Goal: Task Accomplishment & Management: Use online tool/utility

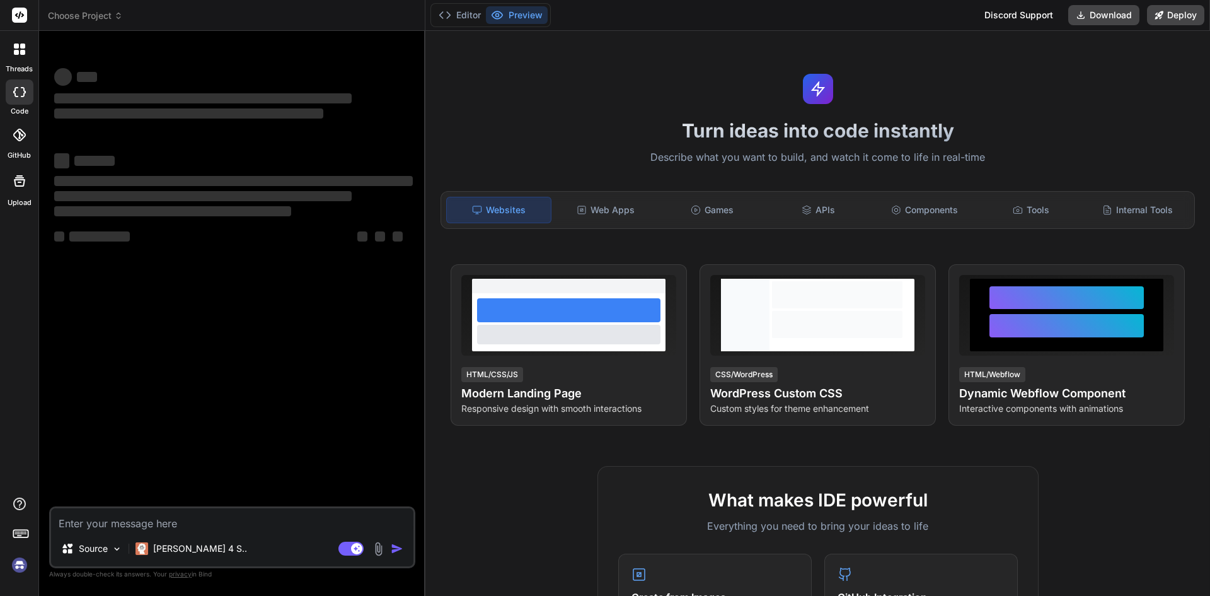
type textarea "x"
type textarea "[EMAIL_ADDRESS][DOMAIN_NAME]"
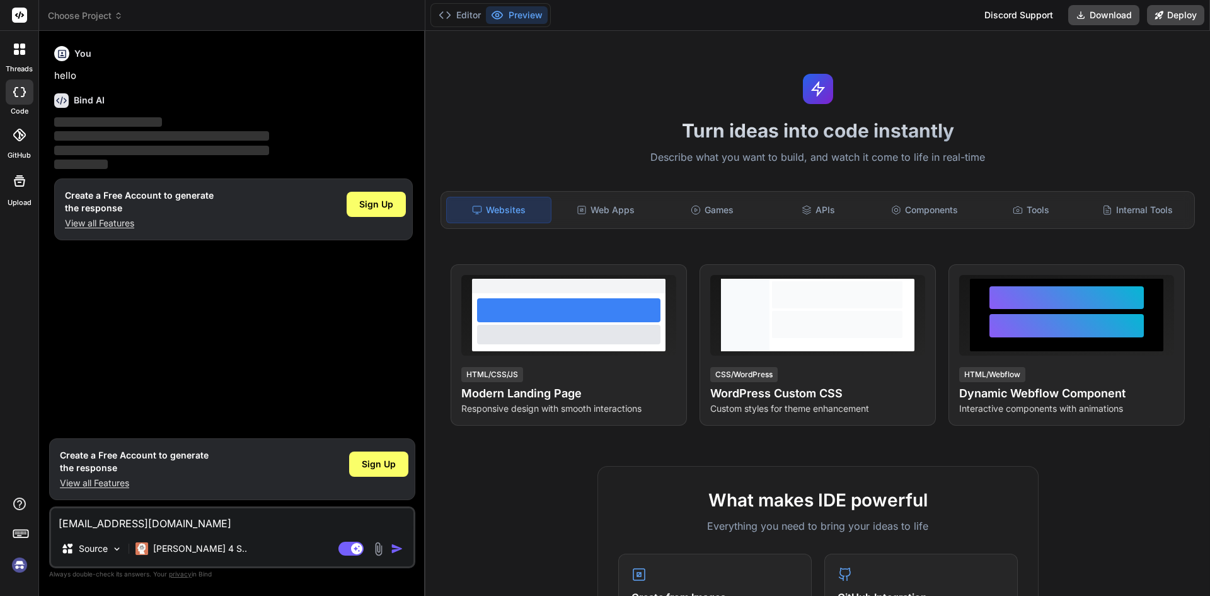
drag, startPoint x: 222, startPoint y: 511, endPoint x: 156, endPoint y: 519, distance: 66.1
click at [156, 519] on textarea "[EMAIL_ADDRESS][DOMAIN_NAME]" at bounding box center [232, 519] width 362 height 23
type textarea "x"
type textarea "testchetu1212@yopmail.com"
click at [233, 531] on div "testchetu1212@yopmail.com Source Claude 4 S.. Agent Mode. When this toggle is a…" at bounding box center [232, 537] width 366 height 62
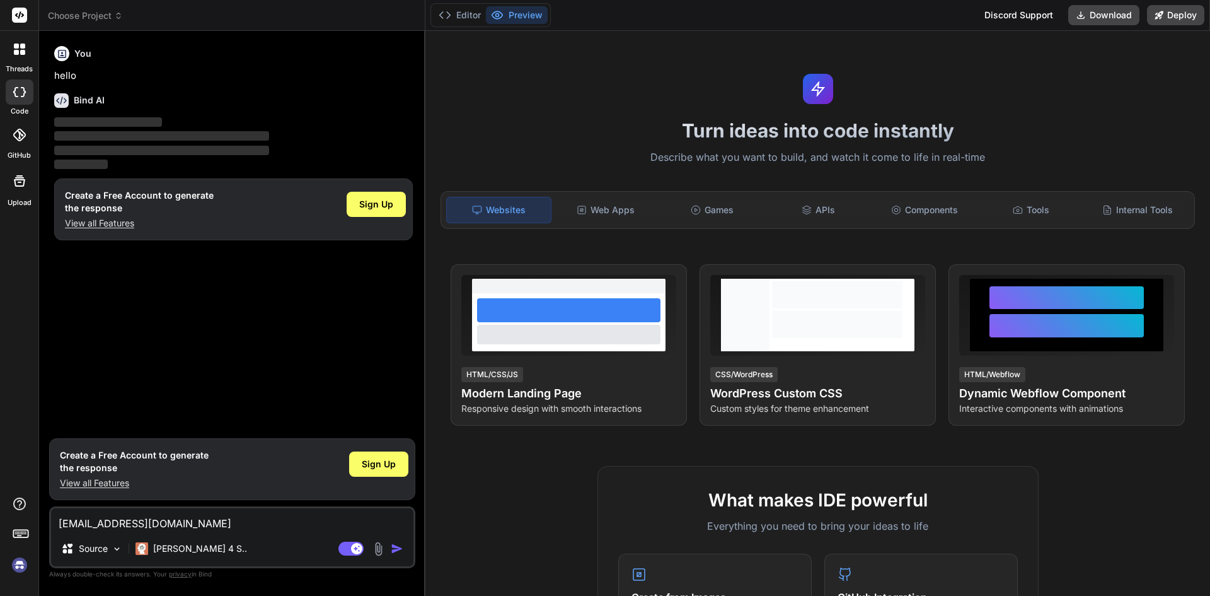
drag, startPoint x: 226, startPoint y: 524, endPoint x: 25, endPoint y: 502, distance: 202.9
click at [25, 502] on div "threads code GitHub Upload Choose Project Created with Pixso. Bind AI Web Searc…" at bounding box center [605, 298] width 1210 height 596
type textarea "x"
click at [384, 209] on span "Sign Up" at bounding box center [376, 204] width 34 height 13
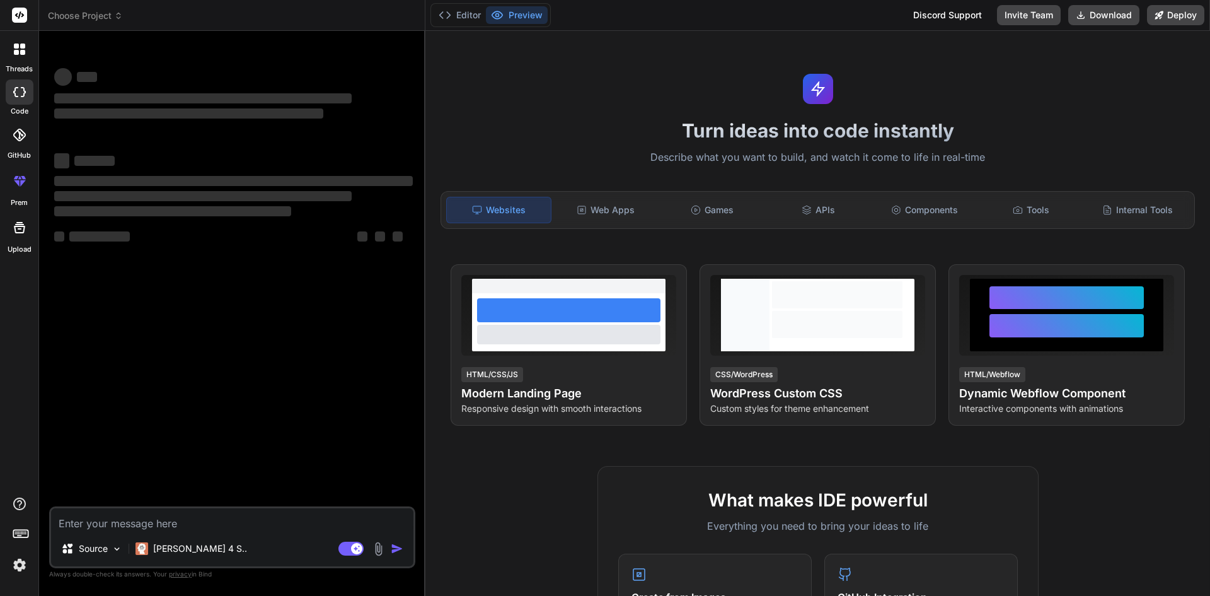
click at [119, 521] on textarea at bounding box center [232, 519] width 362 height 23
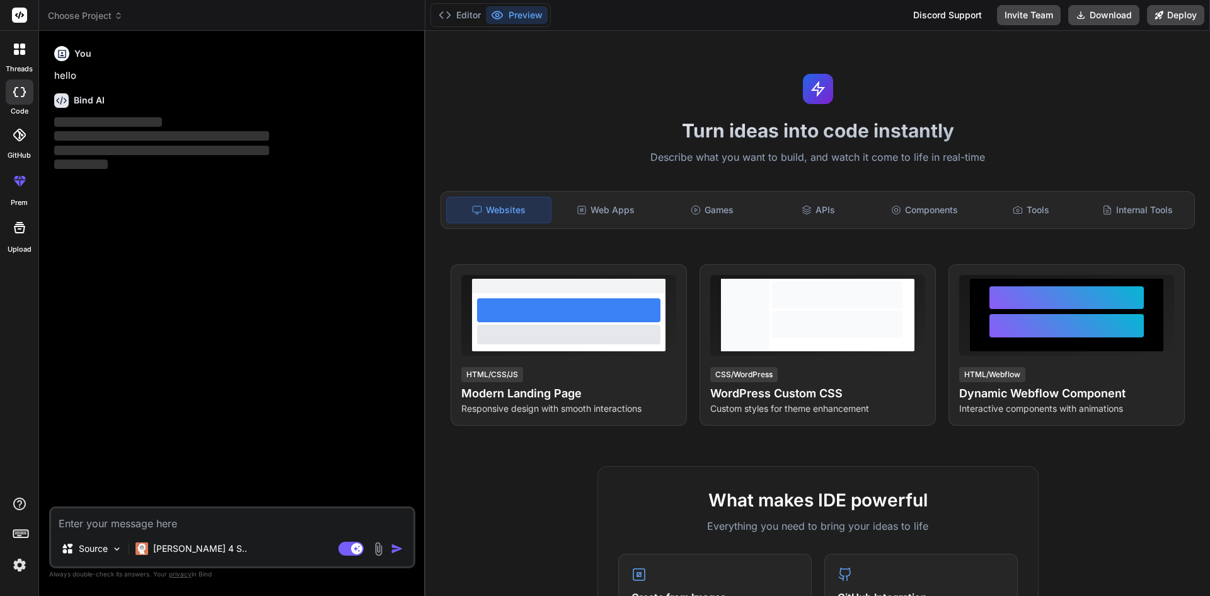
type textarea "x"
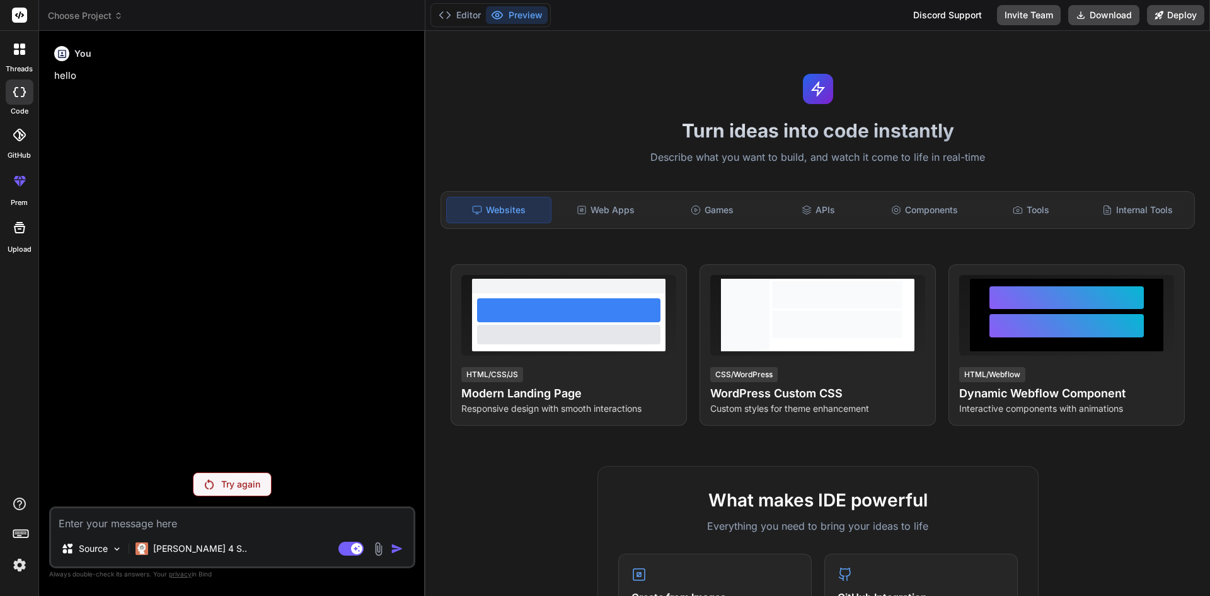
click at [137, 521] on textarea at bounding box center [232, 519] width 362 height 23
paste textarea "Om@930477"
type textarea "Om@930477"
type textarea "x"
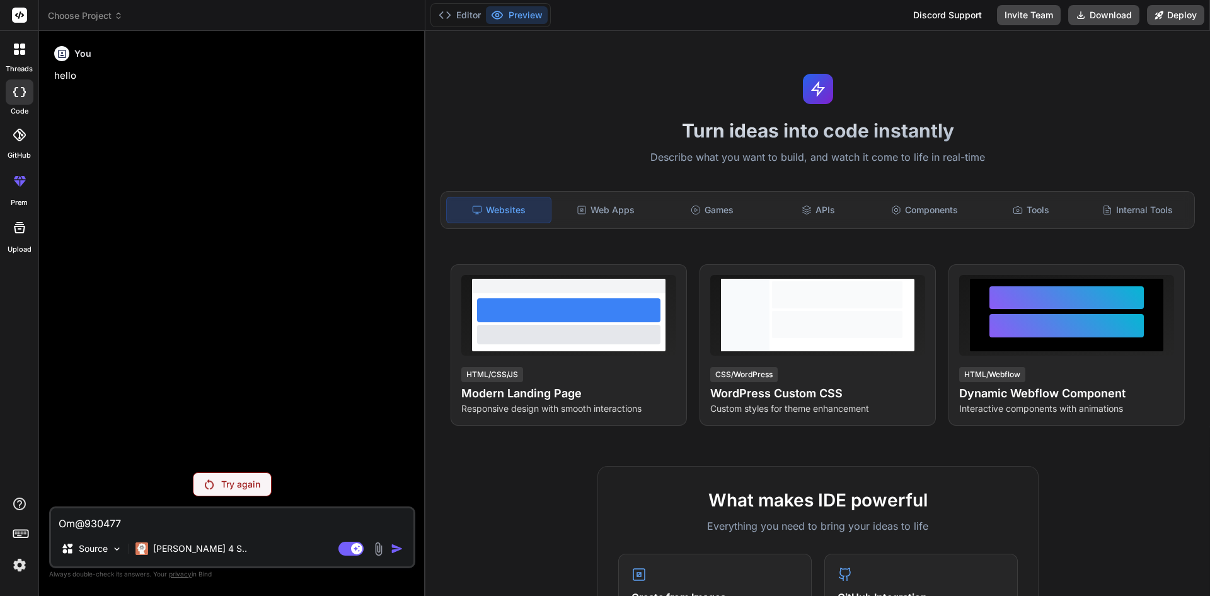
type textarea "Om@93047"
type textarea "x"
type textarea "Om@9304"
type textarea "x"
type textarea "Om@930"
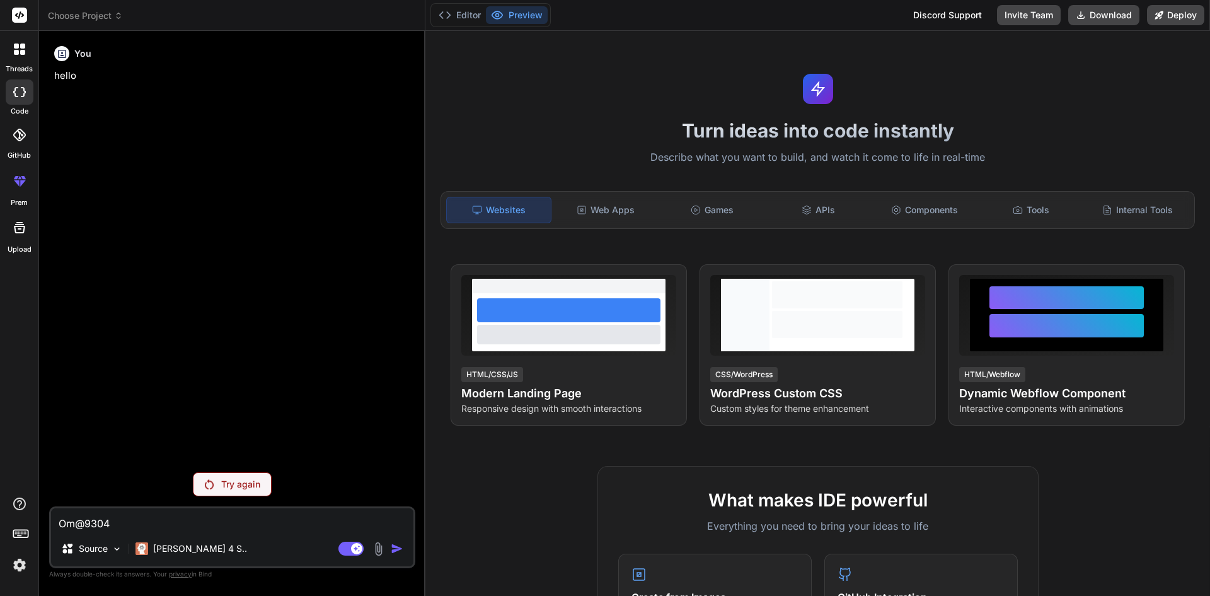
type textarea "x"
type textarea "Om@93"
type textarea "x"
type textarea "Om@9"
type textarea "x"
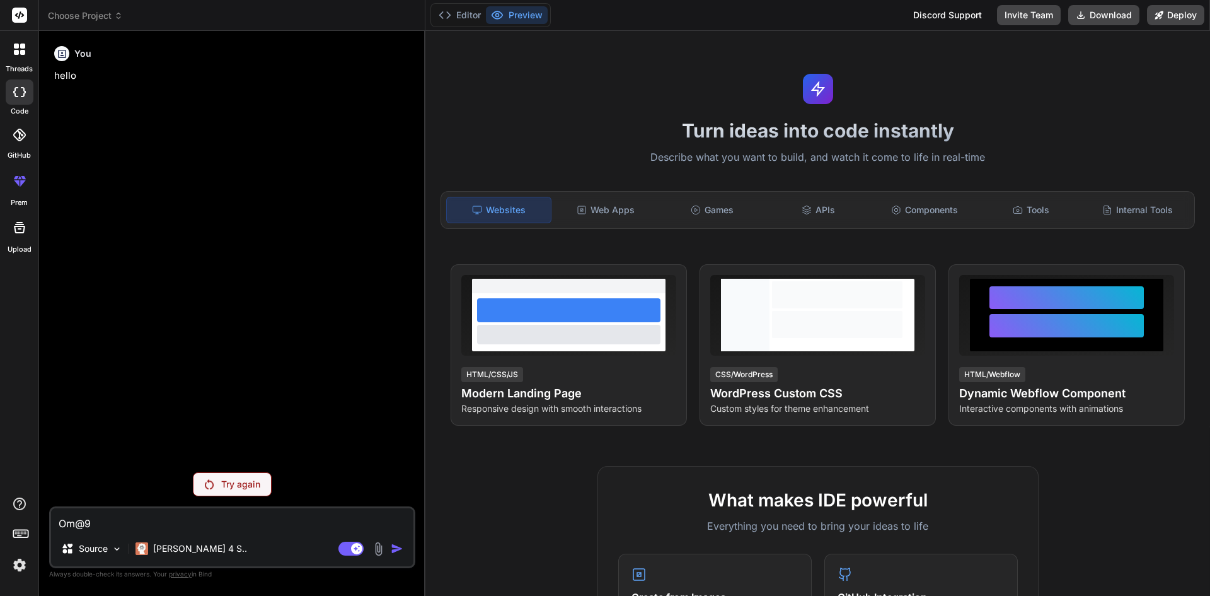
type textarea "Om@"
type textarea "x"
type textarea "Om"
type textarea "x"
type textarea "O"
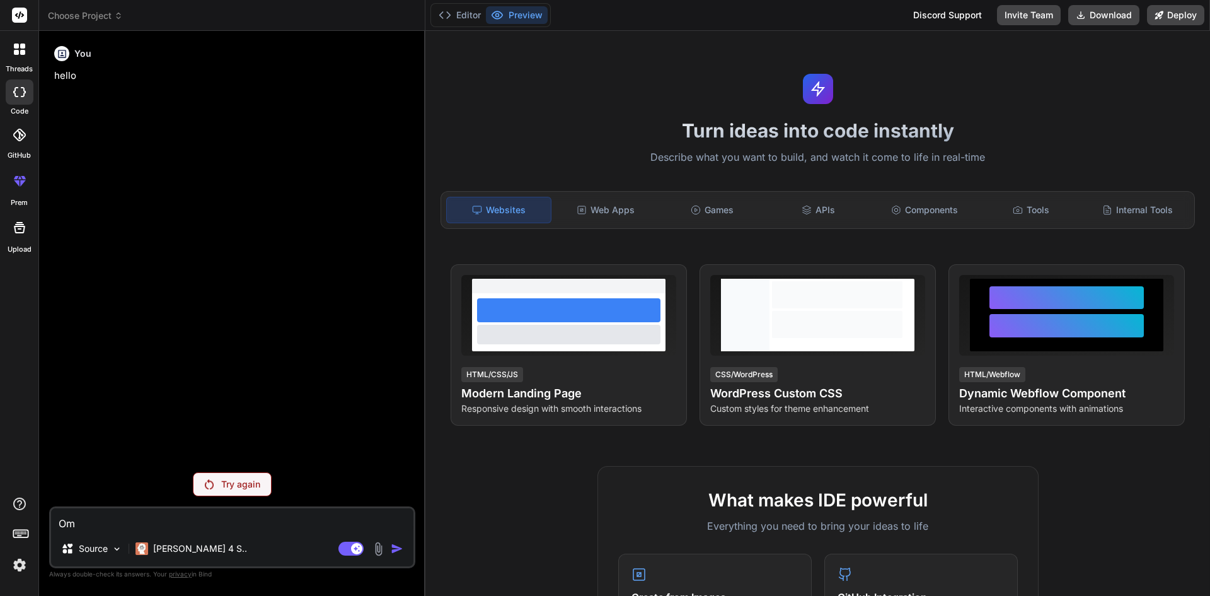
type textarea "x"
click at [243, 483] on p "Try again" at bounding box center [240, 484] width 39 height 13
click at [241, 487] on p "Try again" at bounding box center [240, 484] width 39 height 13
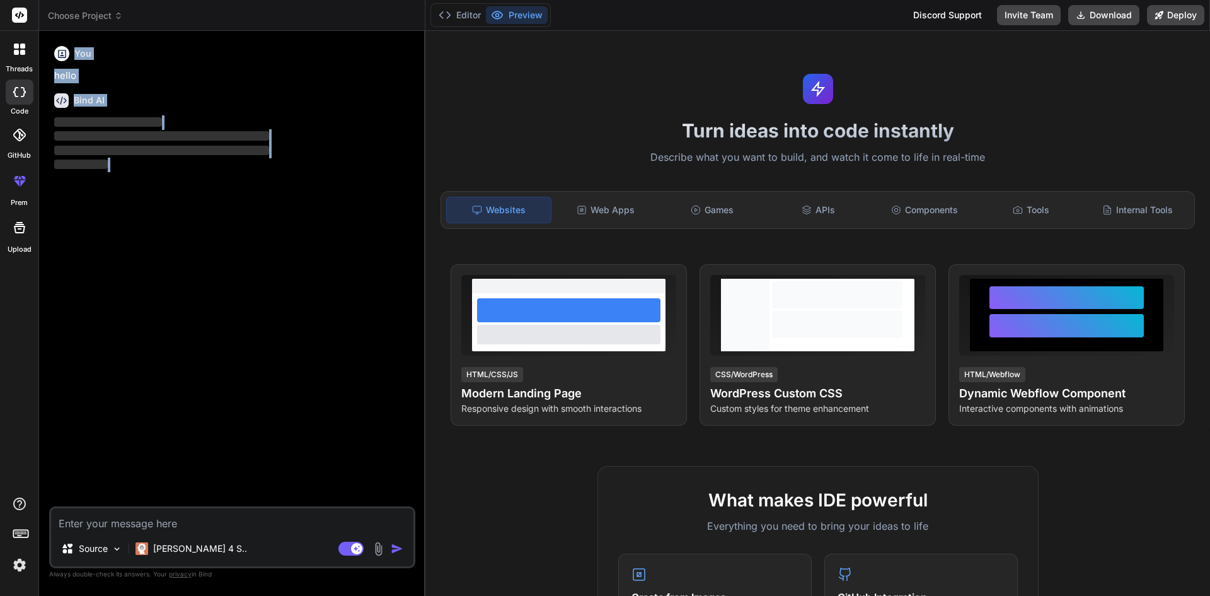
click at [241, 487] on div "You hello Bind AI ‌ ‌ ‌ ‌" at bounding box center [234, 273] width 364 height 465
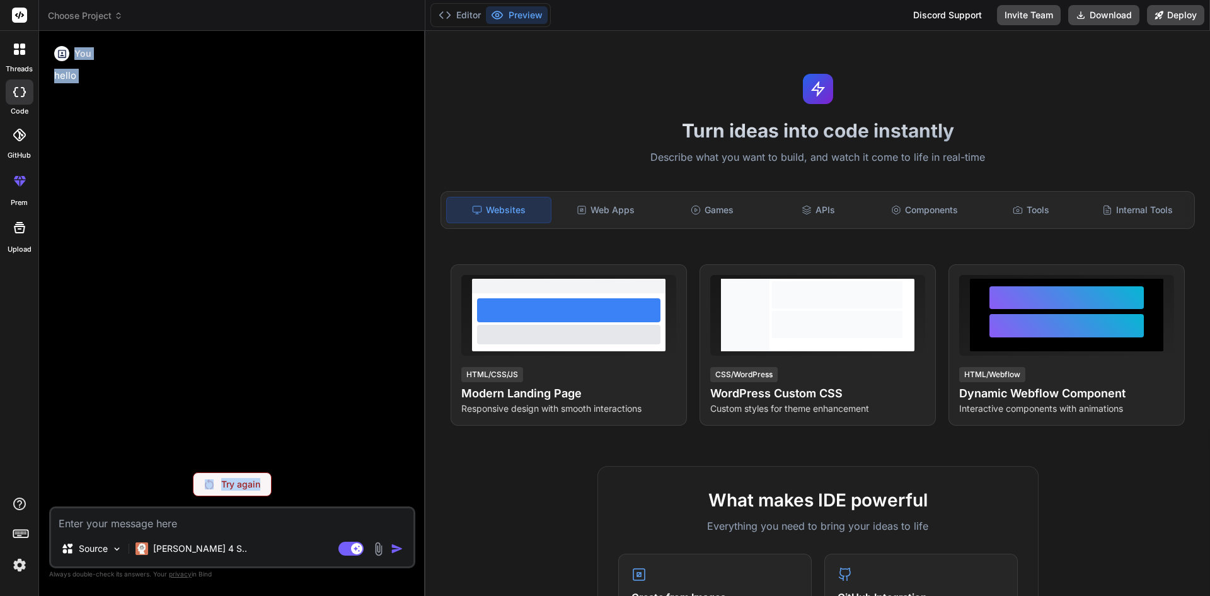
click at [241, 487] on p "Try again" at bounding box center [240, 484] width 39 height 13
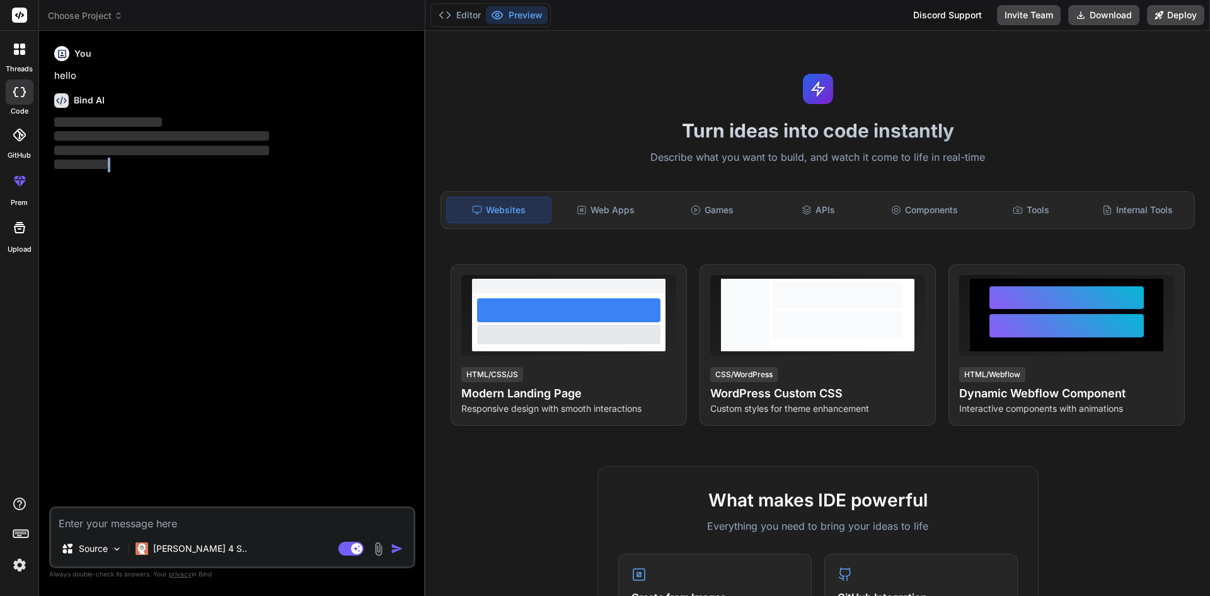
click at [241, 487] on div "You hello Bind AI ‌ ‌ ‌ ‌" at bounding box center [234, 273] width 364 height 465
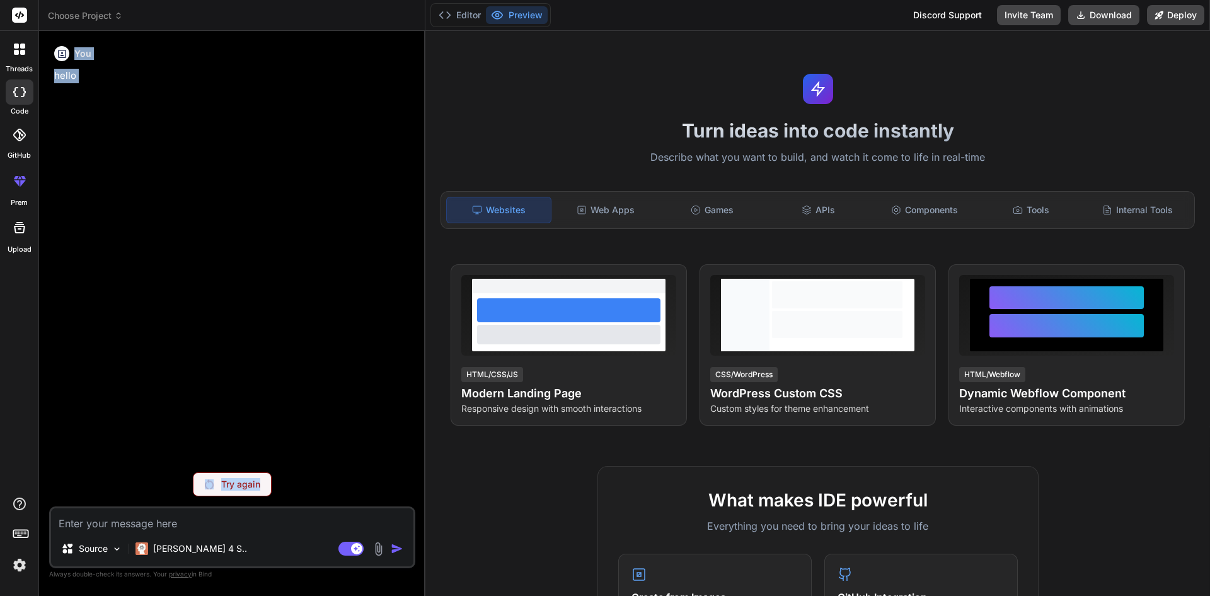
click at [241, 487] on p "Try again" at bounding box center [240, 484] width 39 height 13
click at [241, 462] on div "You hello" at bounding box center [234, 251] width 364 height 421
click at [124, 473] on div "Try again" at bounding box center [232, 484] width 366 height 24
click at [213, 483] on img at bounding box center [209, 484] width 9 height 10
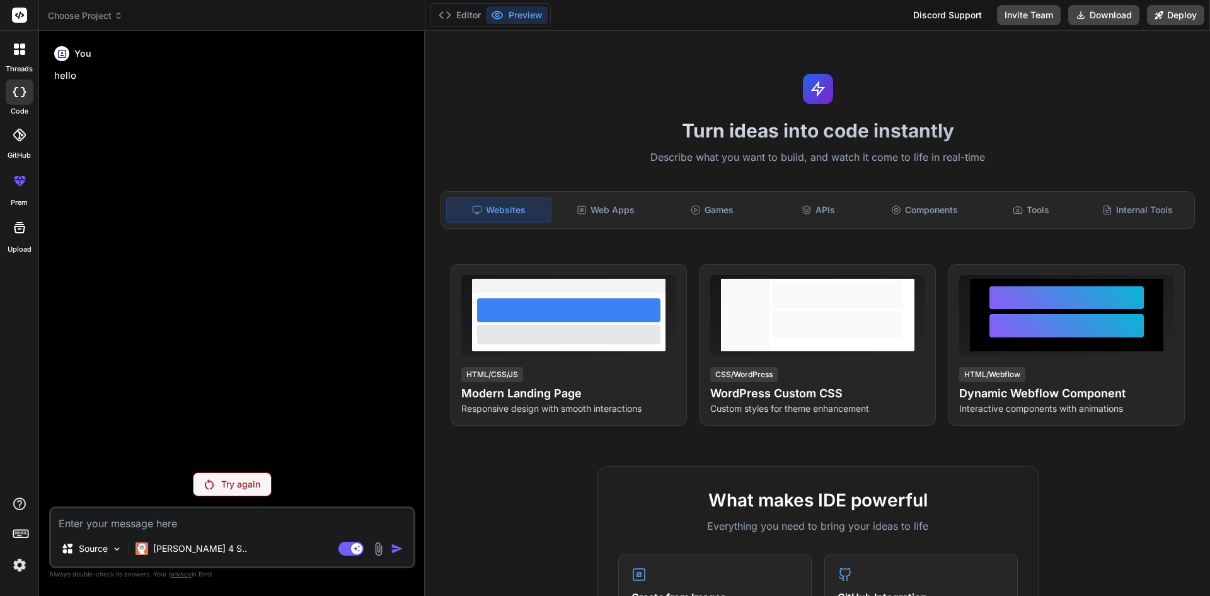
click at [213, 483] on img at bounding box center [209, 484] width 9 height 10
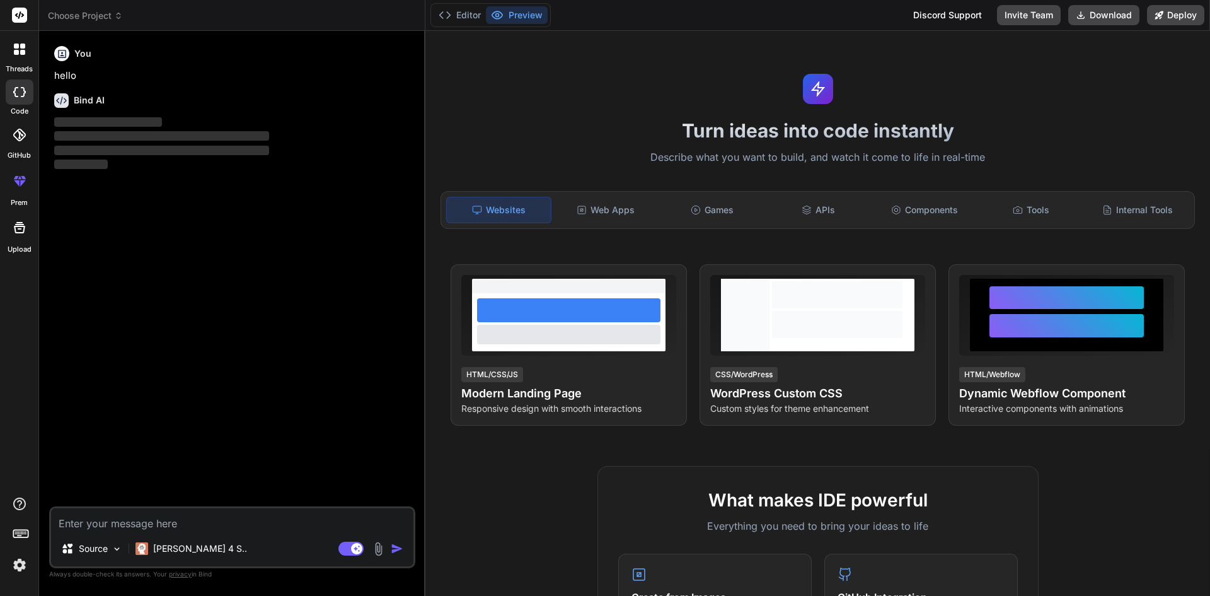
click at [213, 483] on div "You hello Bind AI ‌ ‌ ‌ ‌ Source Claude 4 S.. Agent Mode. When this toggle is a…" at bounding box center [232, 318] width 366 height 554
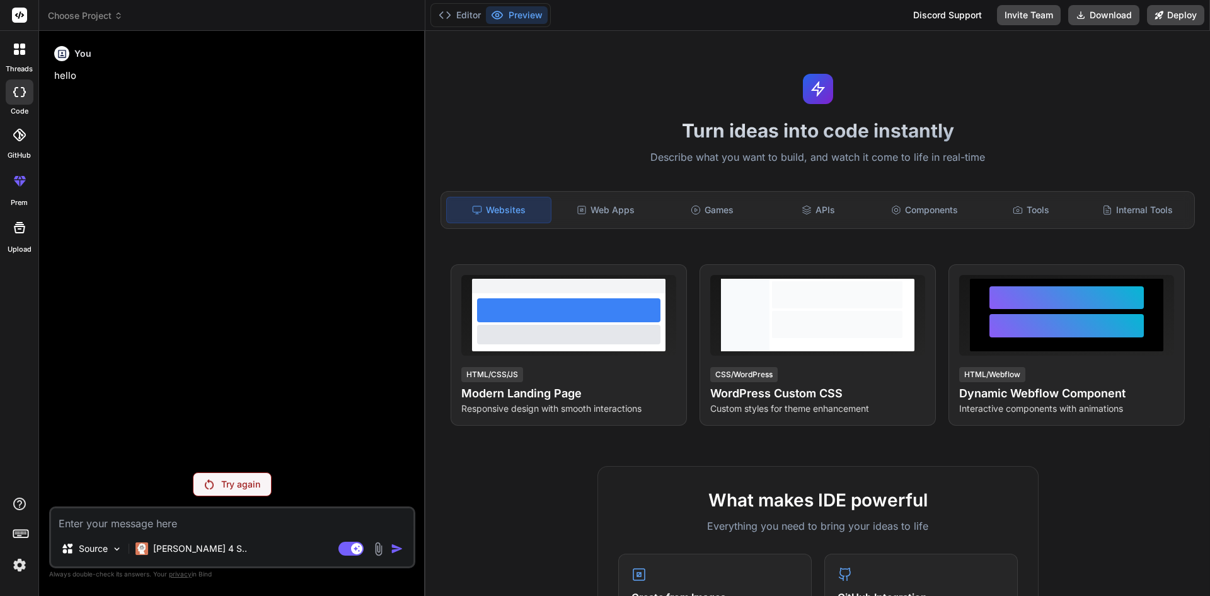
click at [213, 483] on img at bounding box center [209, 484] width 9 height 10
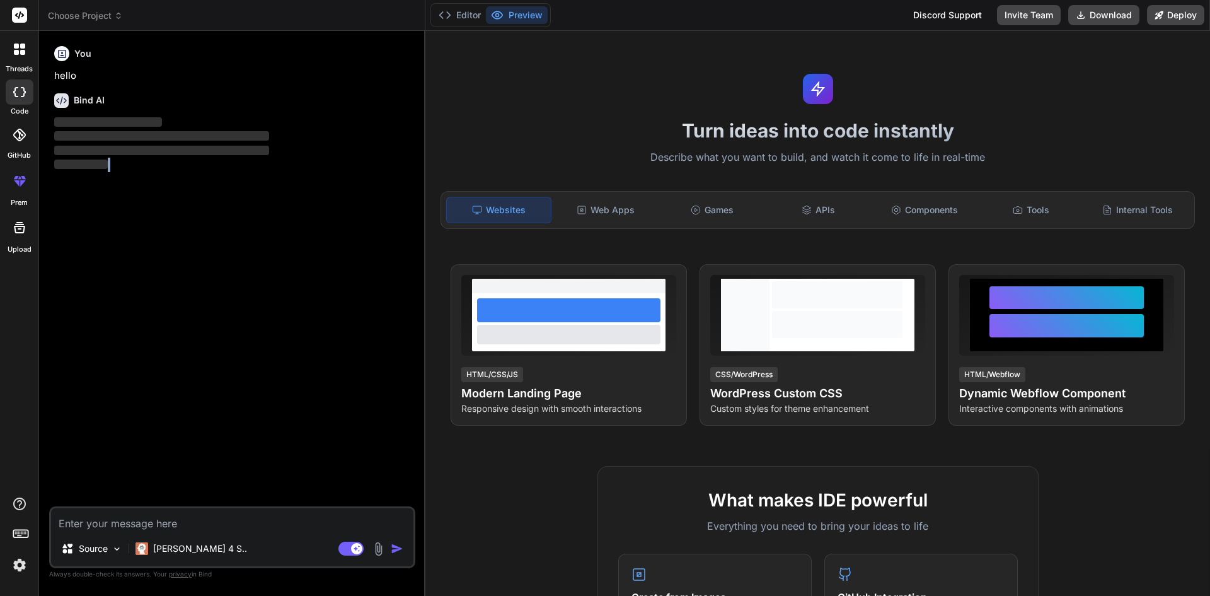
click at [213, 483] on div "You hello Bind AI ‌ ‌ ‌ ‌ Source Claude 4 S.. Agent Mode. When this toggle is a…" at bounding box center [232, 318] width 366 height 554
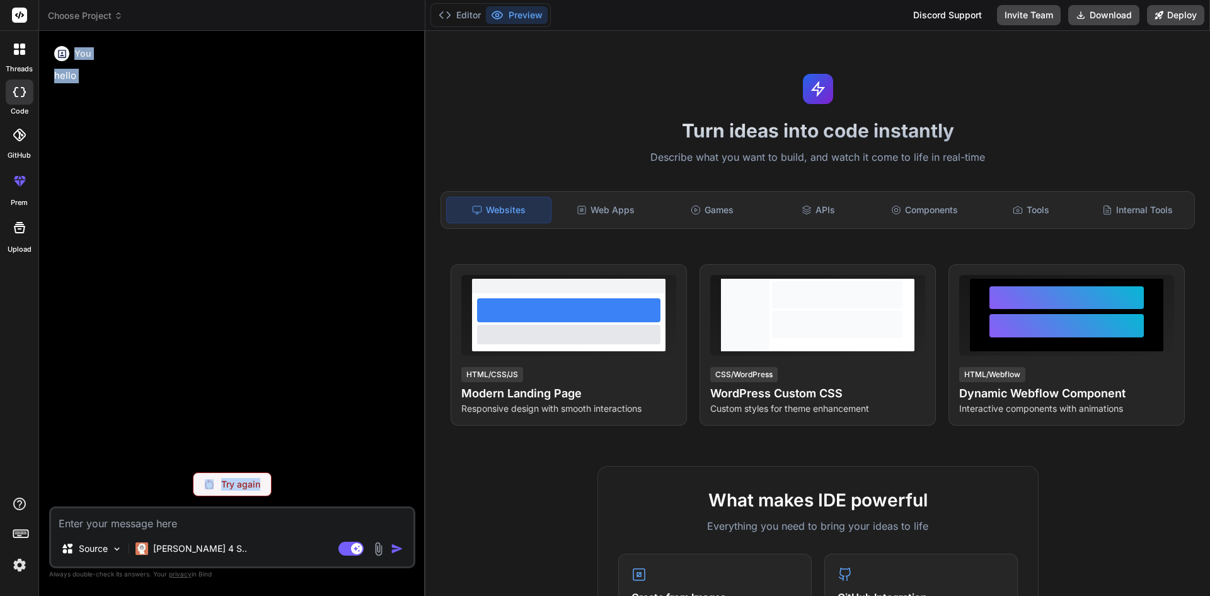
click at [213, 483] on img at bounding box center [209, 484] width 9 height 10
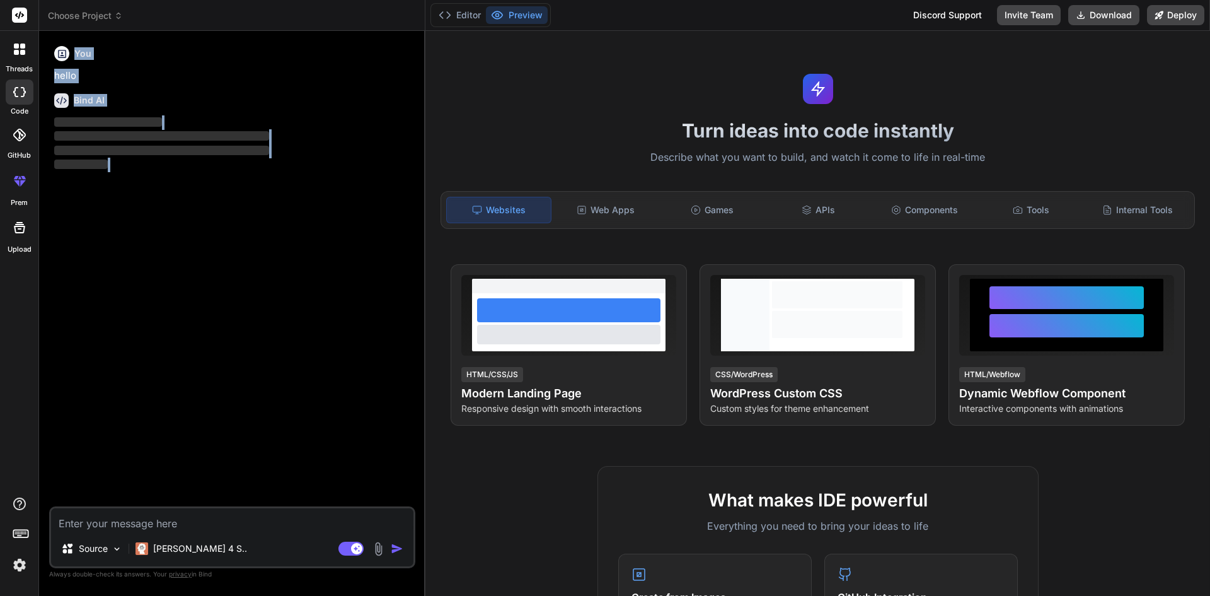
click at [213, 483] on div "You hello Bind AI ‌ ‌ ‌ ‌" at bounding box center [234, 273] width 364 height 465
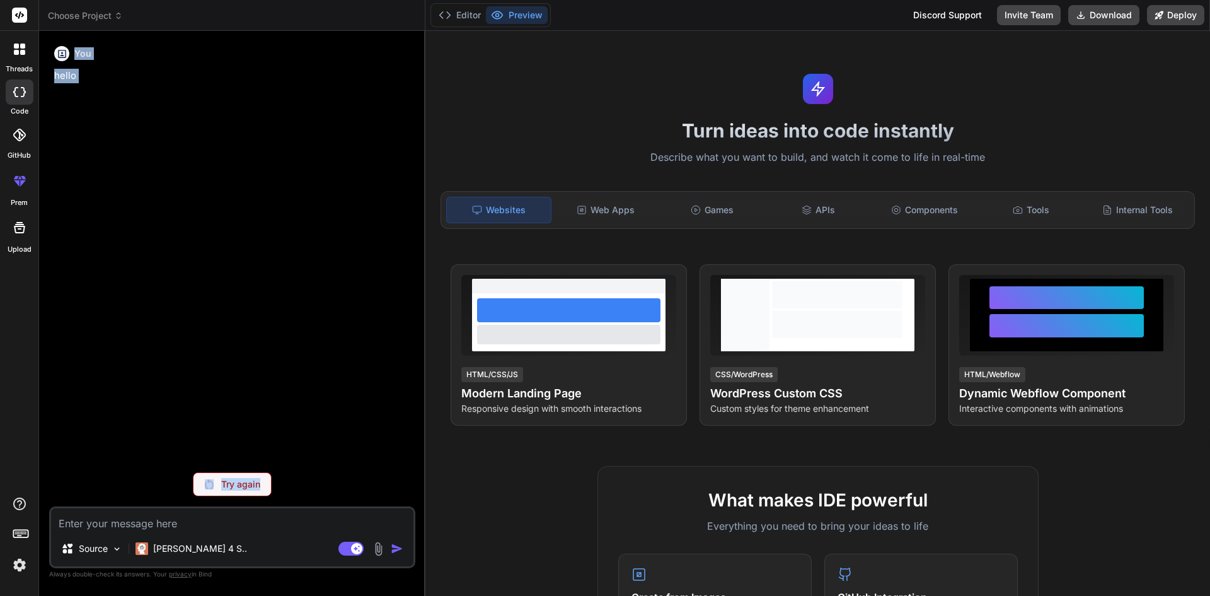
click at [213, 483] on img at bounding box center [209, 484] width 9 height 10
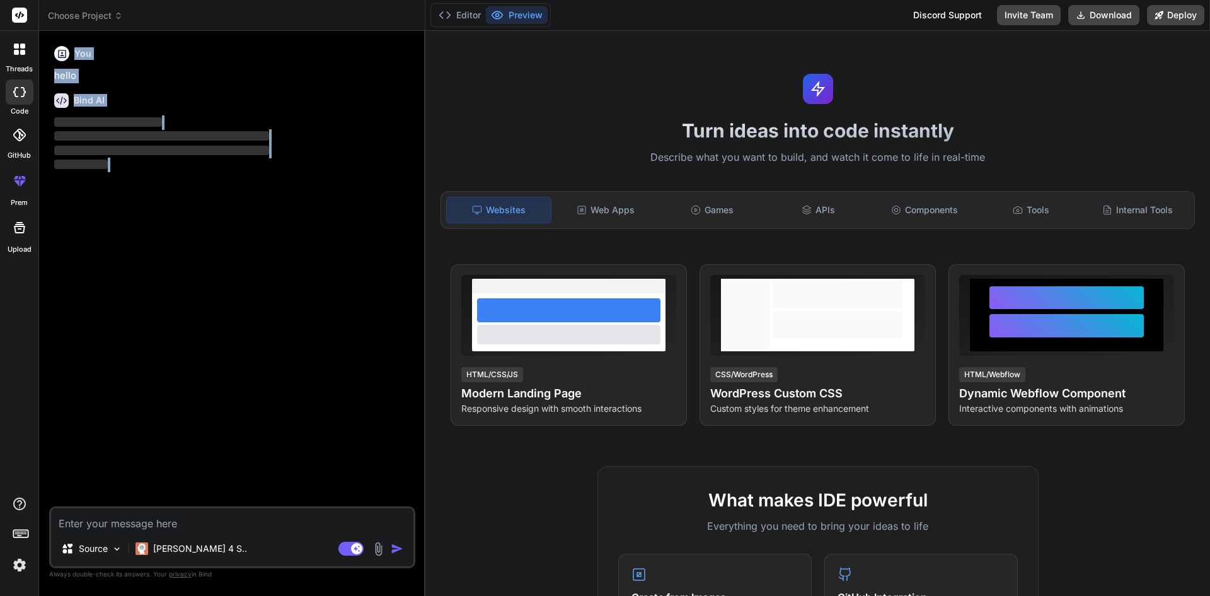
click at [213, 483] on div "You hello Bind AI ‌ ‌ ‌ ‌" at bounding box center [234, 273] width 364 height 465
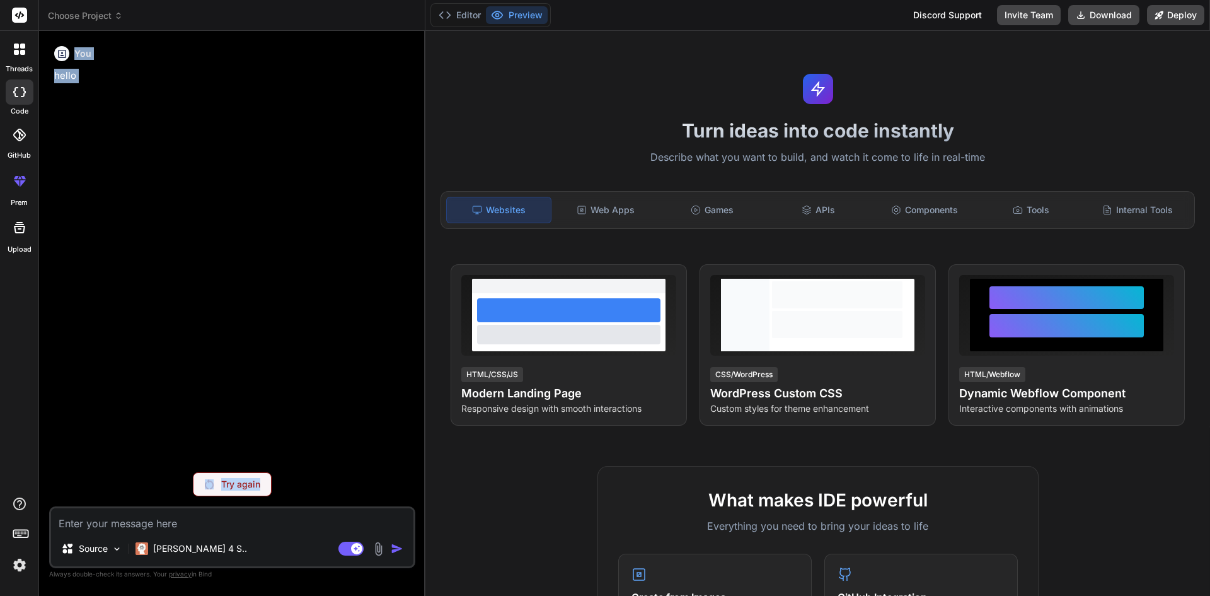
click at [213, 483] on img at bounding box center [209, 484] width 9 height 10
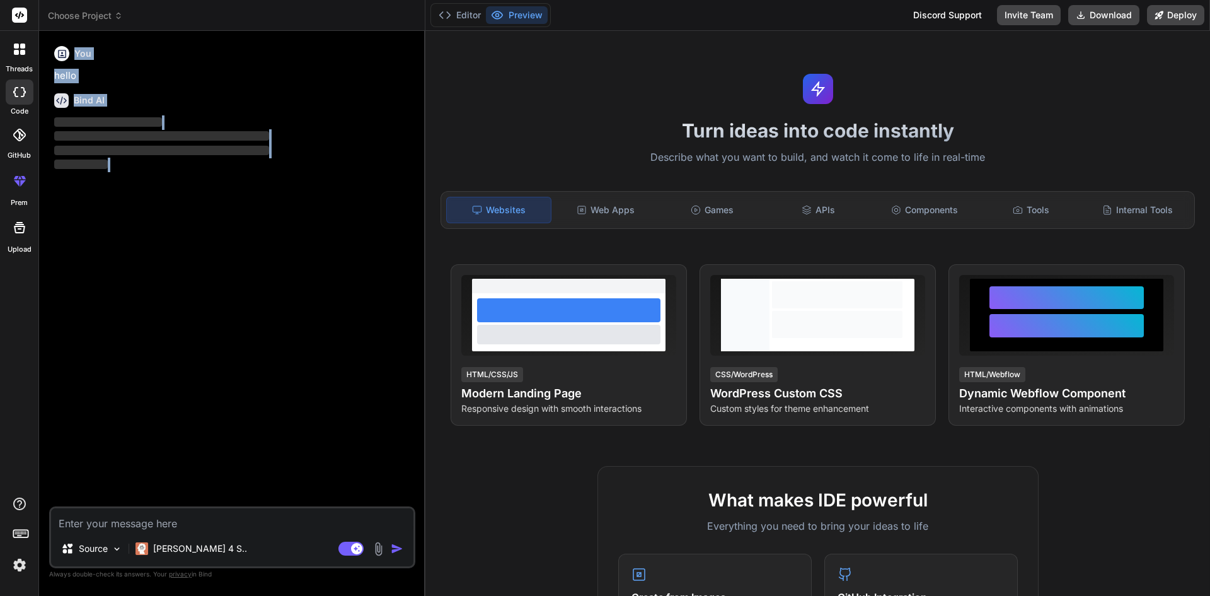
type textarea "x"
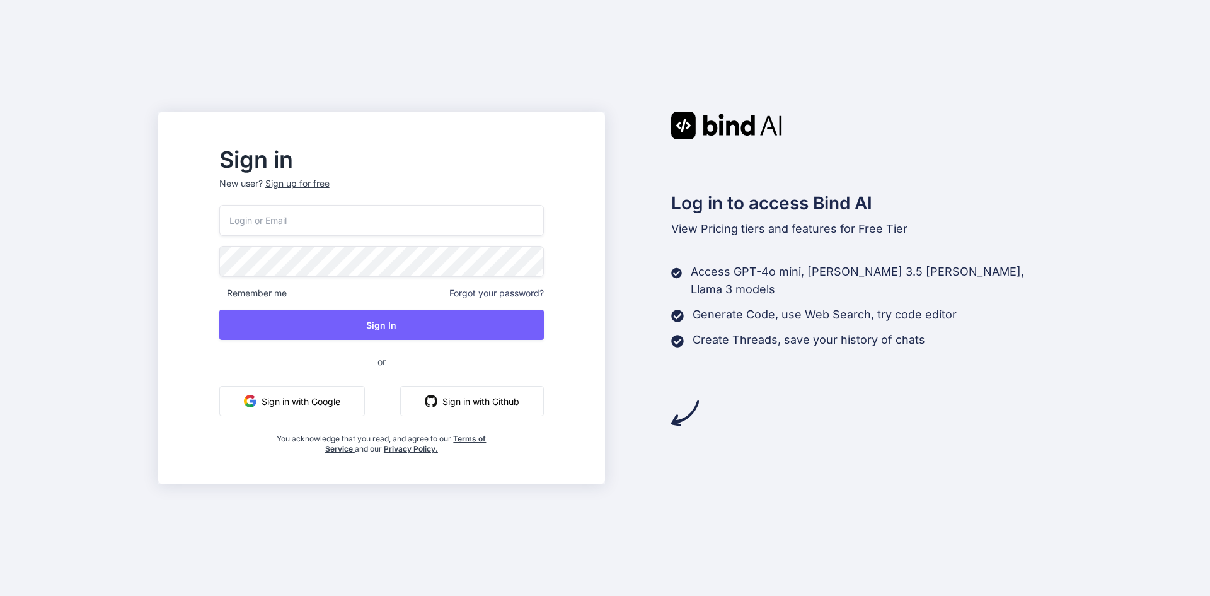
click at [312, 217] on input "email" at bounding box center [381, 220] width 325 height 31
paste input "[EMAIL_ADDRESS][DOMAIN_NAME]"
type input "[EMAIL_ADDRESS][DOMAIN_NAME]"
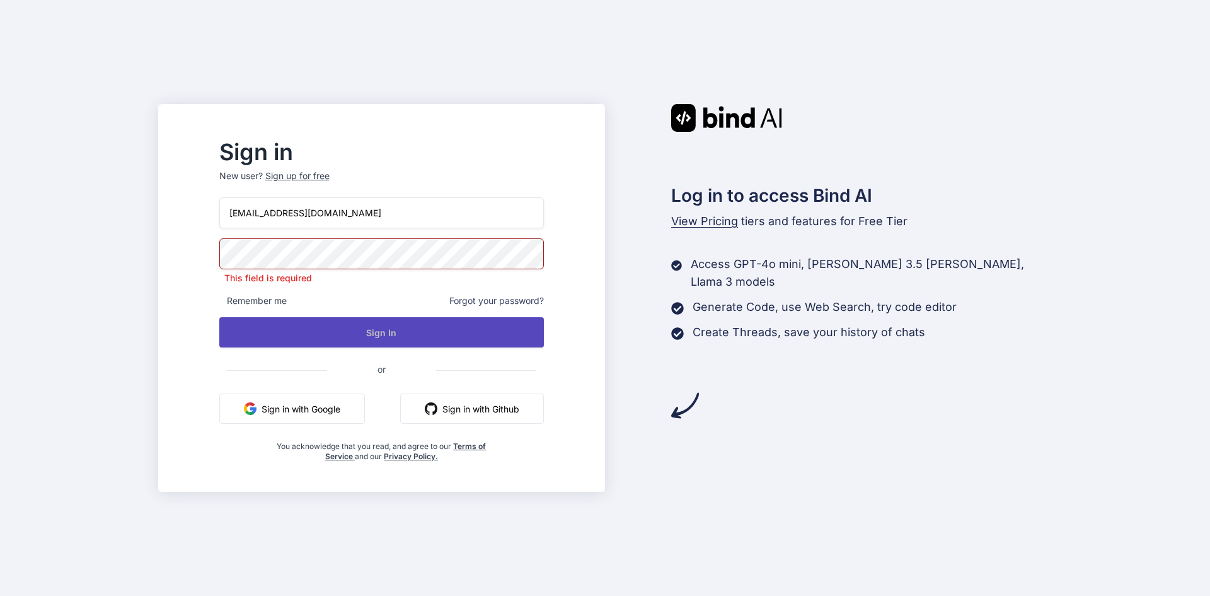
click at [402, 321] on button "Sign In" at bounding box center [381, 332] width 325 height 30
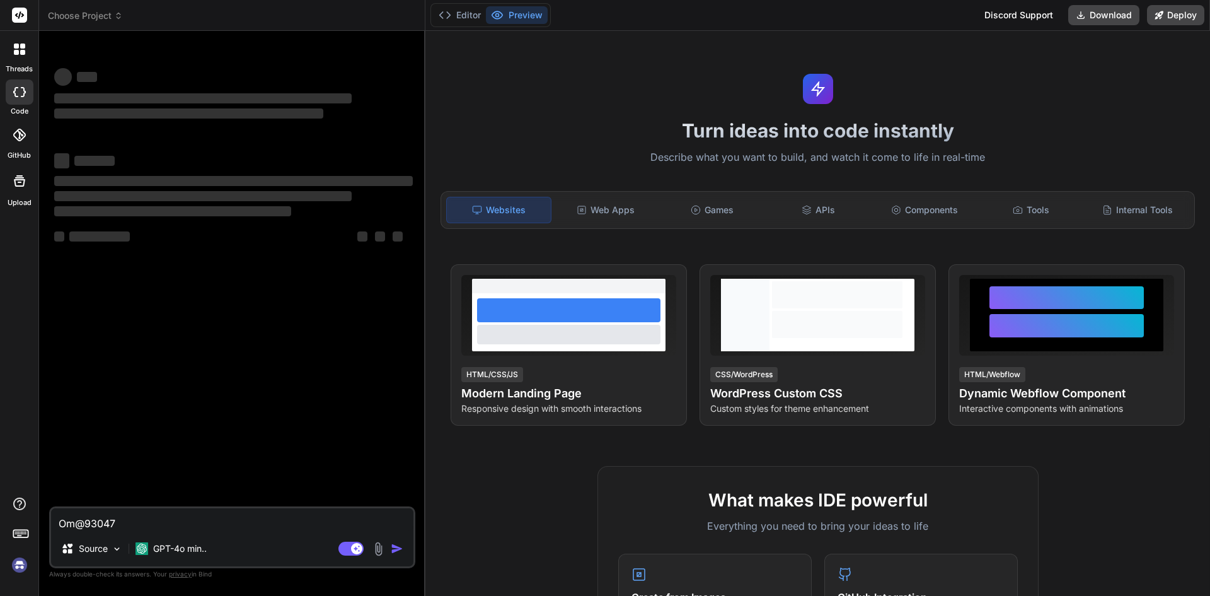
type textarea "x"
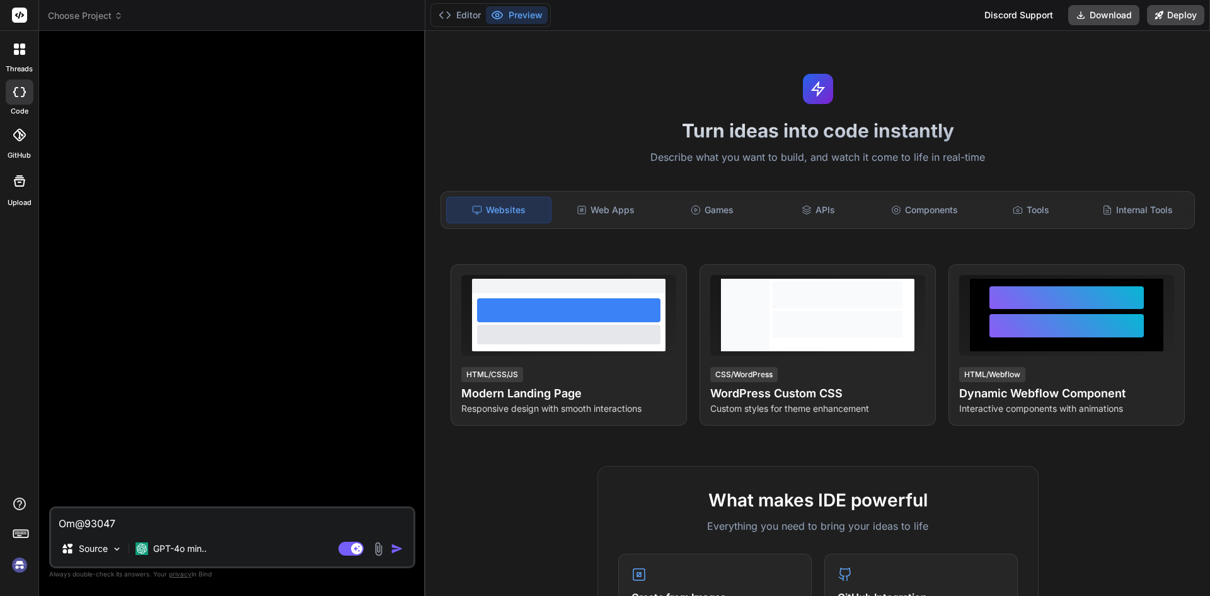
drag, startPoint x: 145, startPoint y: 526, endPoint x: 32, endPoint y: 523, distance: 113.5
click at [32, 523] on div "threads code GitHub Upload Choose Project Created with Pixso. Bind AI Web Searc…" at bounding box center [605, 298] width 1210 height 596
type textarea "x"
click at [73, 523] on textarea at bounding box center [232, 519] width 362 height 23
type textarea "Om@930477"
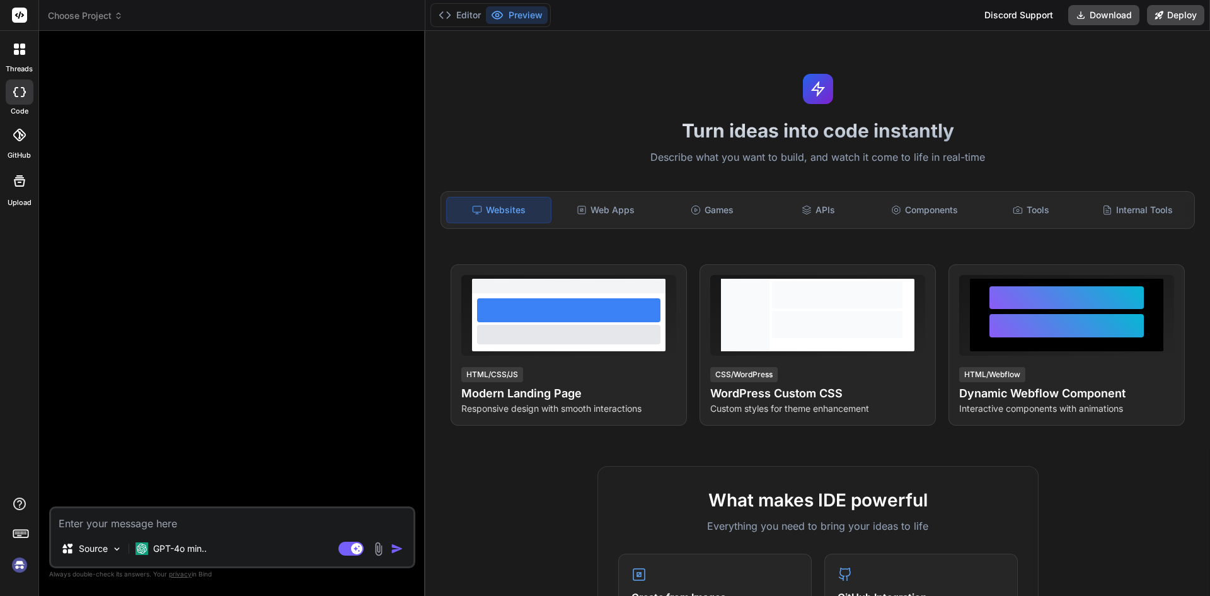
type textarea "x"
type textarea "Om@930477"
click at [395, 550] on img "button" at bounding box center [397, 548] width 13 height 13
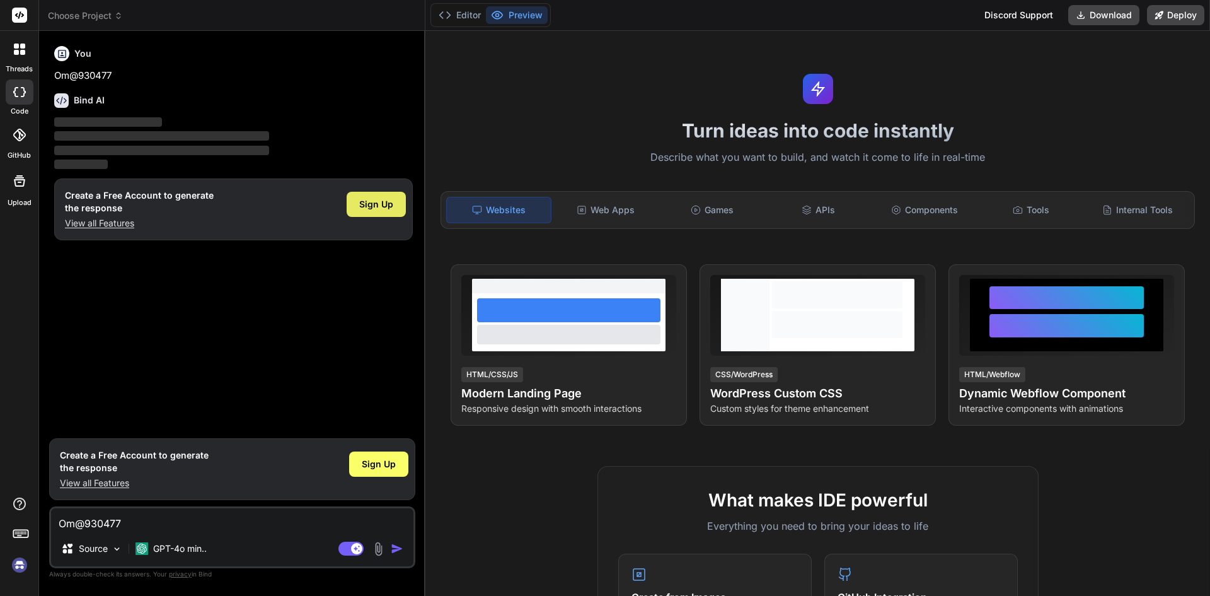
click at [362, 208] on span "Sign Up" at bounding box center [376, 204] width 34 height 13
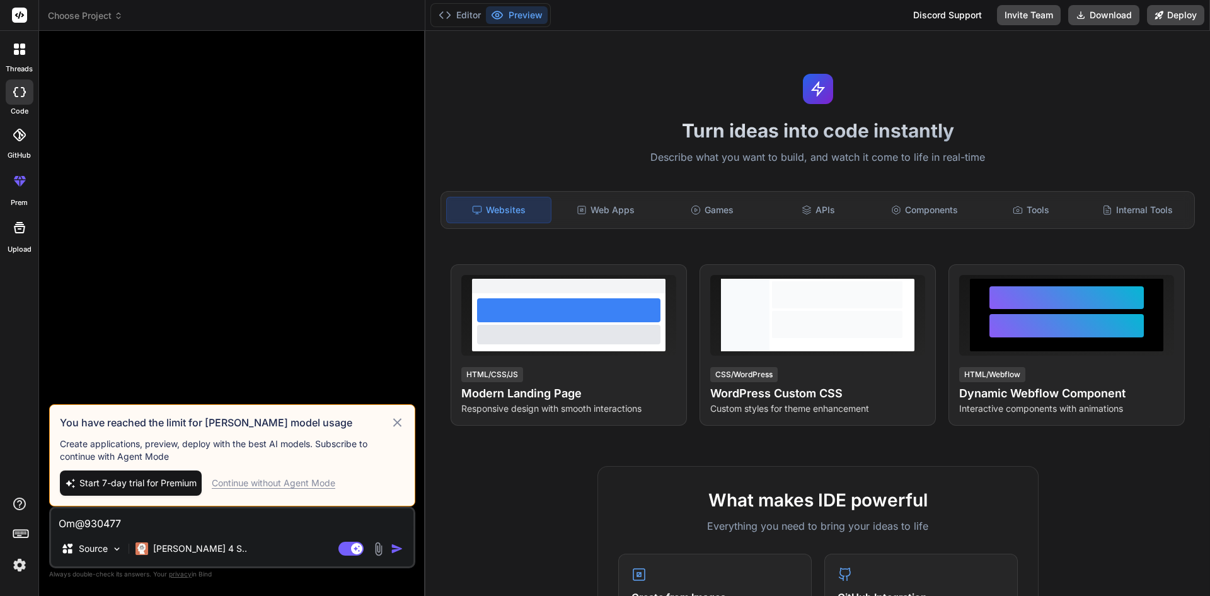
click at [277, 482] on div "Continue without Agent Mode" at bounding box center [274, 483] width 124 height 13
type textarea "x"
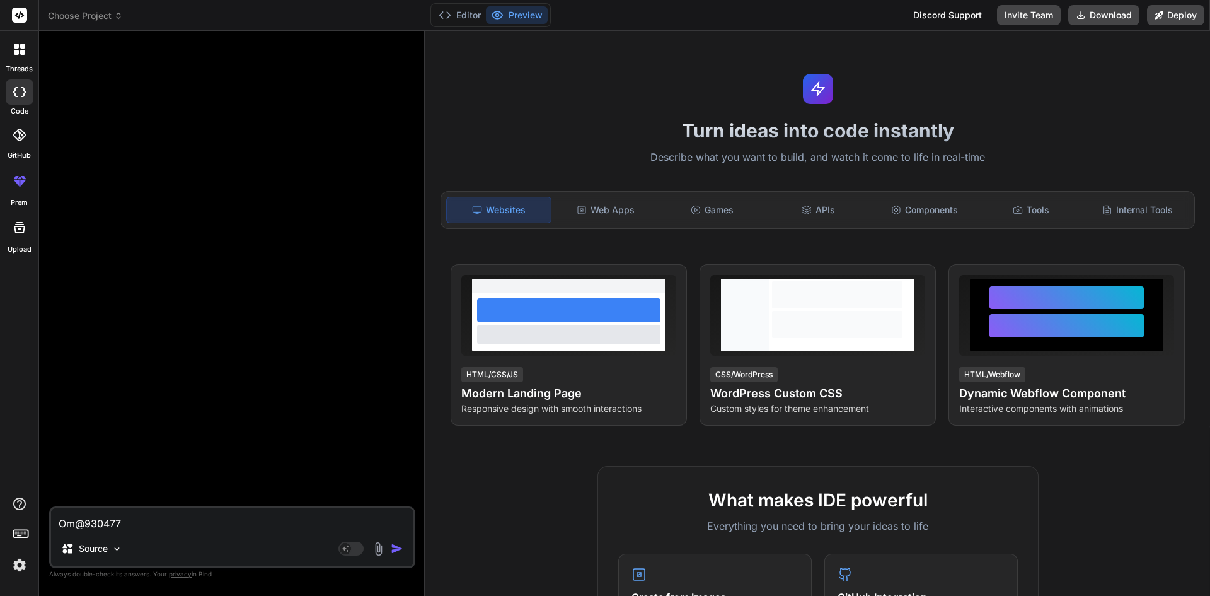
click at [176, 513] on textarea "Om@930477" at bounding box center [232, 519] width 362 height 23
paste textarea "/////////////////// Repository public bool FillNoDuesForm(NoDuesModel obj) { tr…"
type textarea "/////////////////// Repository public bool FillNoDuesForm(NoDuesModel obj) { tr…"
type textarea "x"
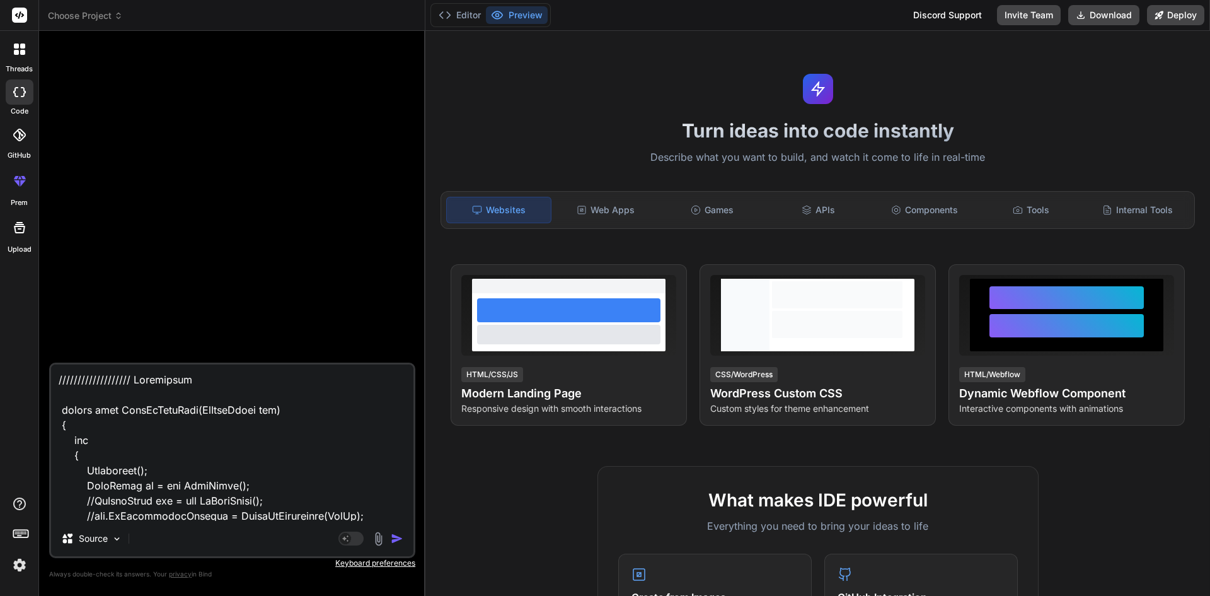
scroll to position [12814, 0]
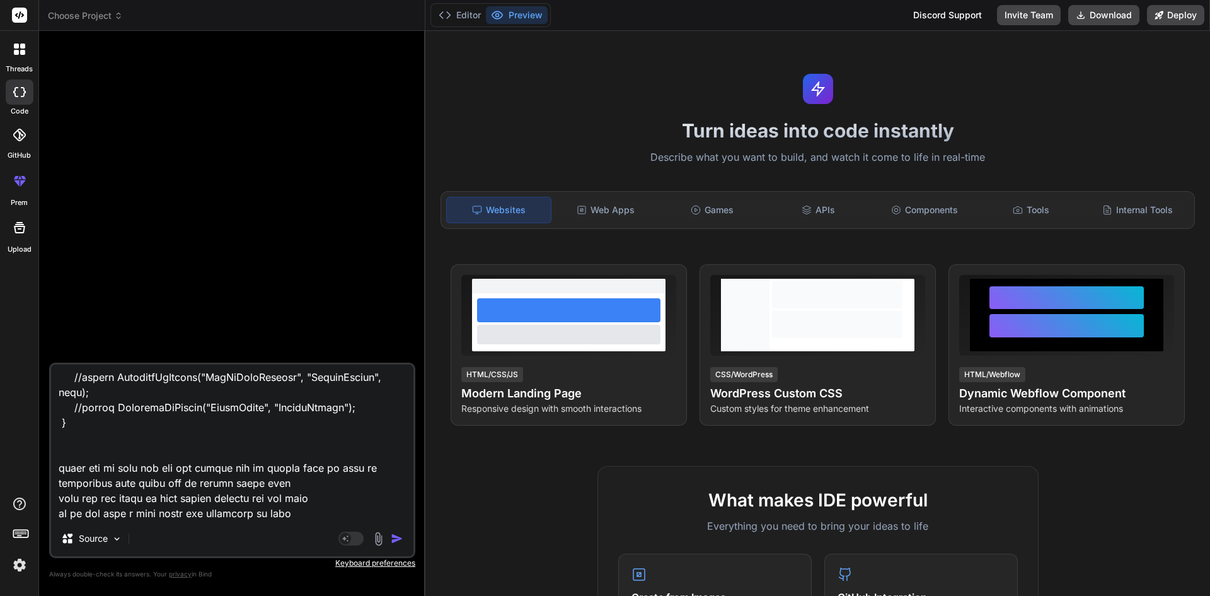
type textarea "/////////////////// Repository public bool FillNoDuesForm(NoDuesModel obj) { tr…"
click at [398, 538] on img "button" at bounding box center [397, 538] width 13 height 13
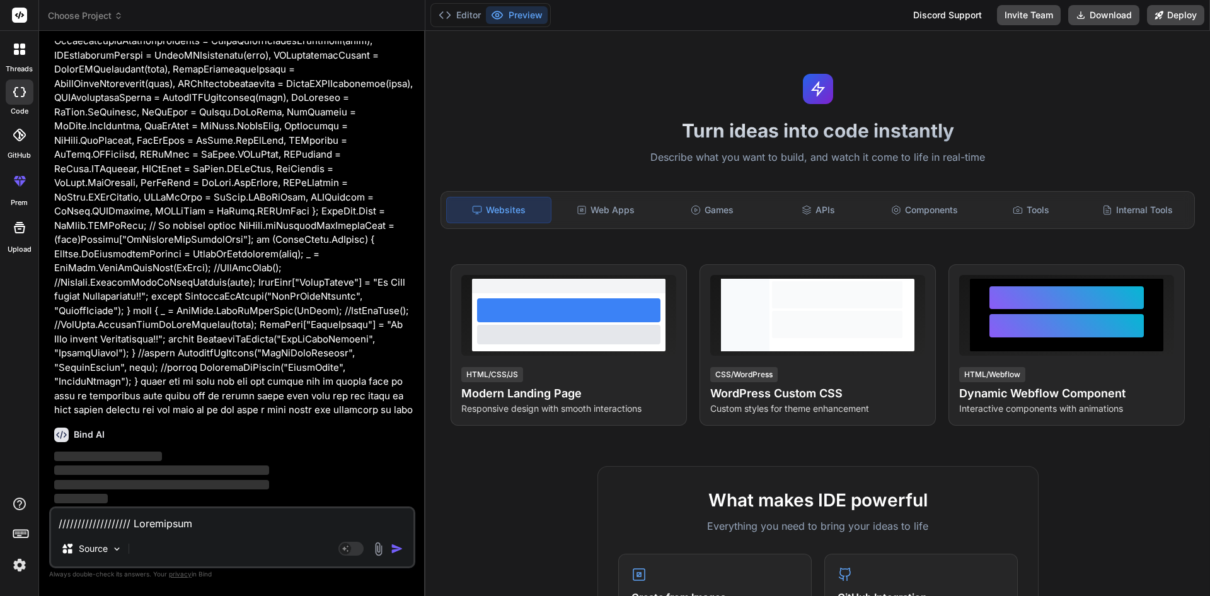
scroll to position [4800, 0]
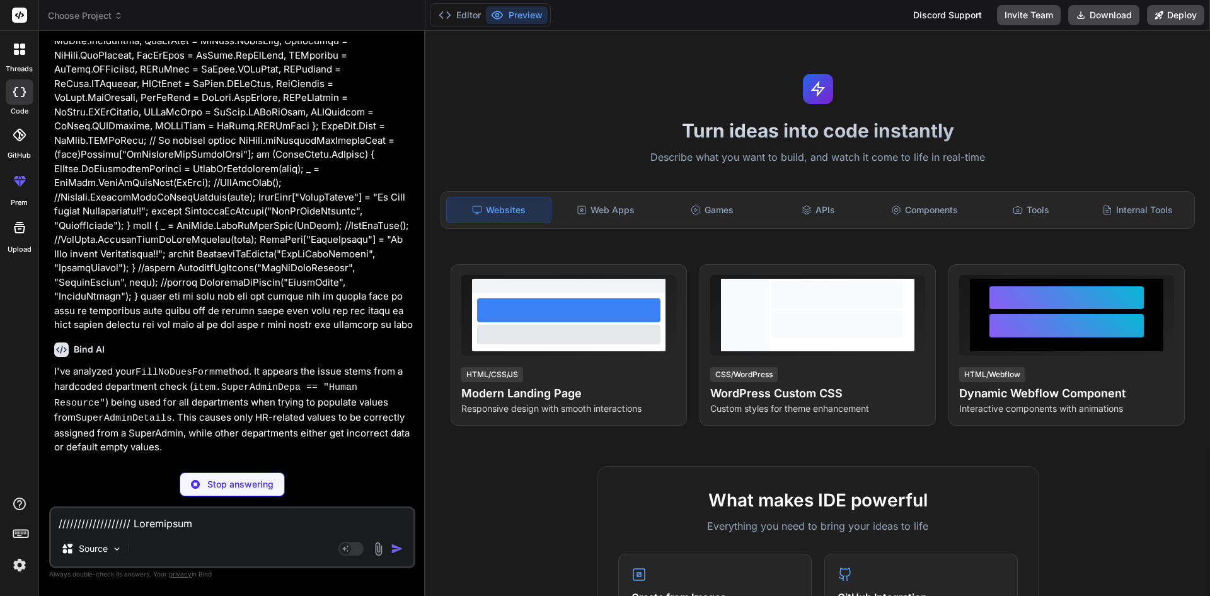
type textarea "x"
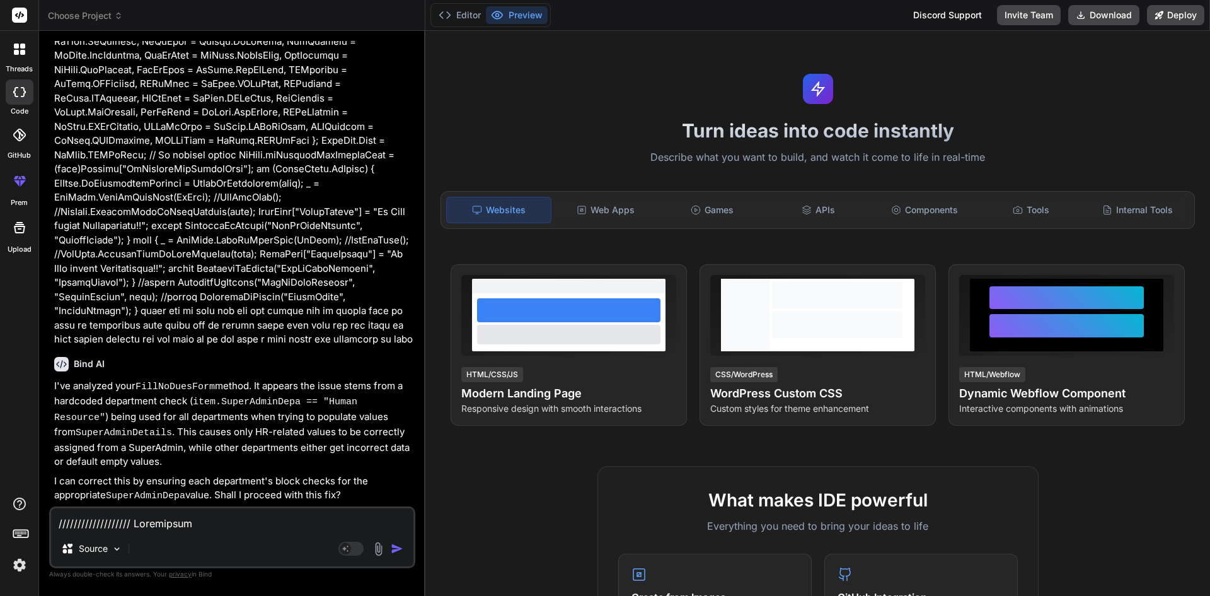
scroll to position [4864, 0]
click at [112, 530] on textarea at bounding box center [232, 519] width 362 height 23
type textarea "y"
type textarea "x"
type textarea "ye"
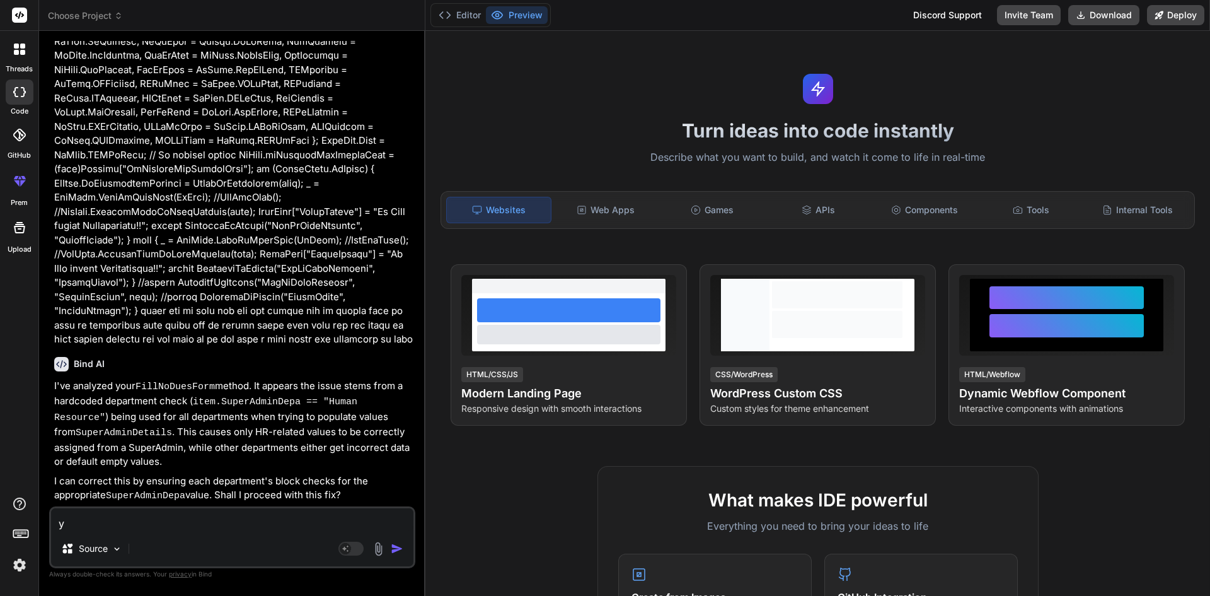
type textarea "x"
type textarea "yes"
type textarea "x"
type textarea "yes"
type textarea "x"
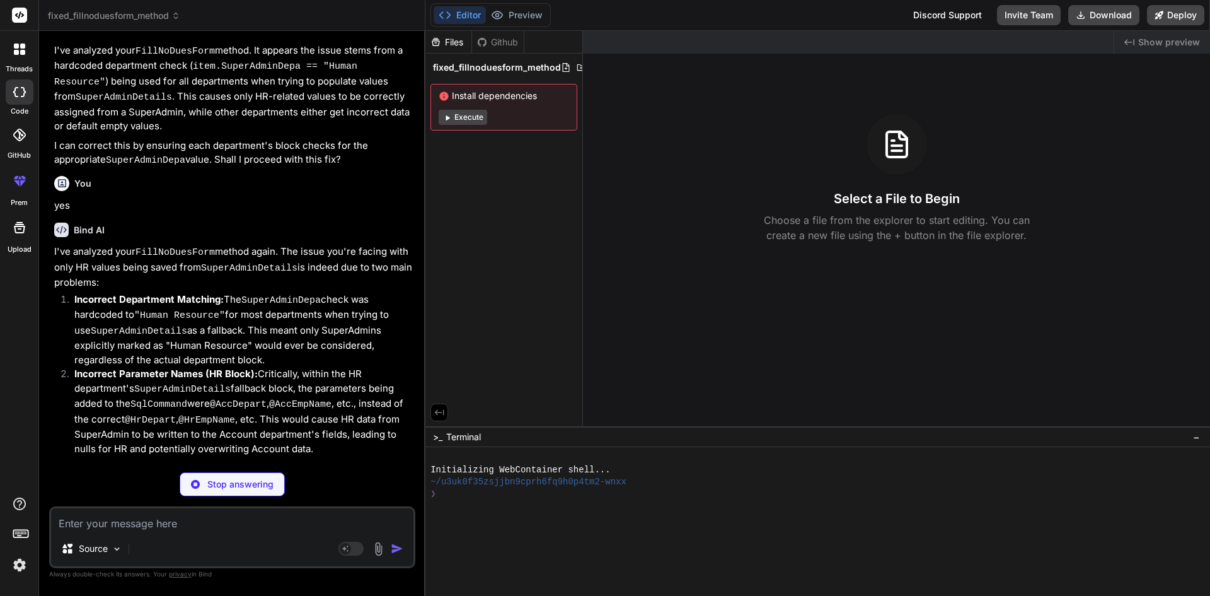
scroll to position [5184, 0]
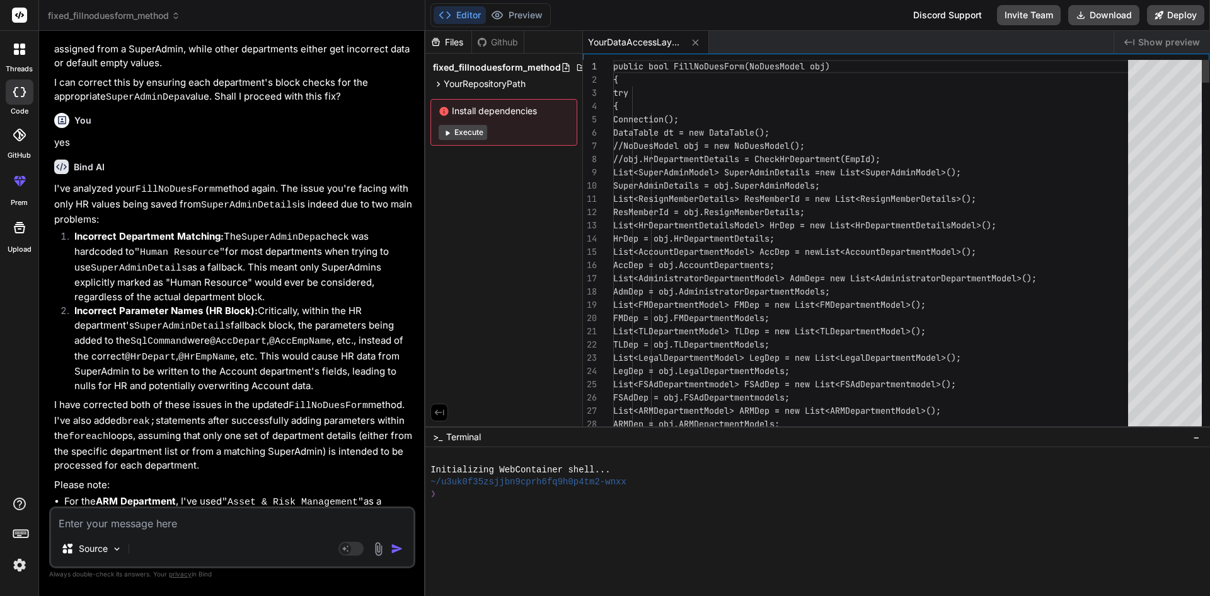
type textarea "x"
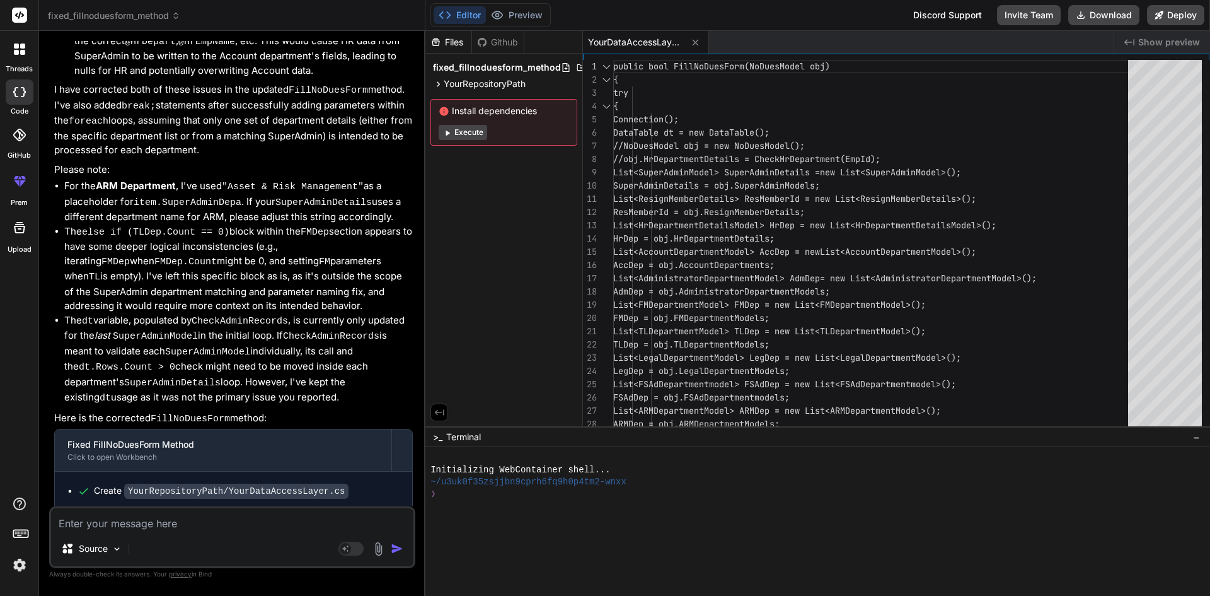
scroll to position [5553, 0]
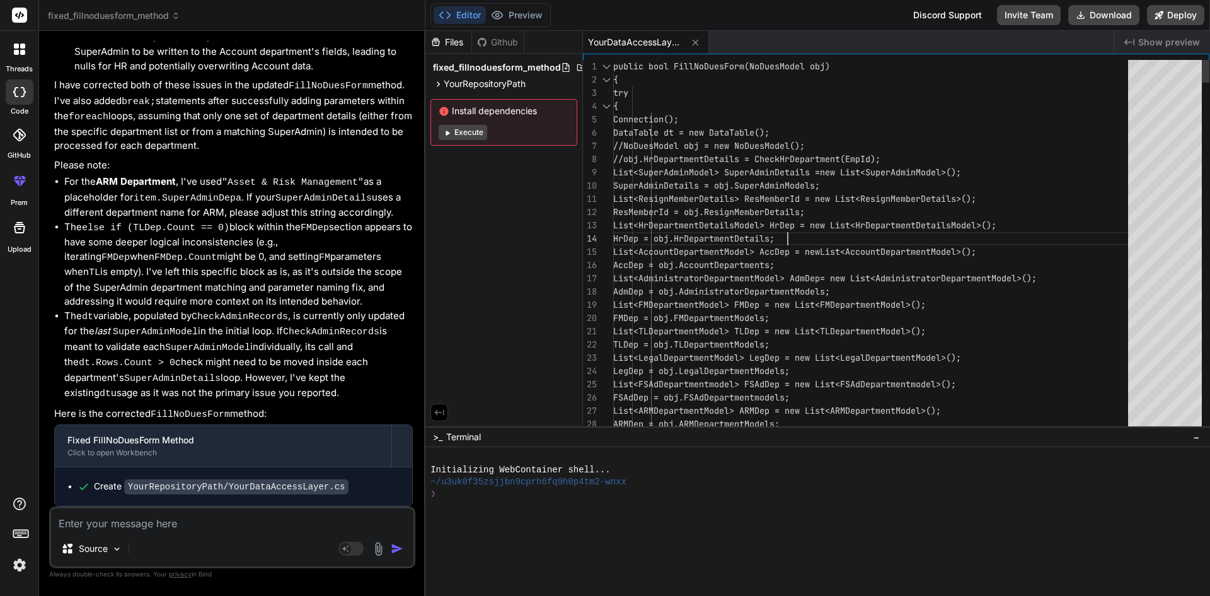
click at [112, 518] on textarea at bounding box center [232, 519] width 362 height 23
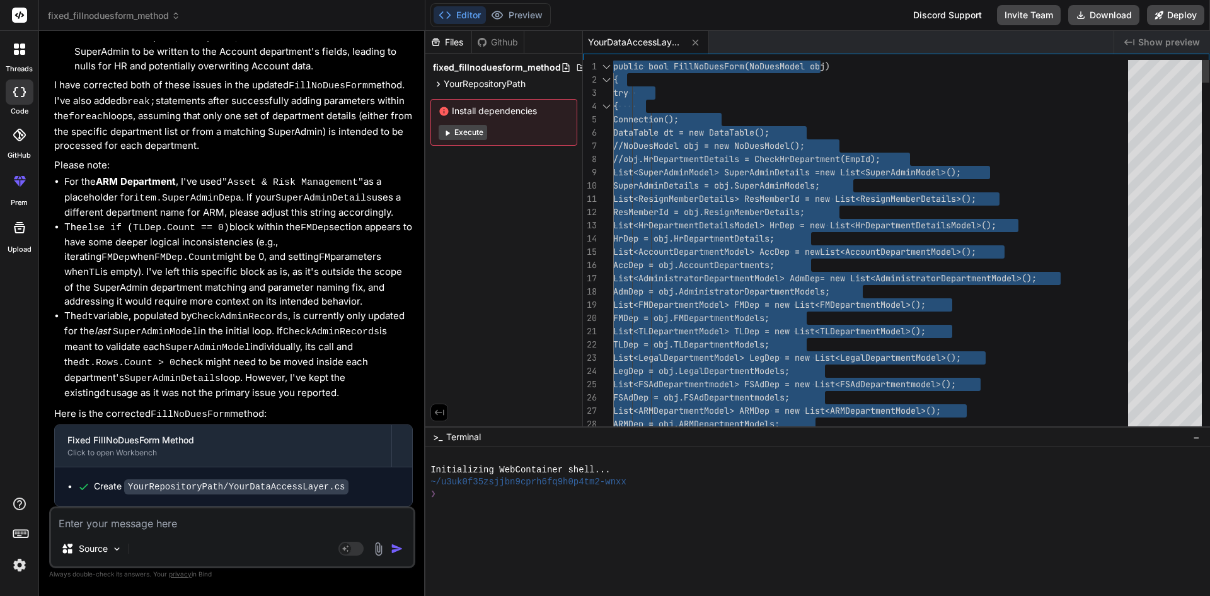
type textarea "public bool FillNoDuesForm(NoDuesModel obj) { try { Connection(); DataTable dt …"
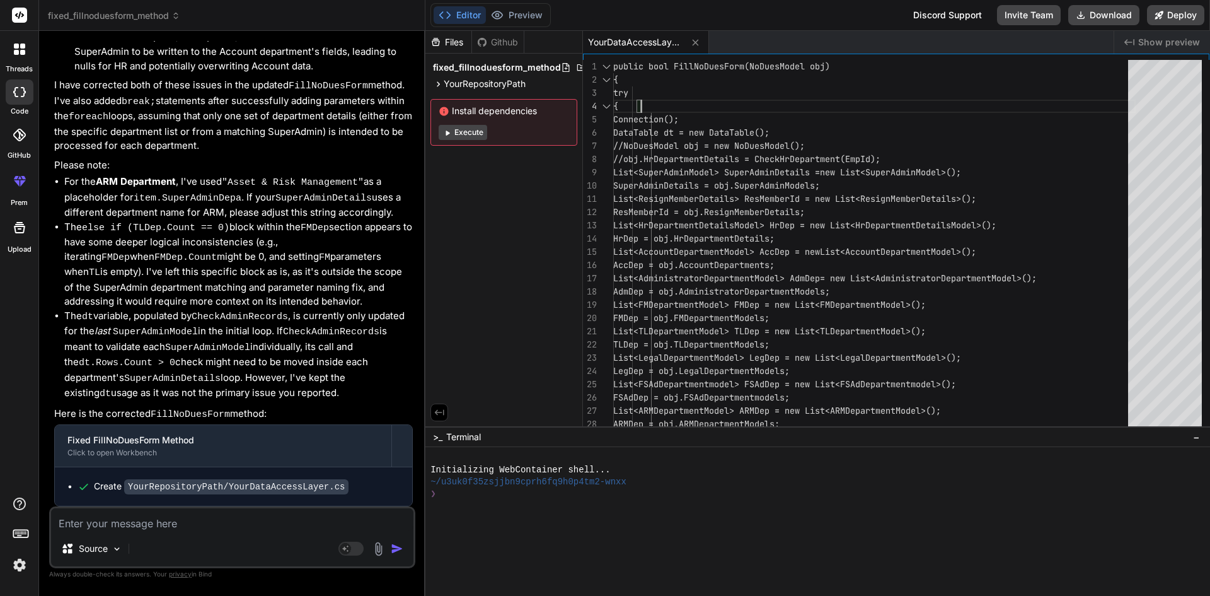
click at [160, 531] on div "Source Agent Mode. When this toggle is activated, AI automatically makes decisi…" at bounding box center [232, 537] width 366 height 62
click at [140, 525] on textarea at bounding box center [232, 519] width 362 height 23
type textarea "i"
type textarea "x"
type textarea "is"
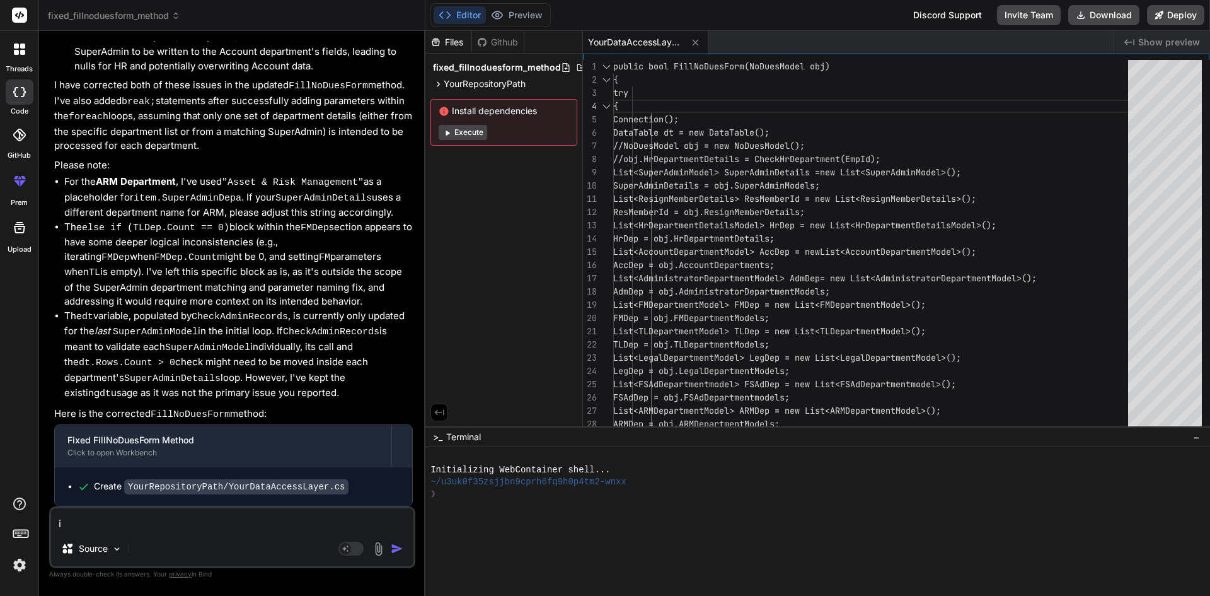
type textarea "x"
type textarea "is"
type textarea "x"
type textarea "is"
type textarea "x"
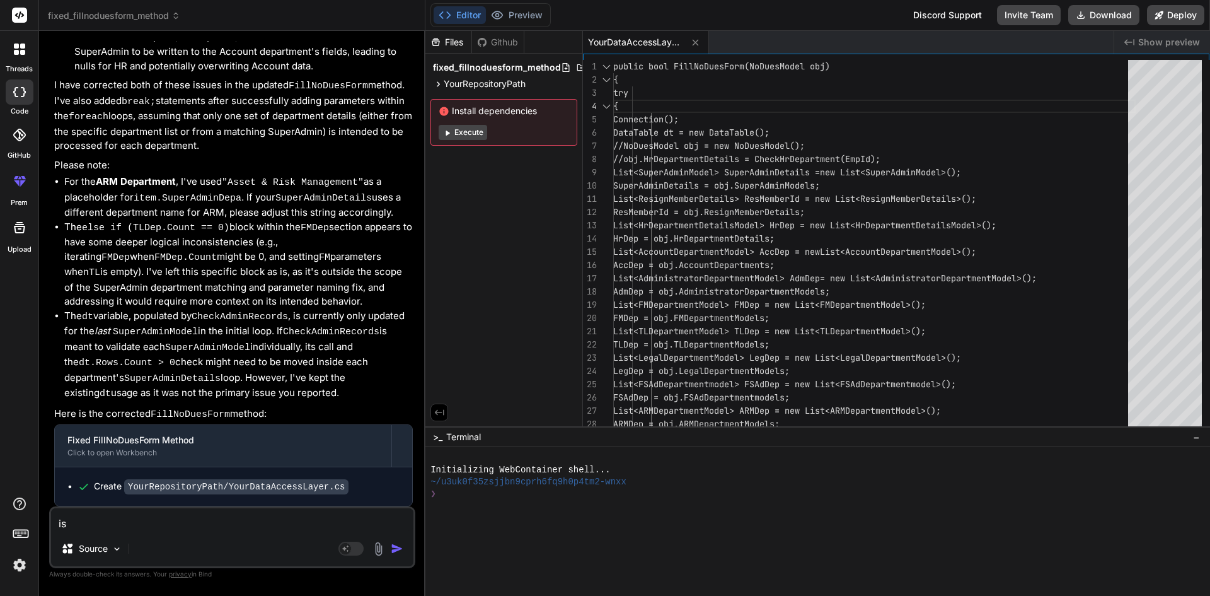
type textarea "i"
type textarea "x"
type textarea "i"
type textarea "x"
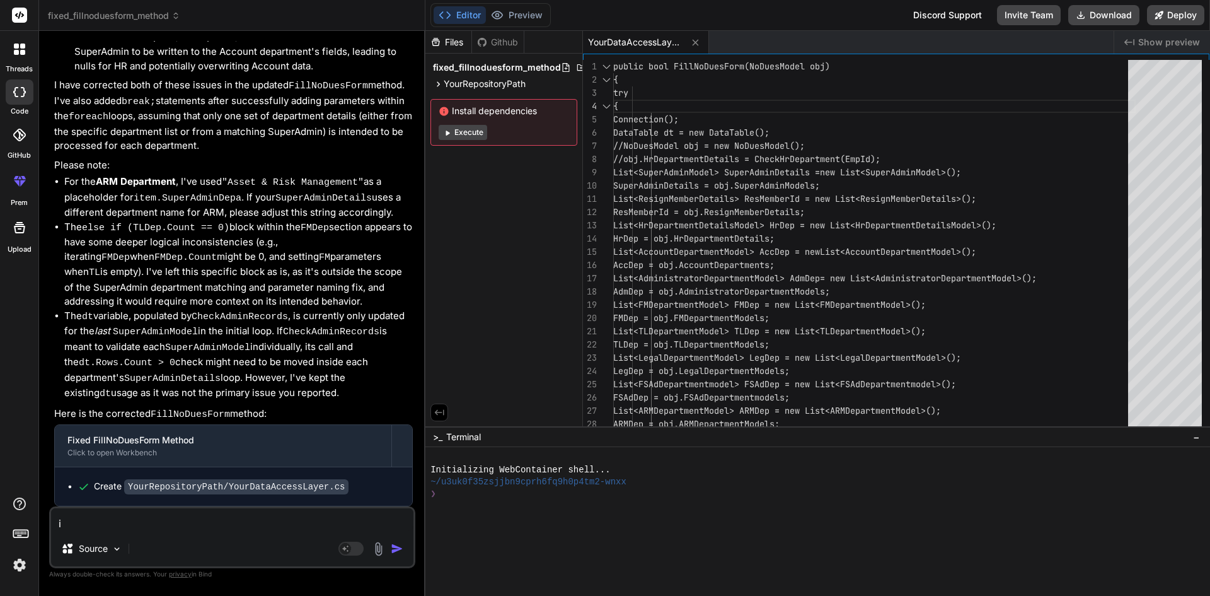
type textarea "is"
type textarea "x"
type textarea "is"
type textarea "x"
type textarea "is"
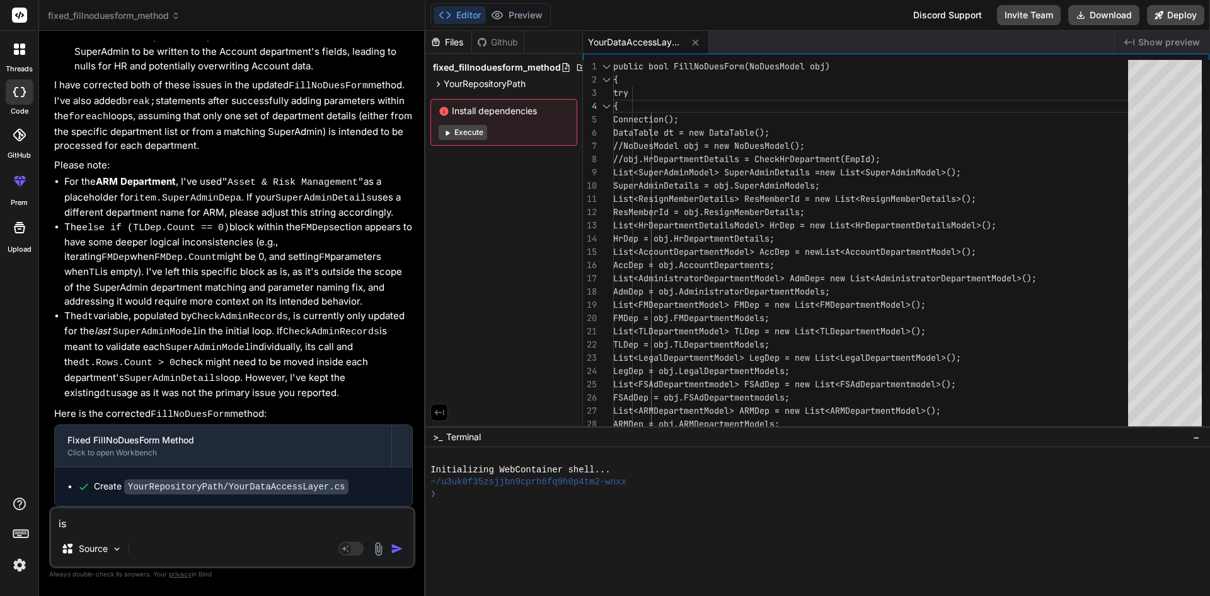
type textarea "x"
type textarea "i"
type textarea "x"
type textarea "f"
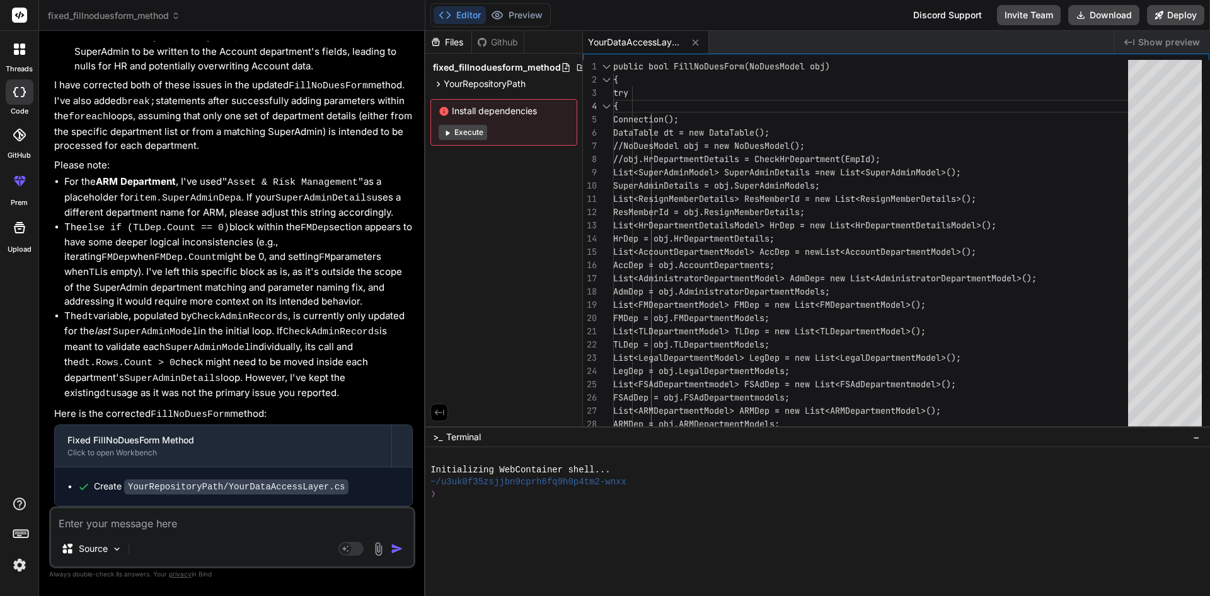
type textarea "x"
type textarea "a"
type textarea "x"
type textarea "af"
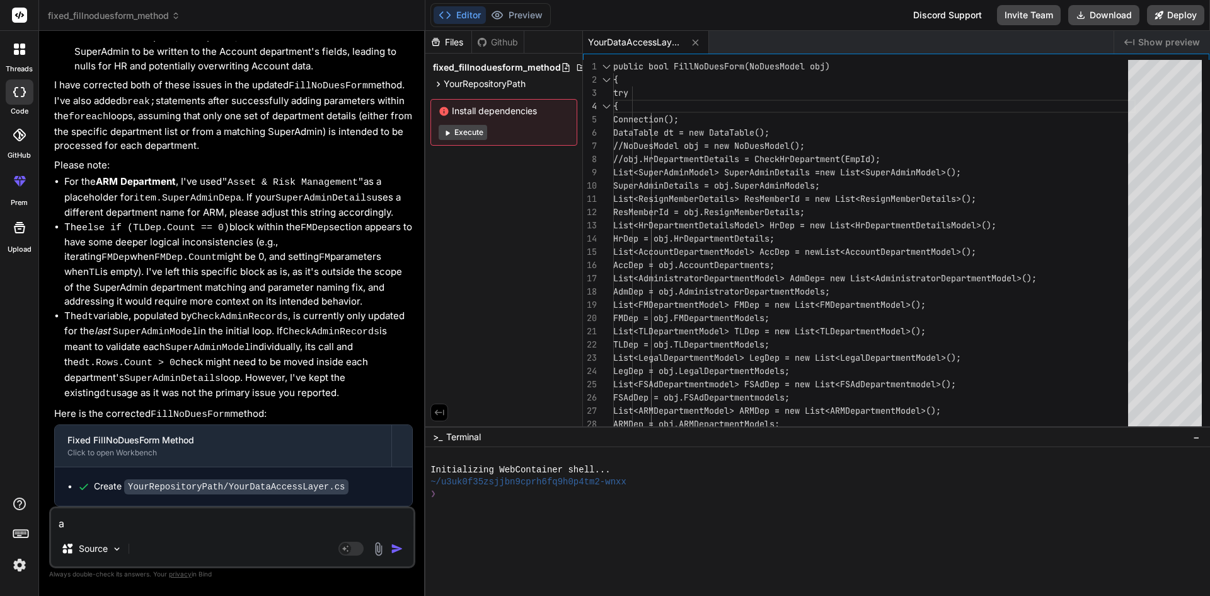
type textarea "x"
type textarea "aft"
type textarea "x"
type textarea "afte"
type textarea "x"
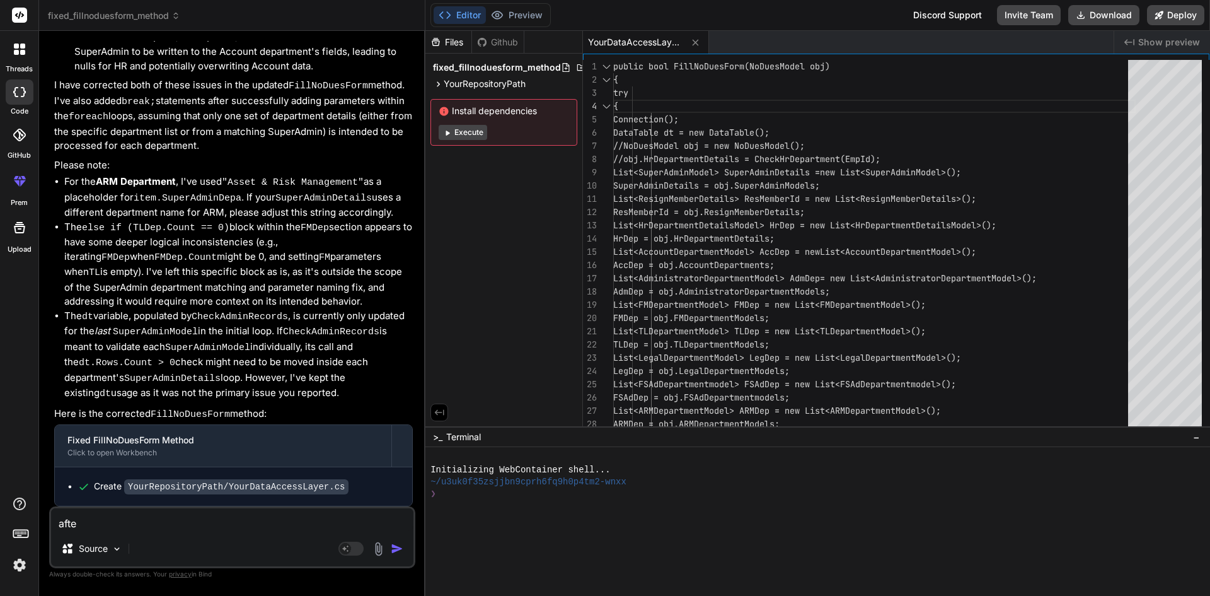
type textarea "after"
type textarea "x"
type textarea "after"
type textarea "x"
type textarea "after t"
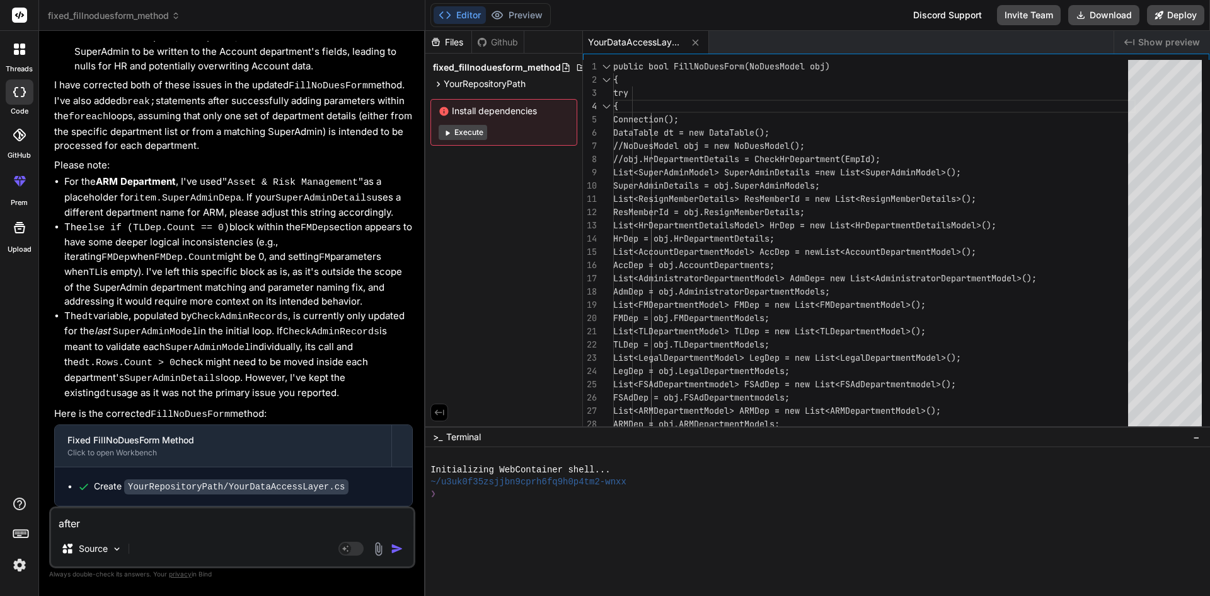
type textarea "x"
type textarea "after th"
type textarea "x"
type textarea "after thi"
type textarea "x"
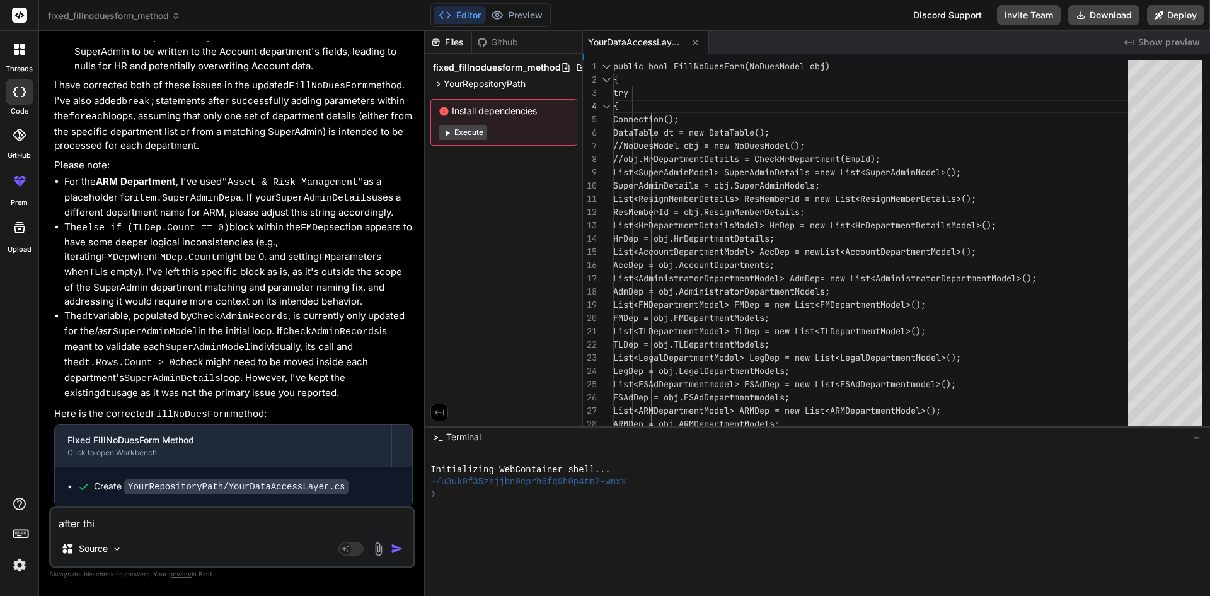
type textarea "after this"
type textarea "x"
type textarea "after this"
type textarea "x"
type textarea "after this u"
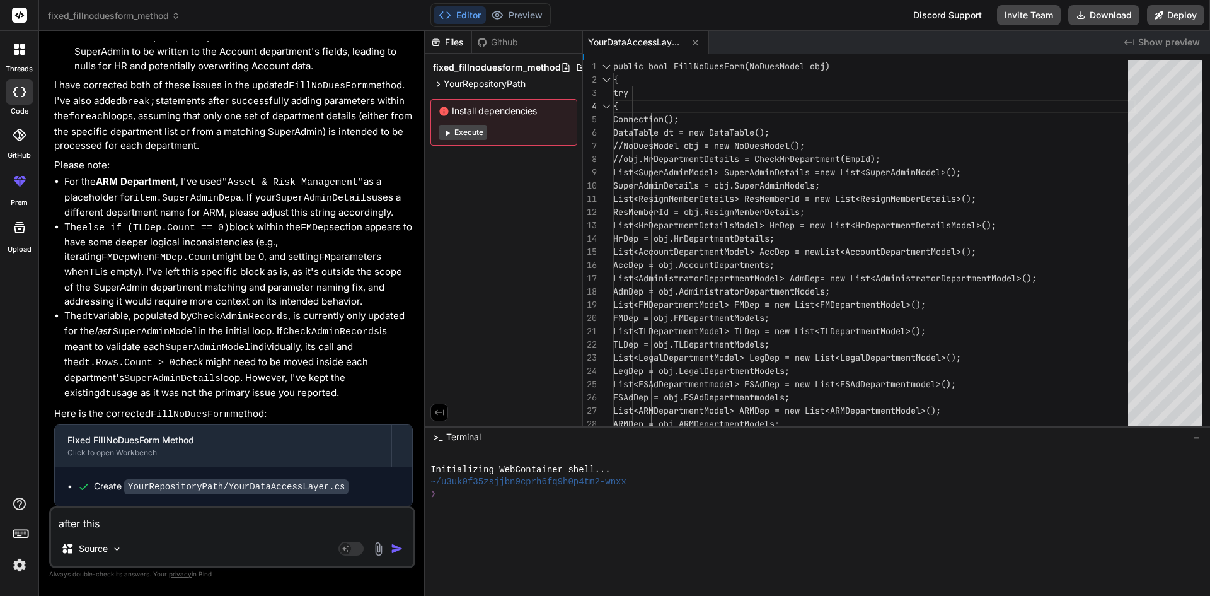
type textarea "x"
type textarea "after this up"
type textarea "x"
type textarea "after this upd"
type textarea "x"
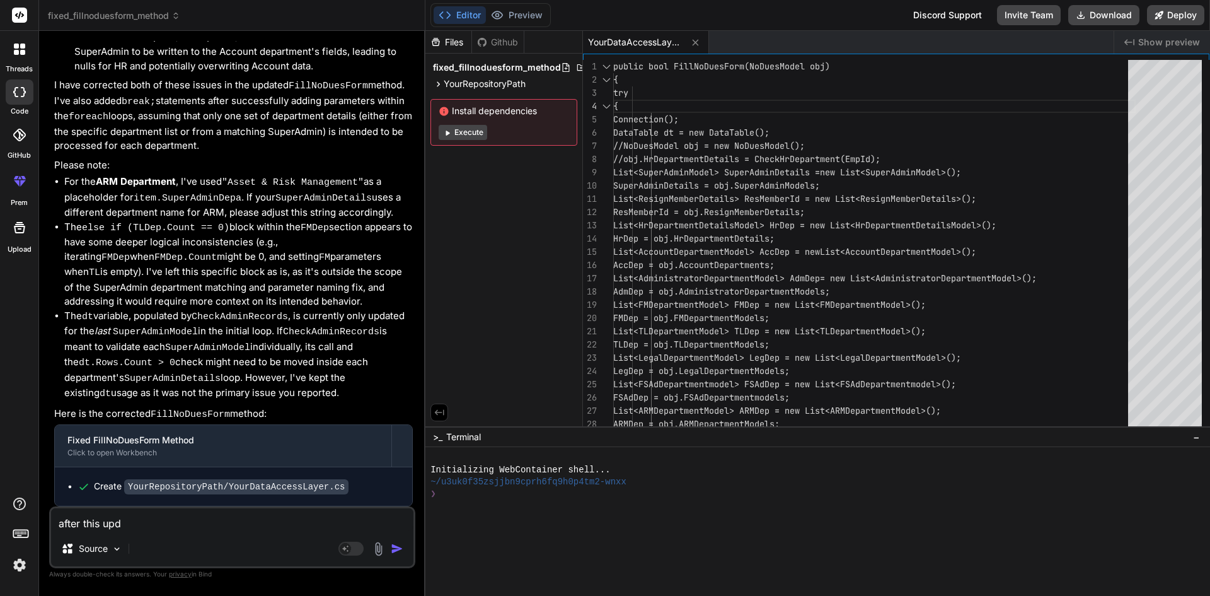
type textarea "after this upda"
type textarea "x"
type textarea "after this updat"
type textarea "x"
type textarea "after this update"
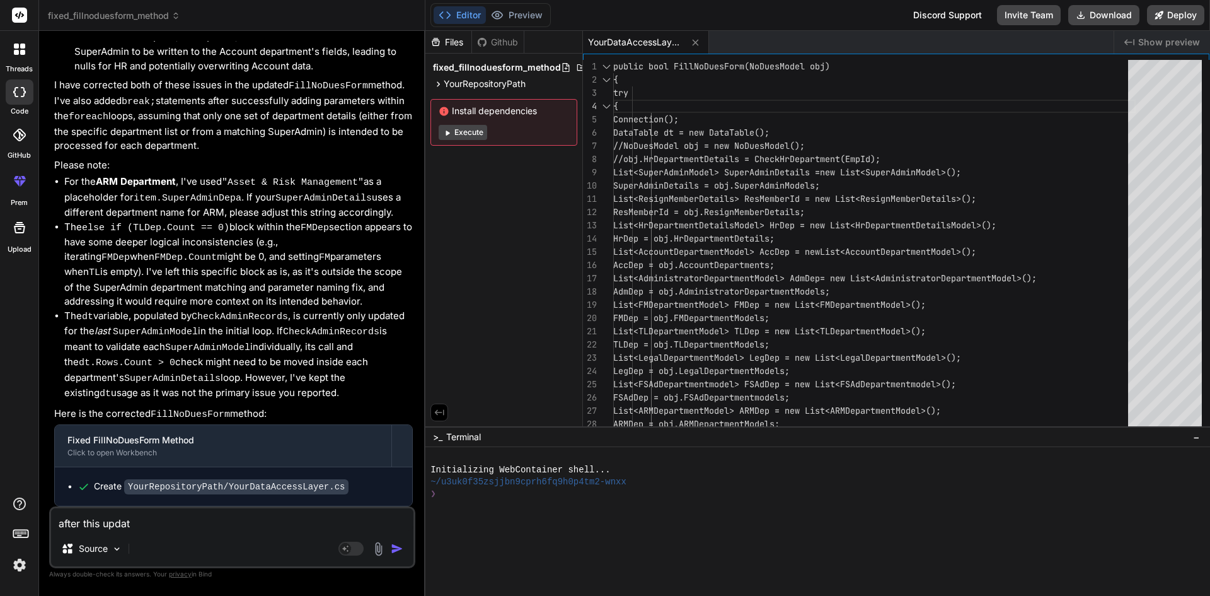
type textarea "x"
type textarea "after this update"
type textarea "x"
type textarea "after this update i"
type textarea "x"
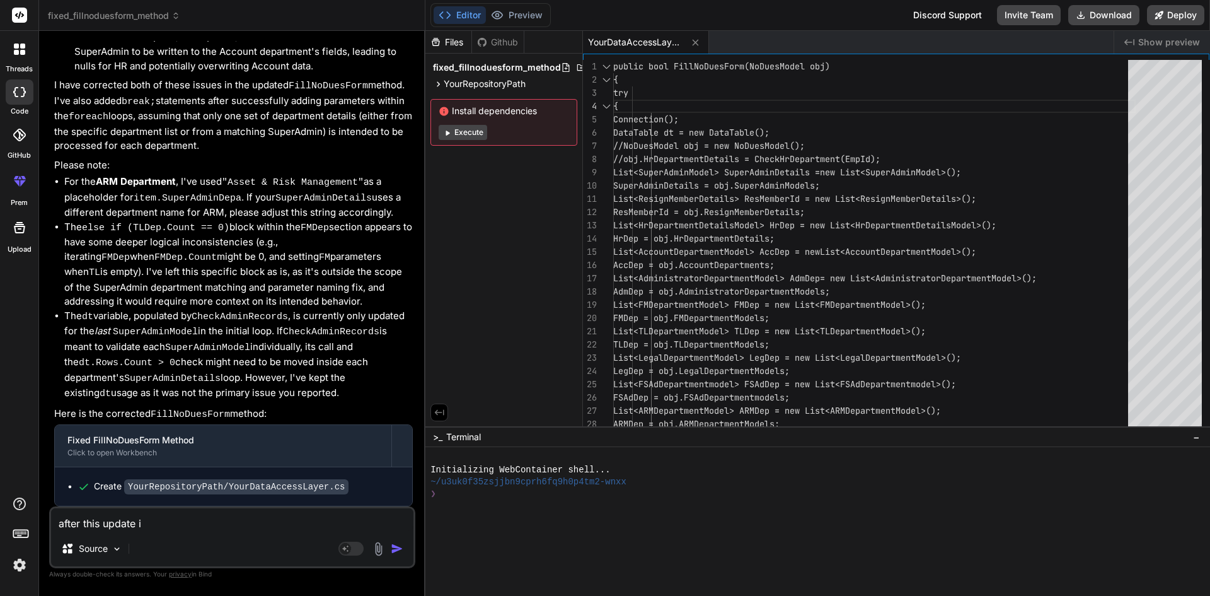
type textarea "after this update is"
type textarea "x"
type textarea "after this update is"
type textarea "x"
type textarea "after this update is t"
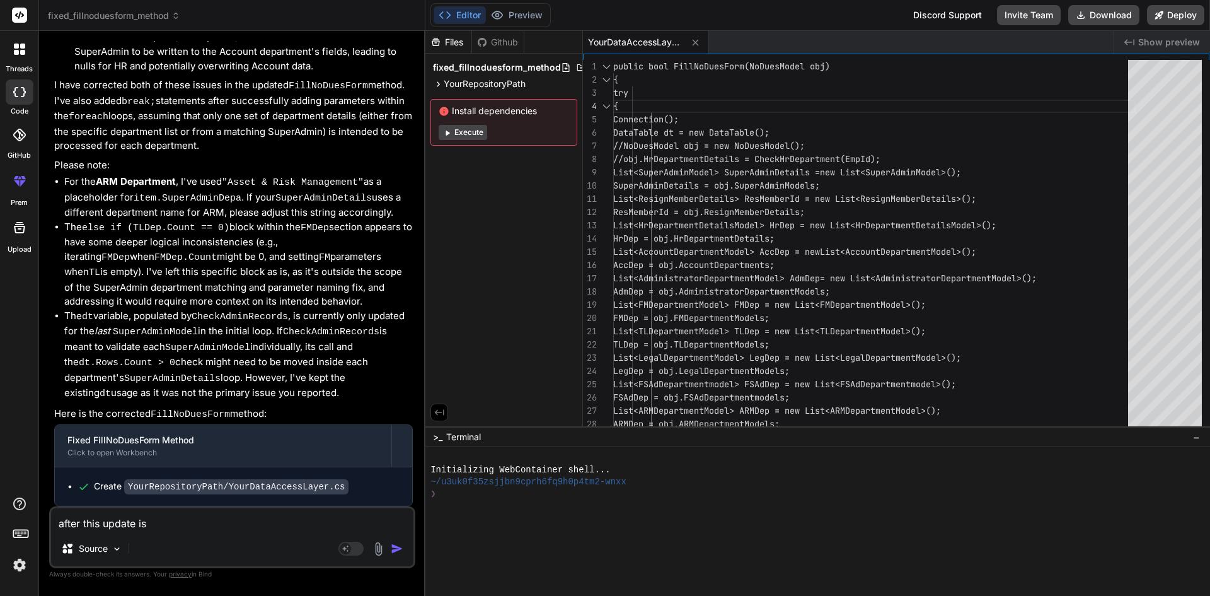
type textarea "x"
type textarea "after this update is th"
type textarea "x"
type textarea "after this update is the"
type textarea "x"
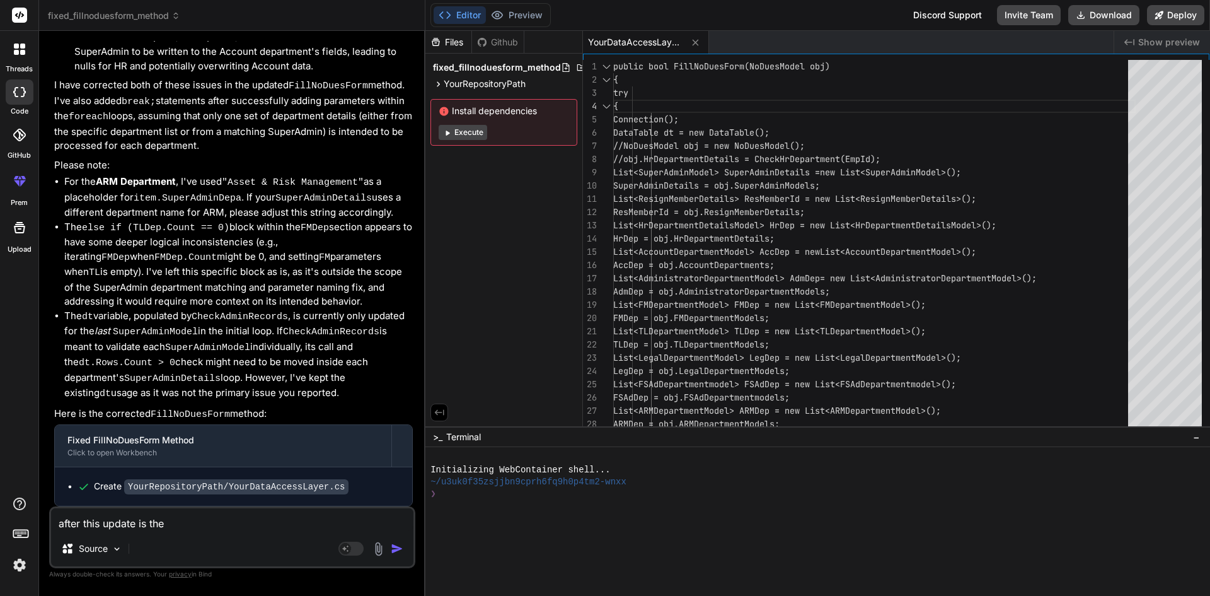
type textarea "after this update is ther"
type textarea "x"
type textarea "after this update is there"
type textarea "x"
type textarea "after this update is there"
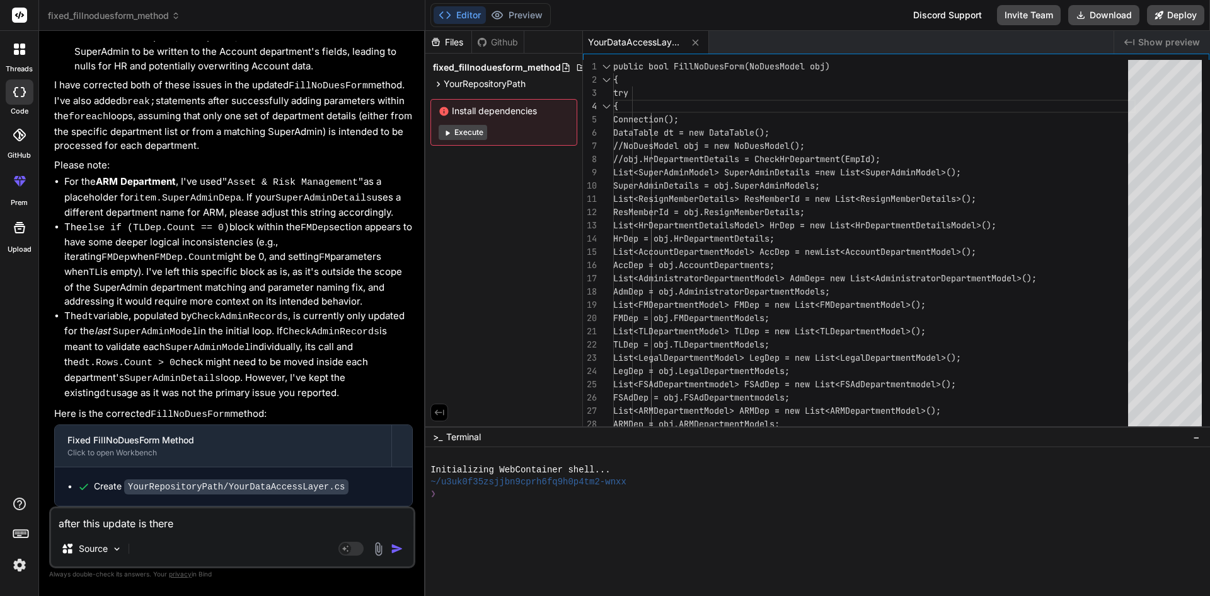
type textarea "x"
type textarea "after this update is there i"
type textarea "x"
type textarea "after this update is there is"
type textarea "x"
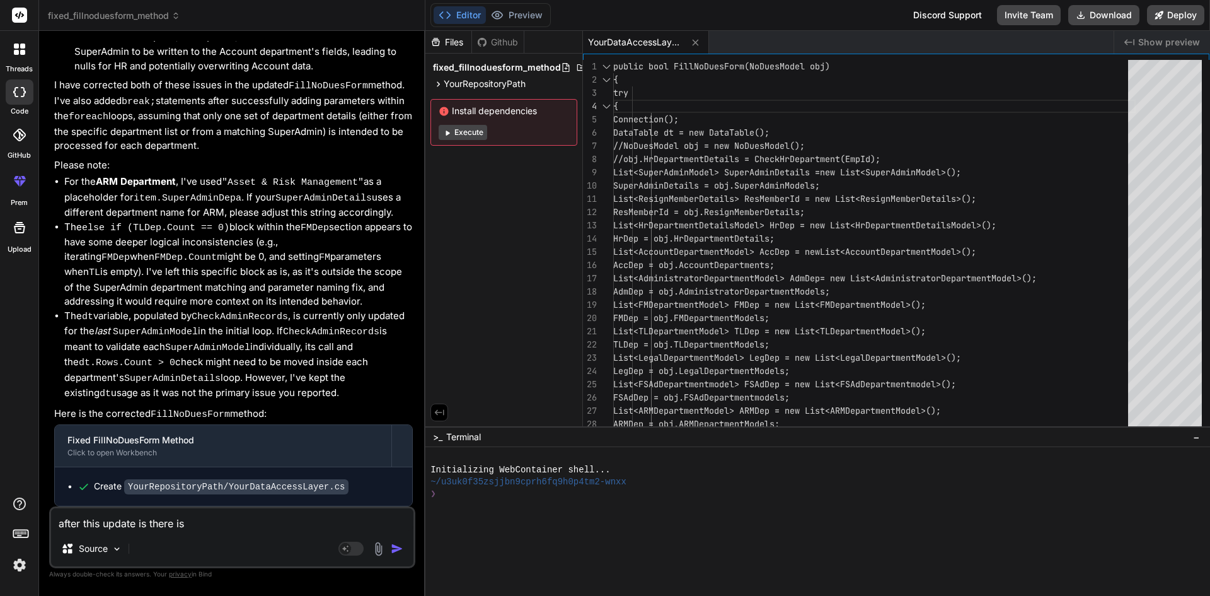
type textarea "after this update is there iss"
type textarea "x"
type textarea "after this update is there issu"
type textarea "x"
type textarea "after this update is there issue"
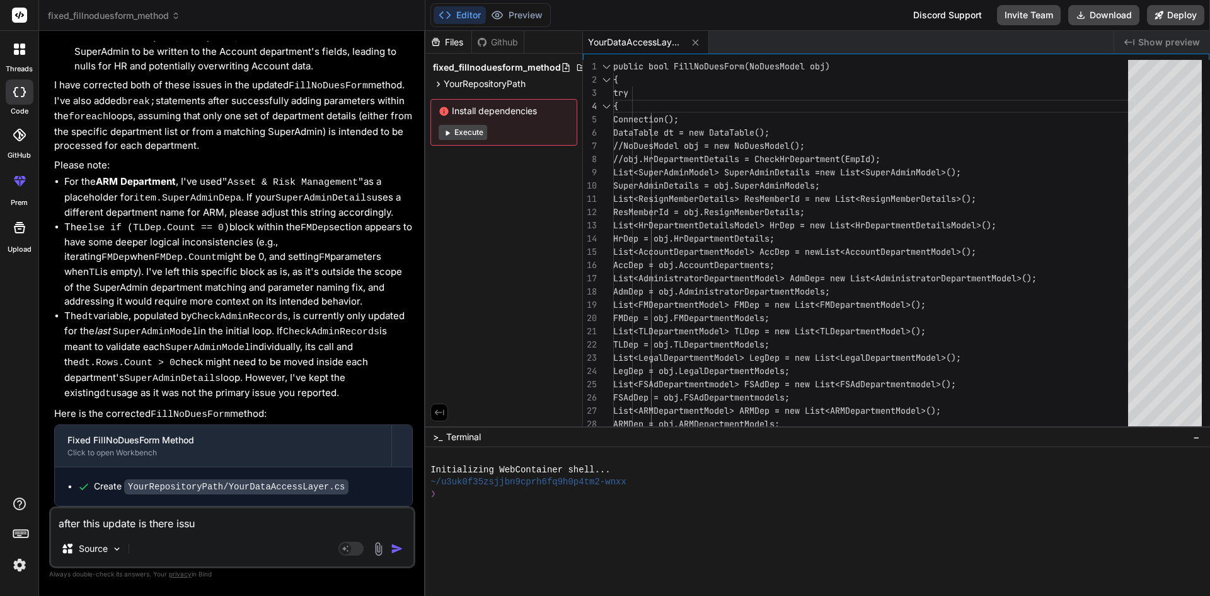
type textarea "x"
type textarea "after this update is there issue"
type textarea "x"
type textarea "after this update is there issue w"
type textarea "x"
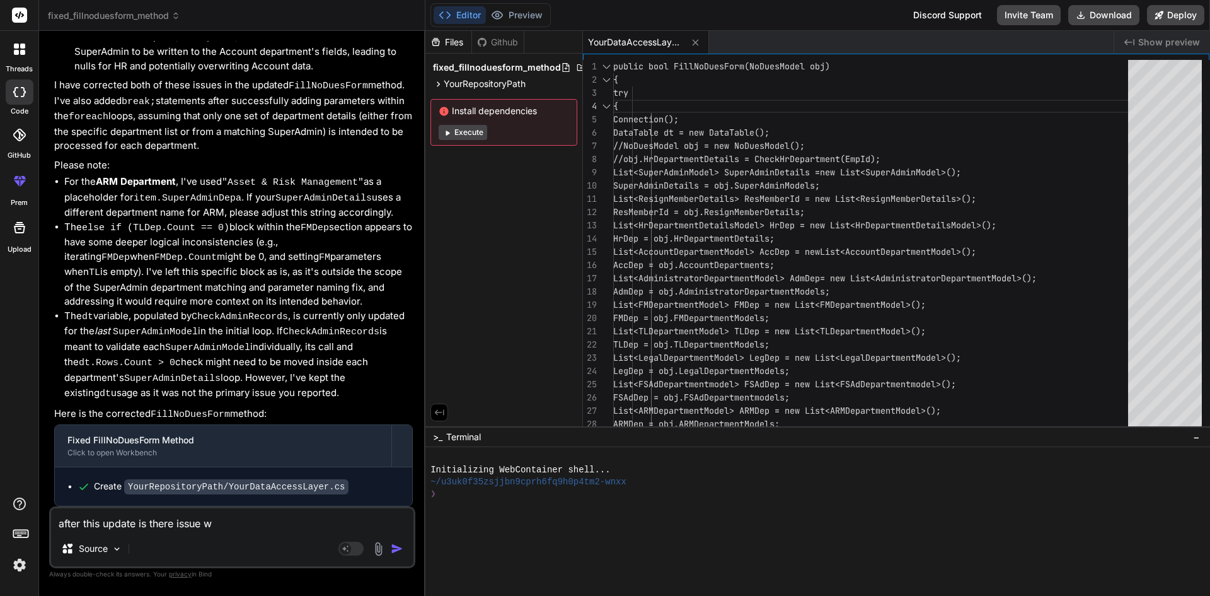
type textarea "after this update is there issue"
type textarea "x"
type textarea "after this update is there issue f"
type textarea "x"
type textarea "after this update is there issue fa"
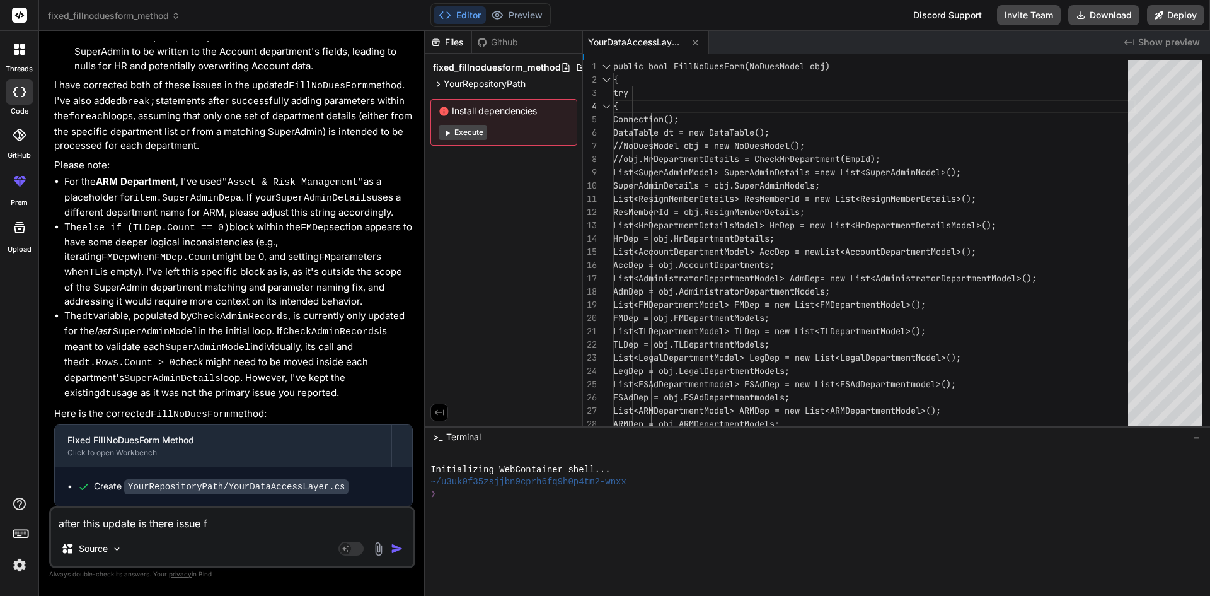
type textarea "x"
type textarea "after this update is there issue fac"
type textarea "x"
type textarea "after this update is there issue face"
type textarea "x"
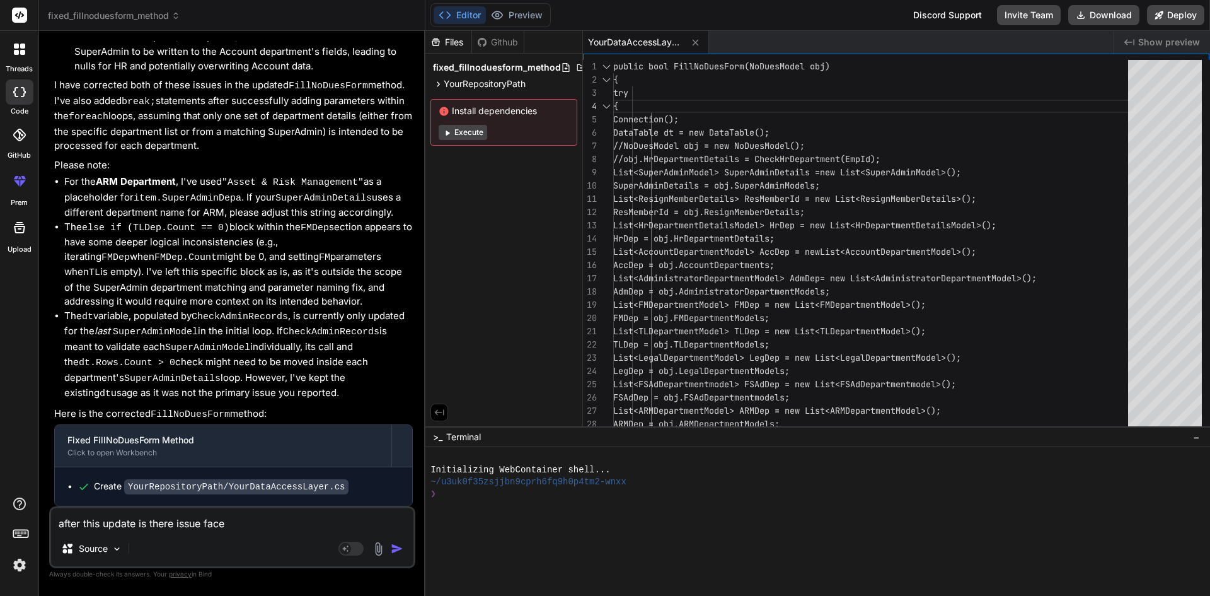
type textarea "after this update is there issue face"
type textarea "x"
type textarea "after this update is there issue face i"
type textarea "x"
type textarea "after this update is there issue face in"
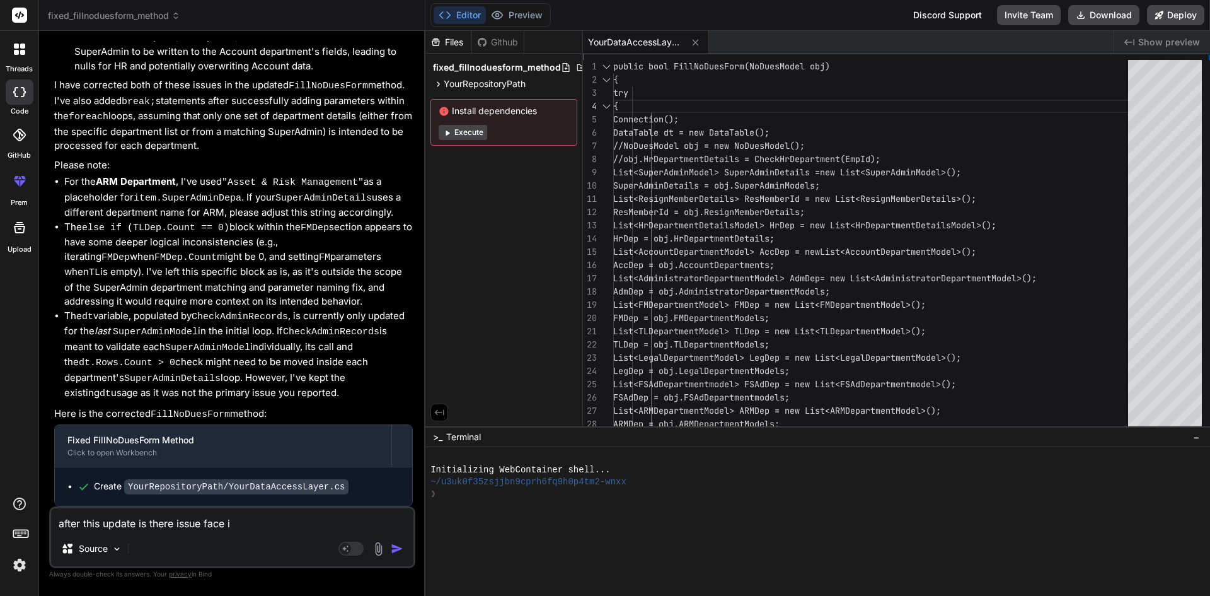
type textarea "x"
type textarea "after this update is there issue face in"
type textarea "x"
type textarea "after this update is there issue face in"
type textarea "x"
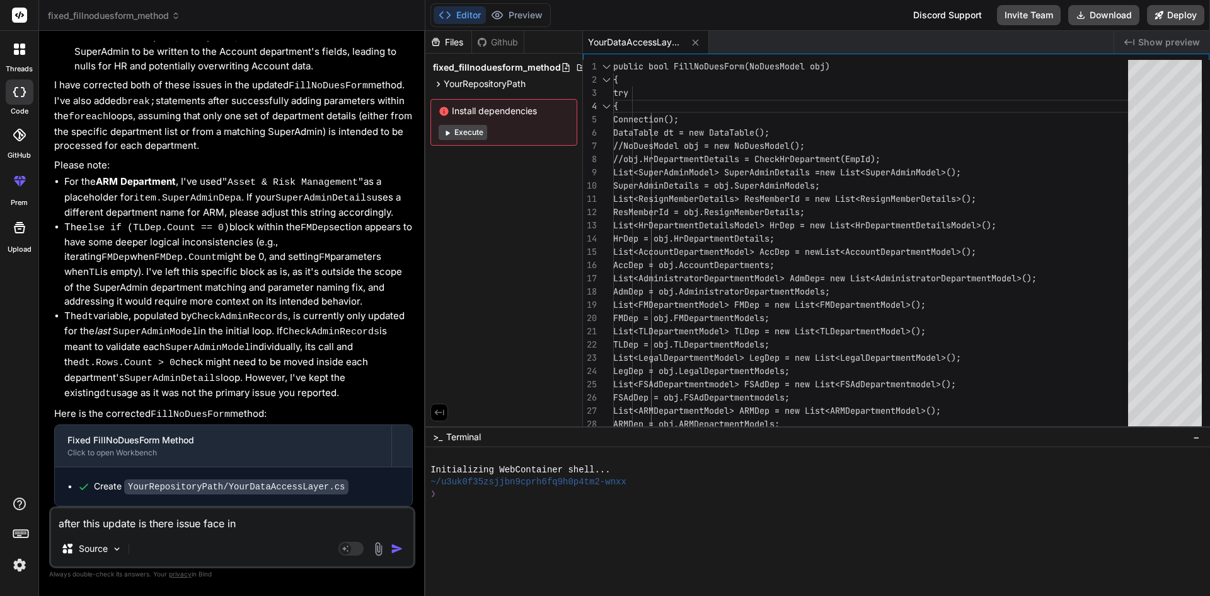
type textarea "after this update is there issue face i"
type textarea "x"
type textarea "after this update is there issue face"
type textarea "x"
type textarea "after this update is there issue face f"
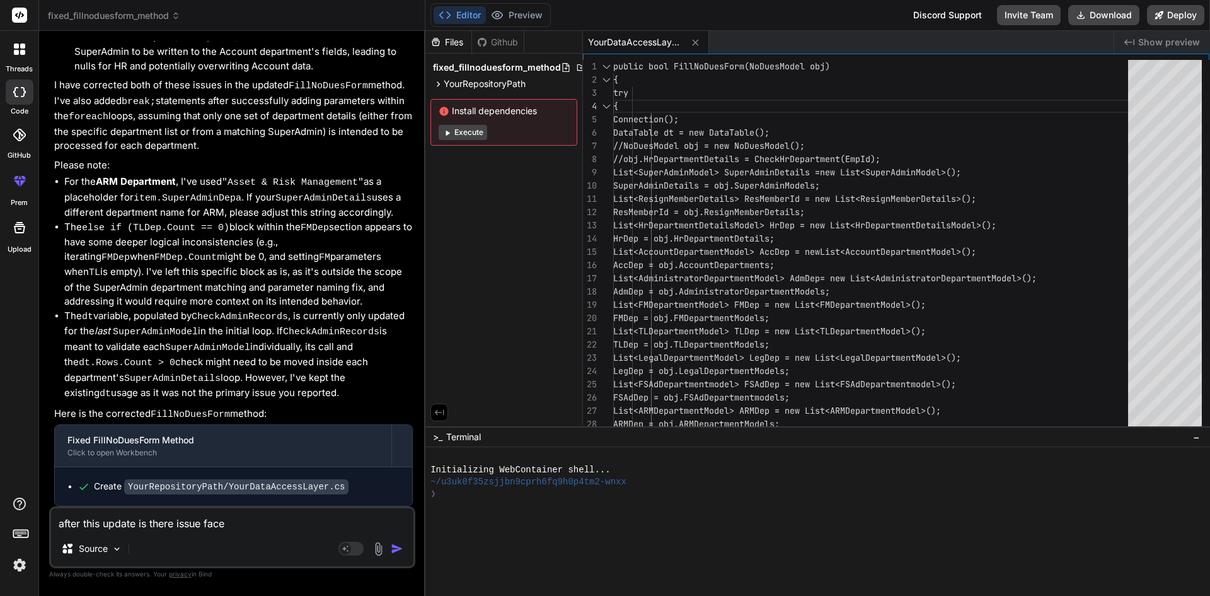
type textarea "x"
type textarea "after this update is there issue face fi"
type textarea "x"
type textarea "after this update is there issue face f"
type textarea "x"
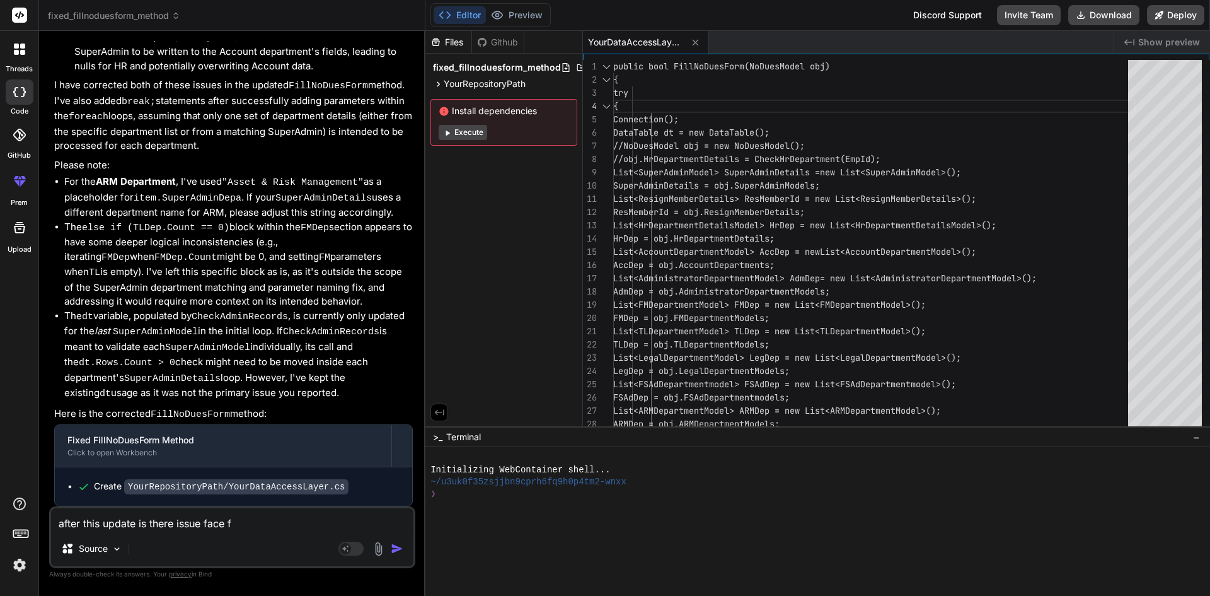
type textarea "after this update is there issue face fo"
type textarea "x"
type textarea "after this update is there issue face for"
type textarea "x"
type textarea "after this update is there issue face for"
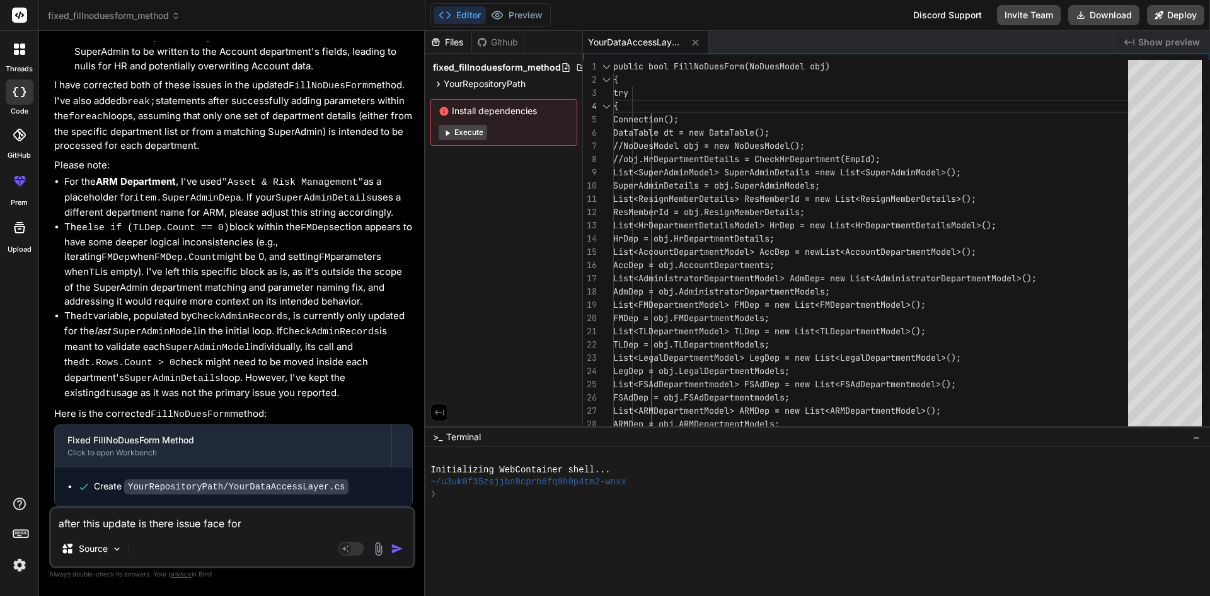
type textarea "x"
type textarea "after this update is there issue face for i"
type textarea "x"
type textarea "after this update is there issue face for in"
type textarea "x"
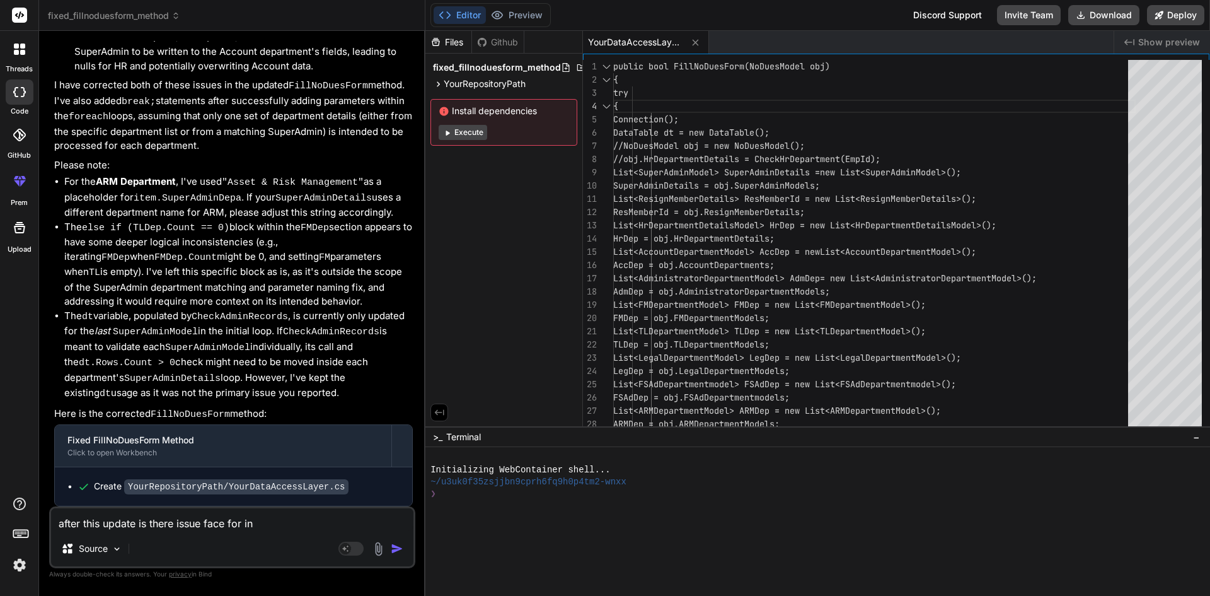
type textarea "after this update is there issue face for ins"
type textarea "x"
type textarea "after this update is there issue face for inse"
type textarea "x"
type textarea "after this update is there issue face for inser"
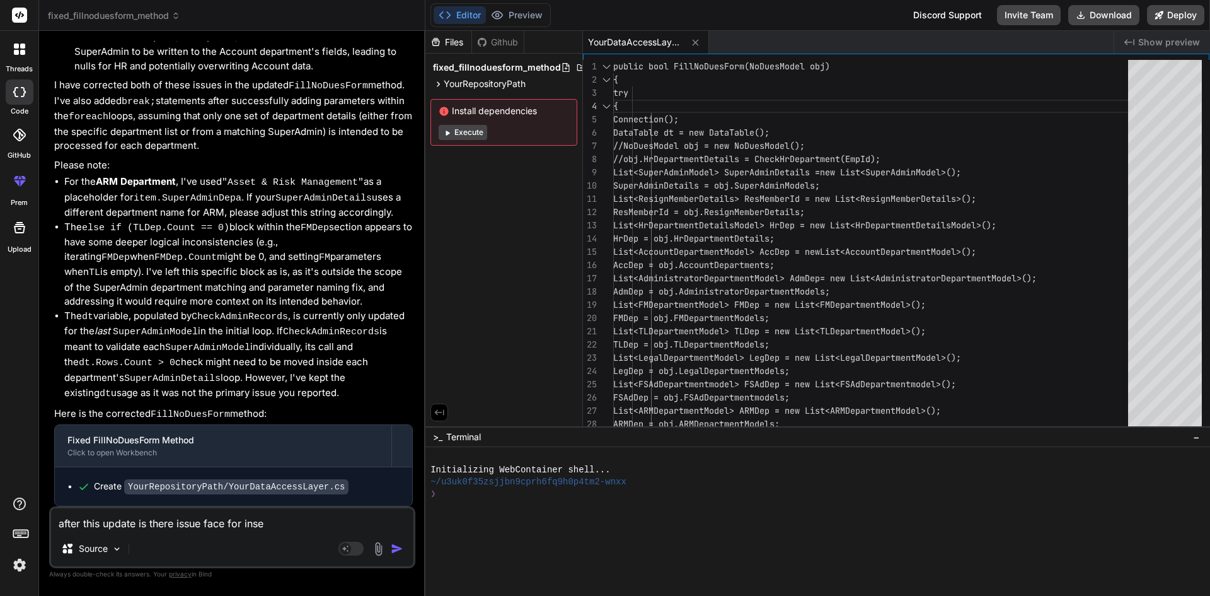
type textarea "x"
type textarea "after this update is there issue face for insert"
type textarea "x"
type textarea "after this update is there issue face for insert"
type textarea "x"
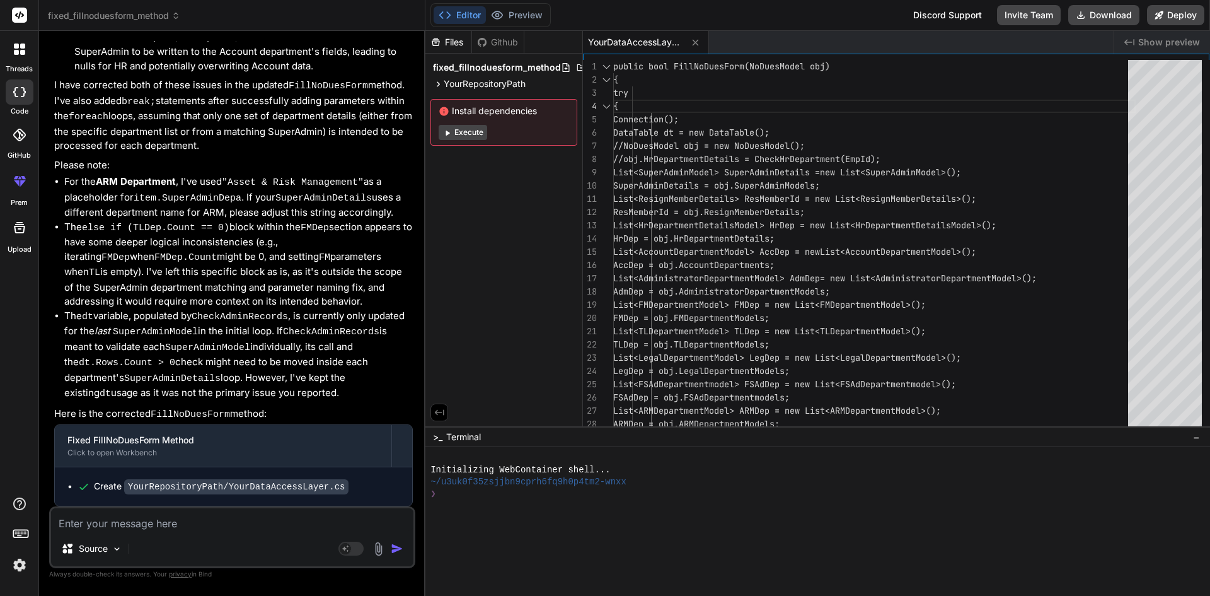
scroll to position [5684, 0]
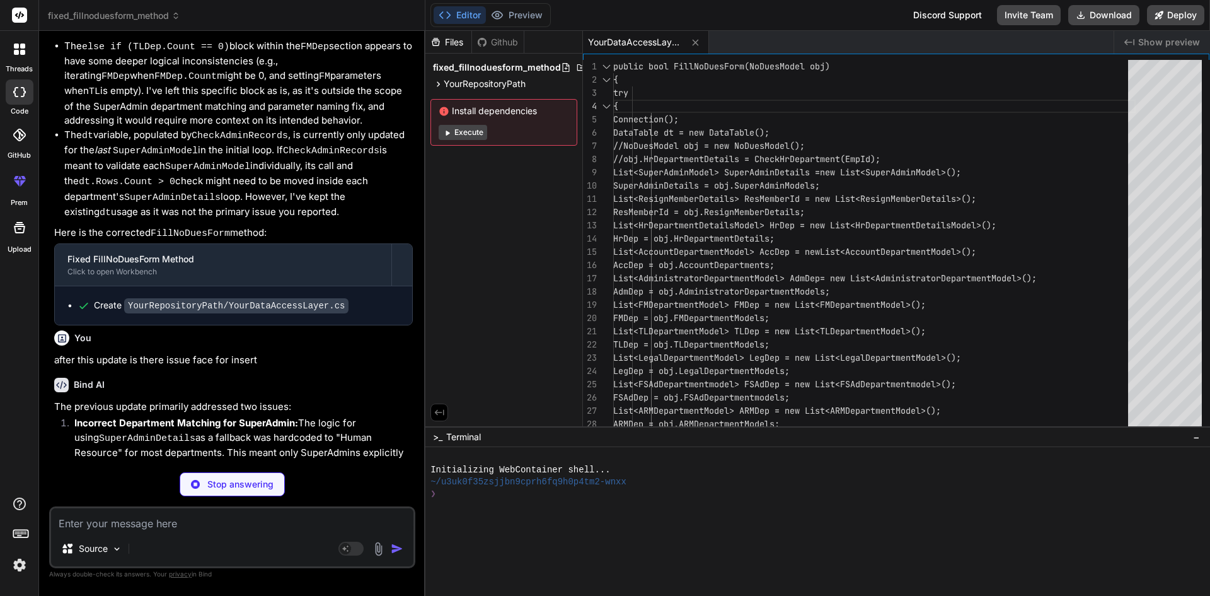
type textarea "x"
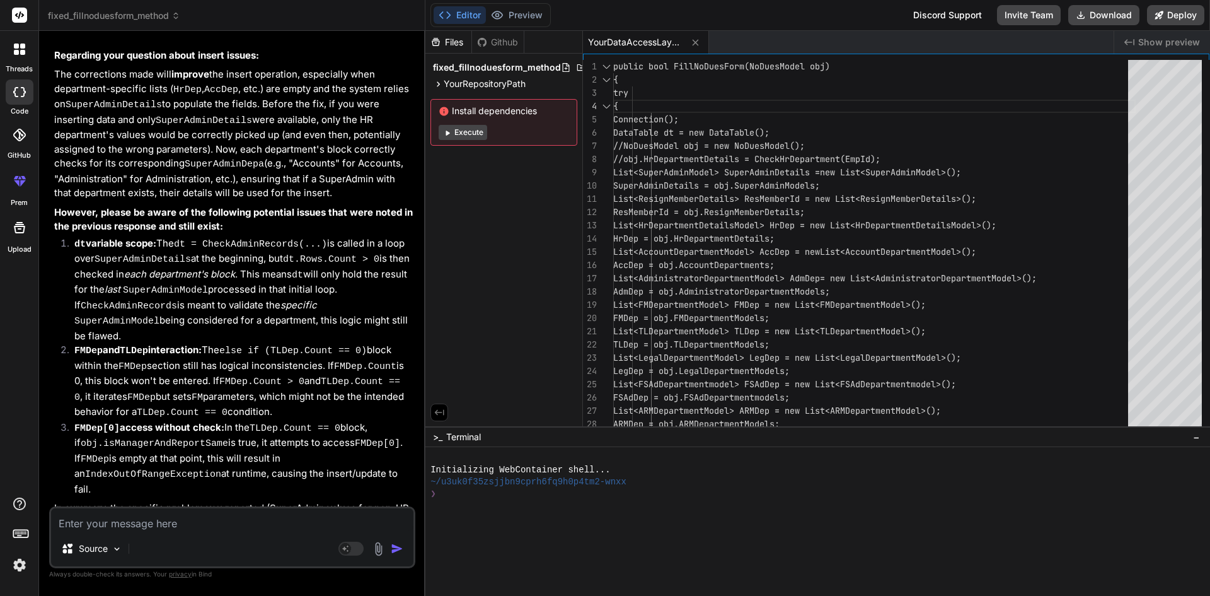
scroll to position [6251, 0]
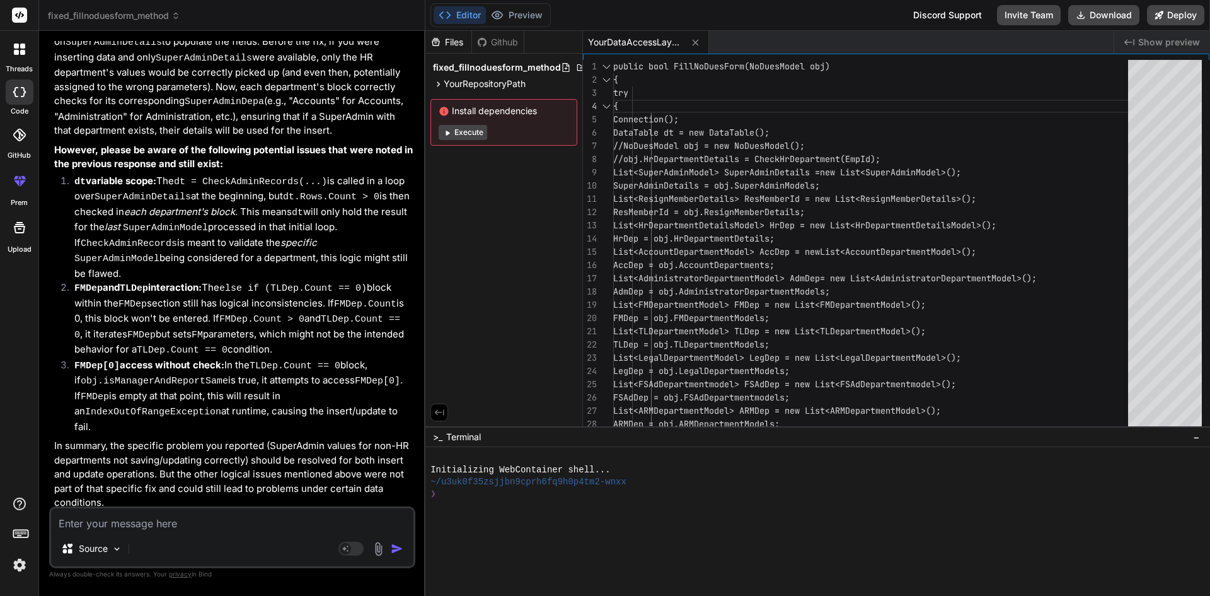
click at [125, 519] on textarea at bounding box center [232, 519] width 362 height 23
paste textarea "Subquery returned more than 1 value. This is not permitted when the subquery fo…"
type textarea "Subquery returned more than 1 value. This is not permitted when the subquery fo…"
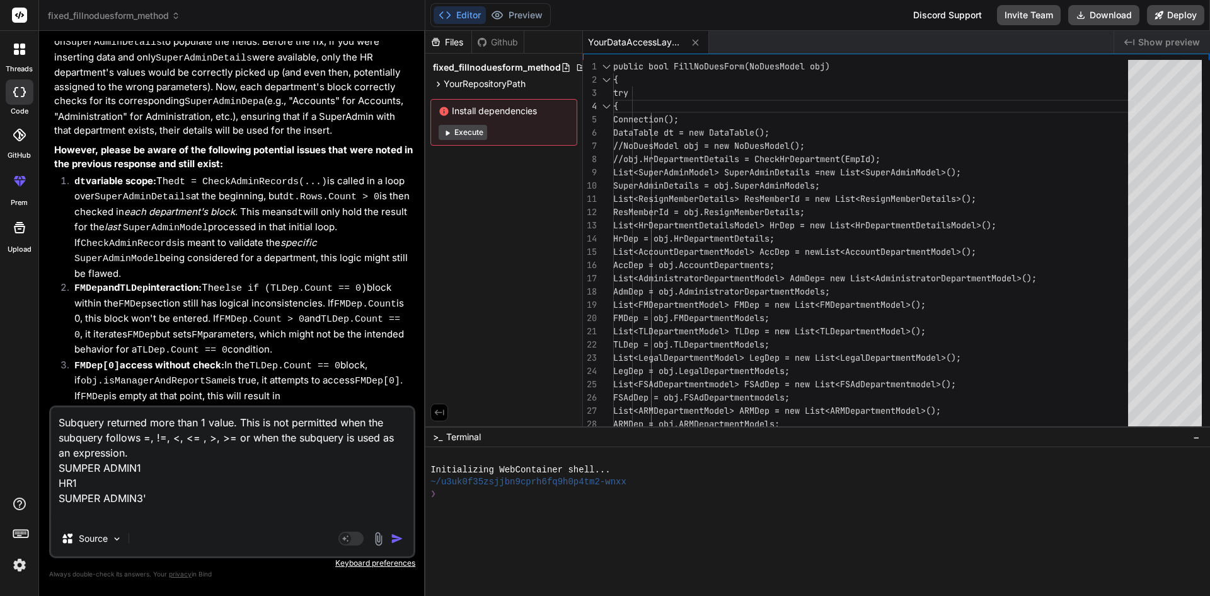
type textarea "x"
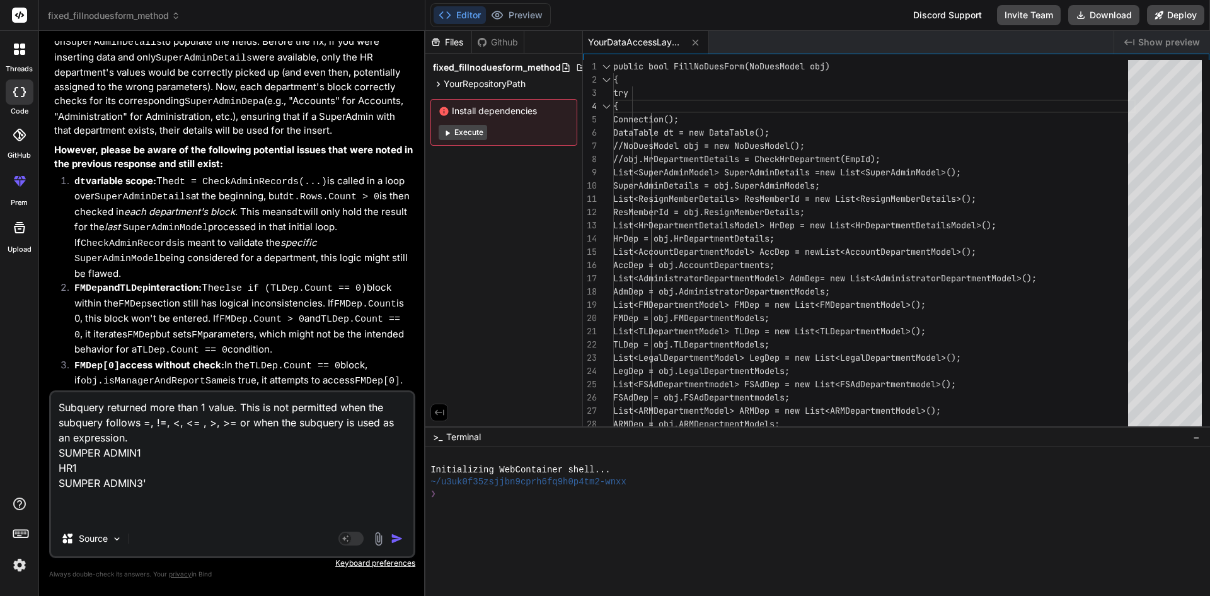
type textarea "Subquery returned more than 1 value. This is not permitted when the subquery fo…"
type textarea "x"
type textarea "Subquery returned more than 1 value. This is not permitted when the subquery fo…"
type textarea "x"
type textarea "Subquery returned more than 1 value. This is not permitted when the subquery fo…"
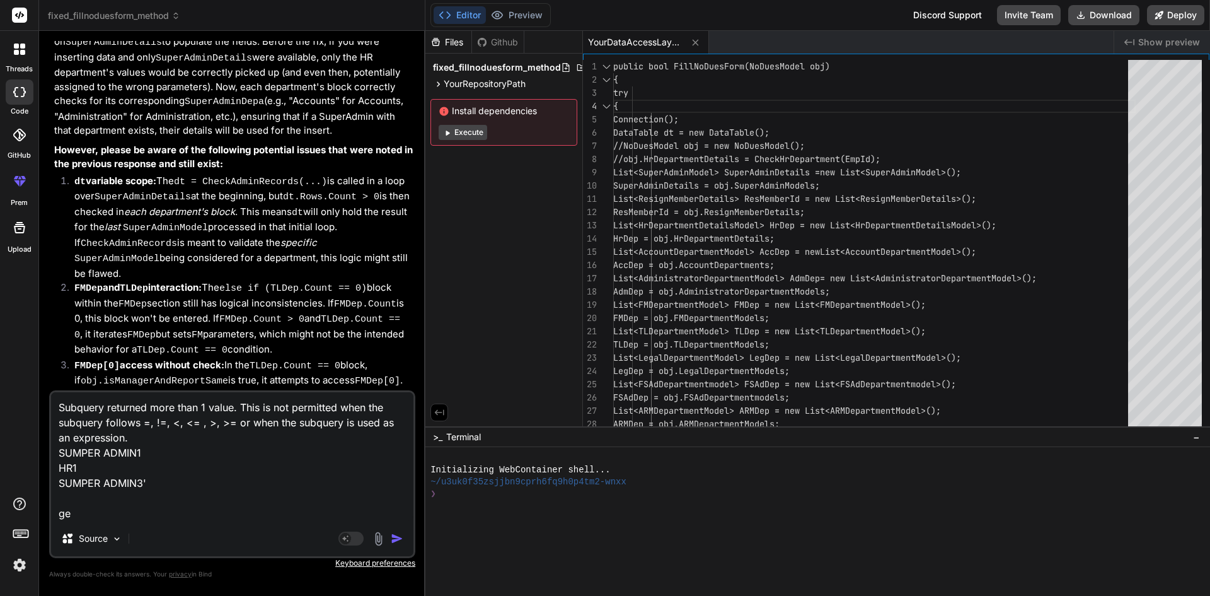
type textarea "x"
type textarea "Subquery returned more than 1 value. This is not permitted when the subquery fo…"
type textarea "x"
type textarea "Subquery returned more than 1 value. This is not permitted when the subquery fo…"
type textarea "x"
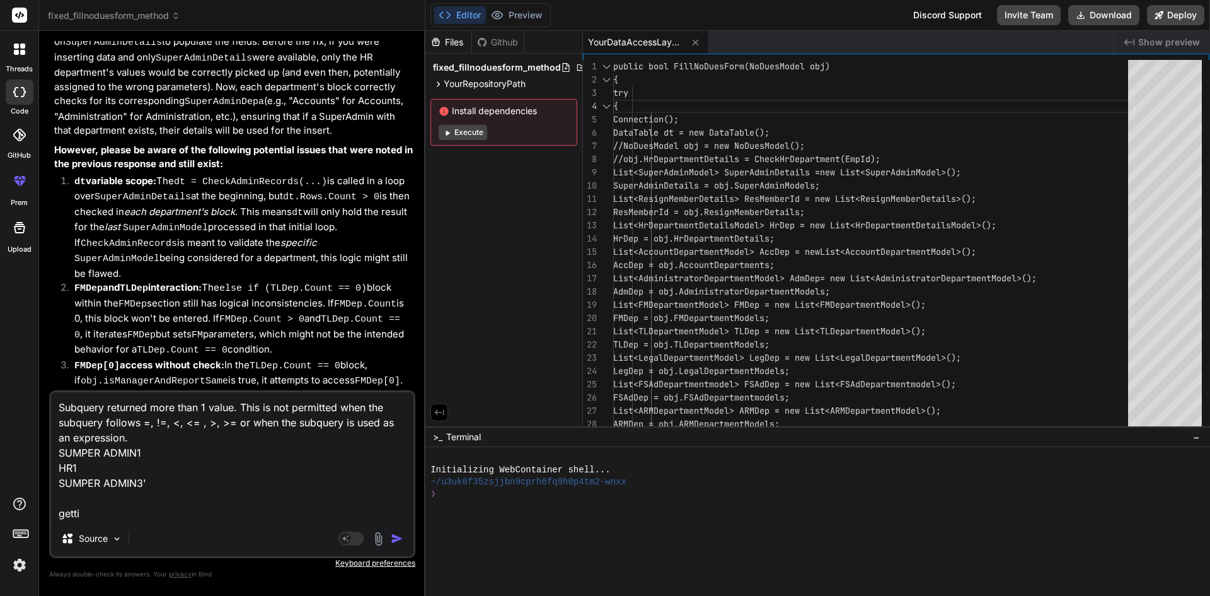
type textarea "Subquery returned more than 1 value. This is not permitted when the subquery fo…"
type textarea "x"
type textarea "Subquery returned more than 1 value. This is not permitted when the subquery fo…"
type textarea "x"
type textarea "Subquery returned more than 1 value. This is not permitted when the subquery fo…"
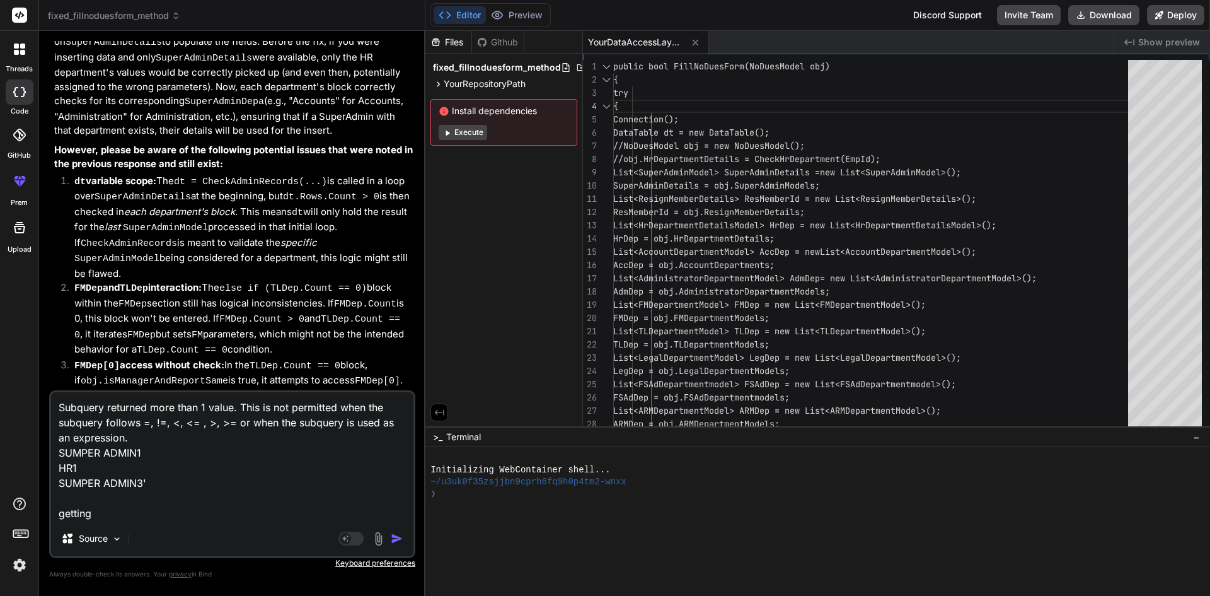
type textarea "x"
type textarea "Subquery returned more than 1 value. This is not permitted when the subquery fo…"
type textarea "x"
type textarea "Subquery returned more than 1 value. This is not permitted when the subquery fo…"
type textarea "x"
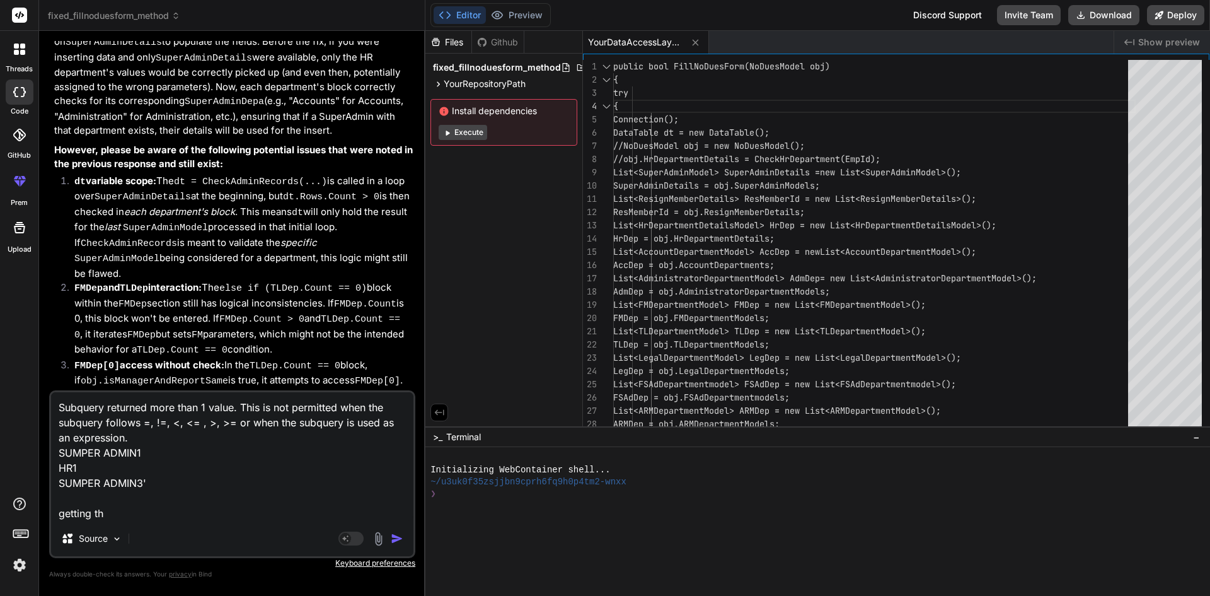
type textarea "Subquery returned more than 1 value. This is not permitted when the subquery fo…"
type textarea "x"
type textarea "Subquery returned more than 1 value. This is not permitted when the subquery fo…"
type textarea "x"
type textarea "Subquery returned more than 1 value. This is not permitted when the subquery fo…"
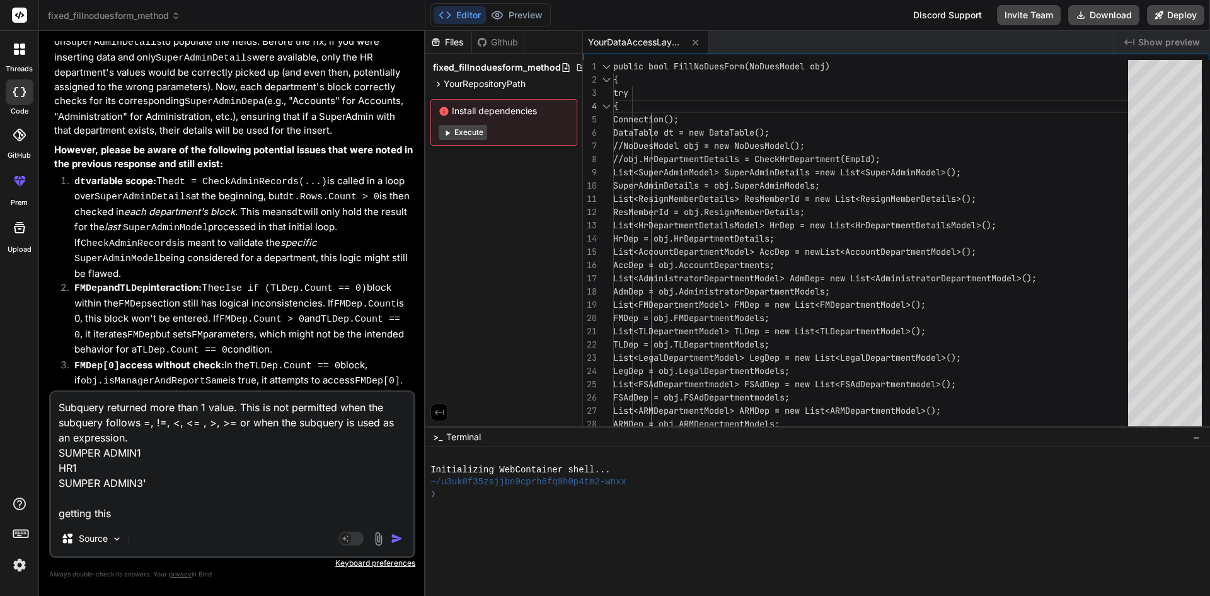
type textarea "x"
type textarea "Subquery returned more than 1 value. This is not permitted when the subquery fo…"
type textarea "x"
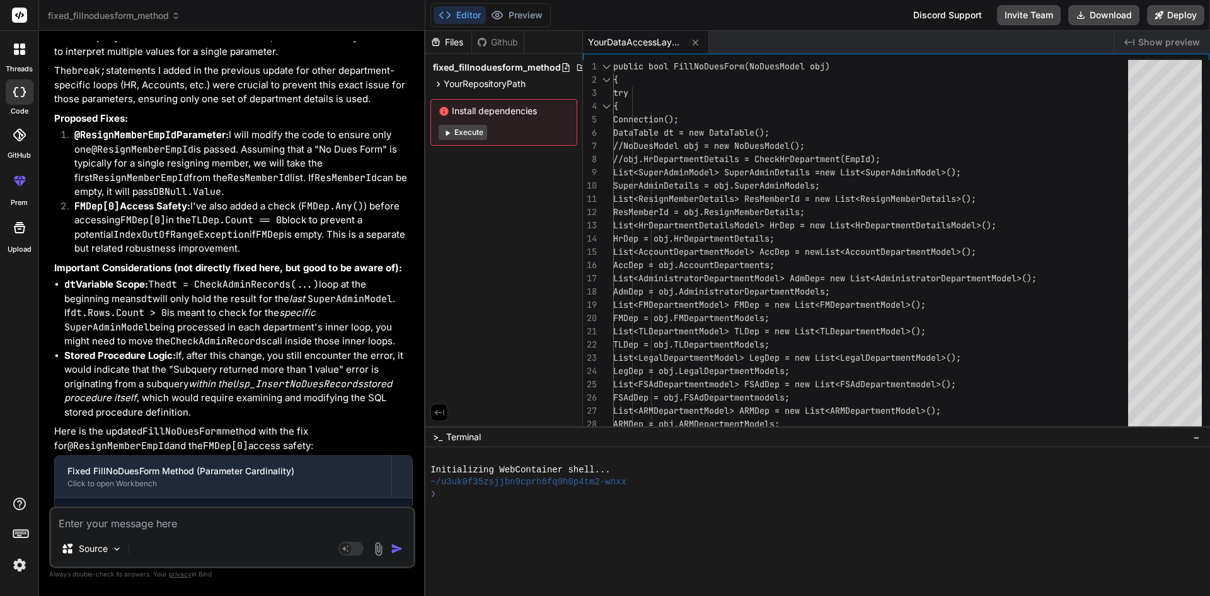
scroll to position [7136, 0]
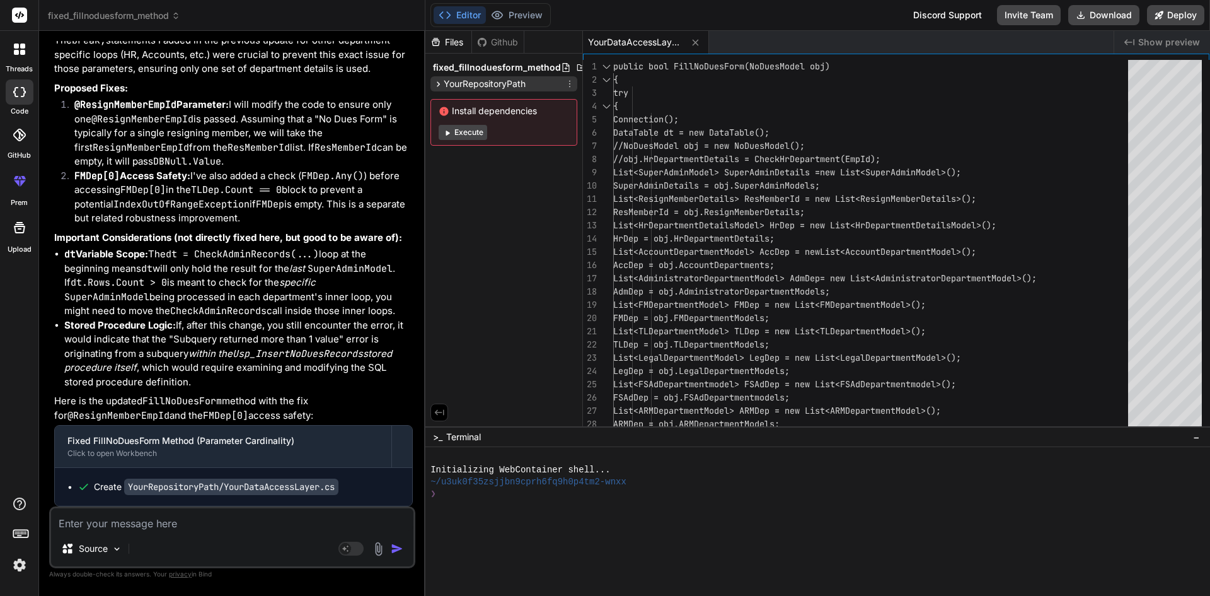
click at [526, 83] on span "YourRepositoryPath" at bounding box center [485, 84] width 82 height 13
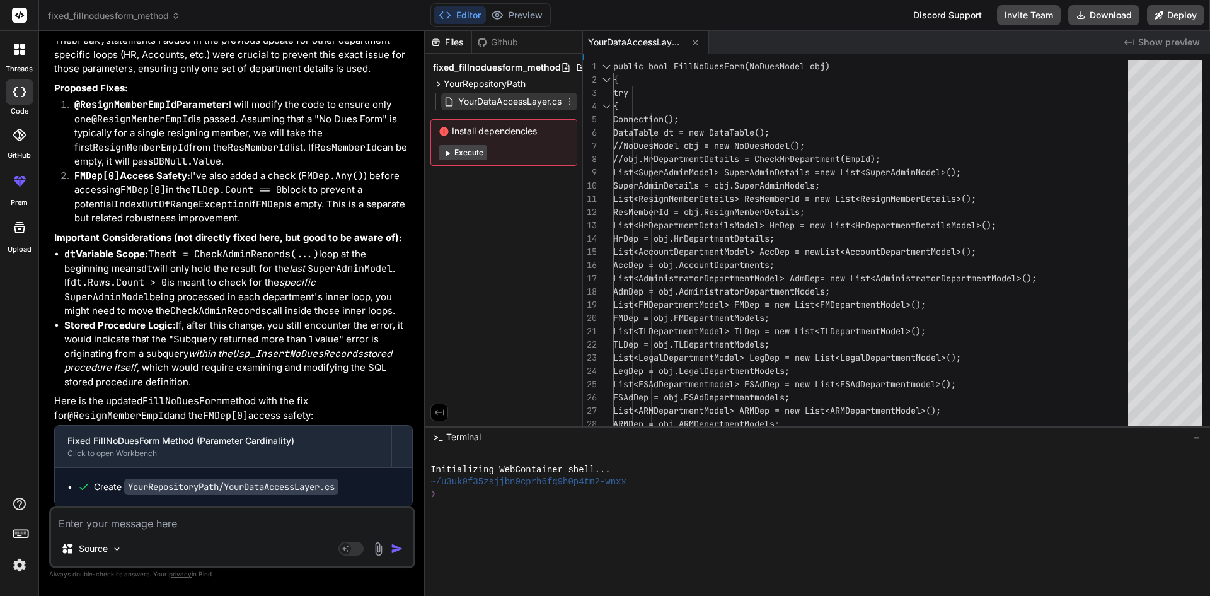
click at [523, 101] on span "YourDataAccessLayer.cs" at bounding box center [510, 101] width 106 height 15
click at [515, 78] on span "YourRepositoryPath" at bounding box center [485, 84] width 82 height 13
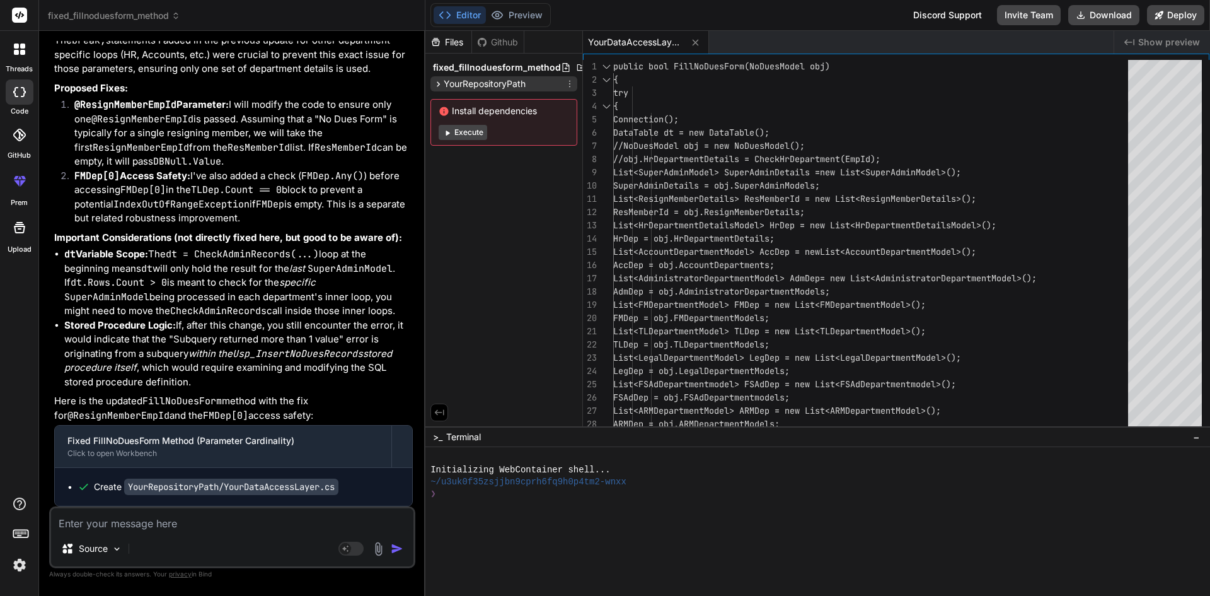
click at [515, 78] on span "YourRepositoryPath" at bounding box center [485, 84] width 82 height 13
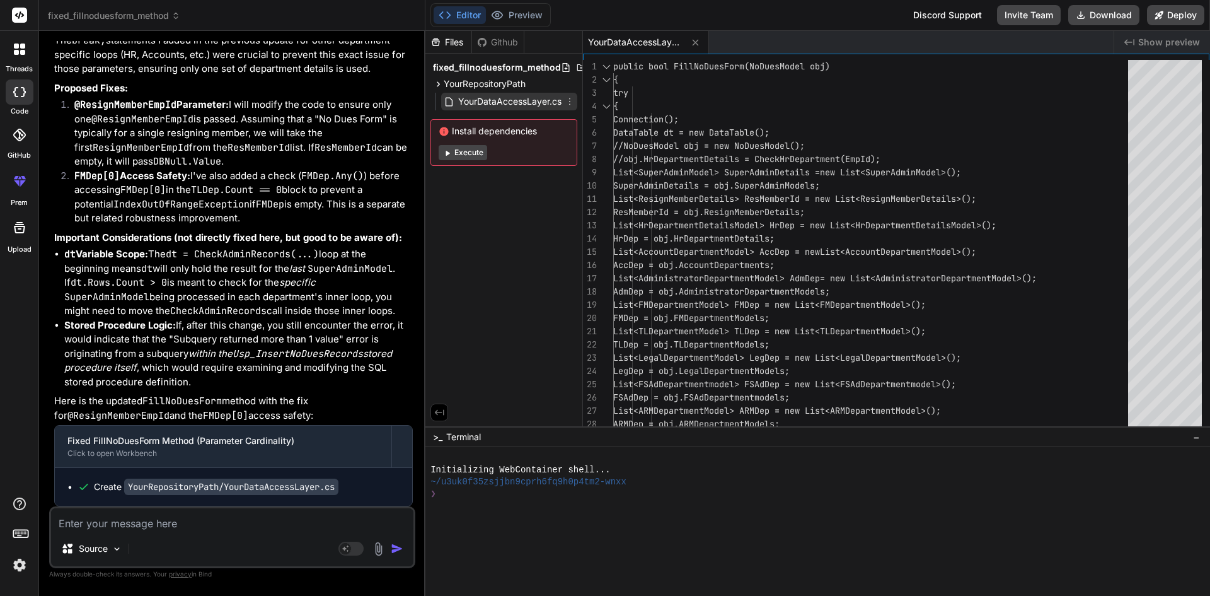
click at [508, 96] on span "YourDataAccessLayer.cs" at bounding box center [510, 101] width 106 height 15
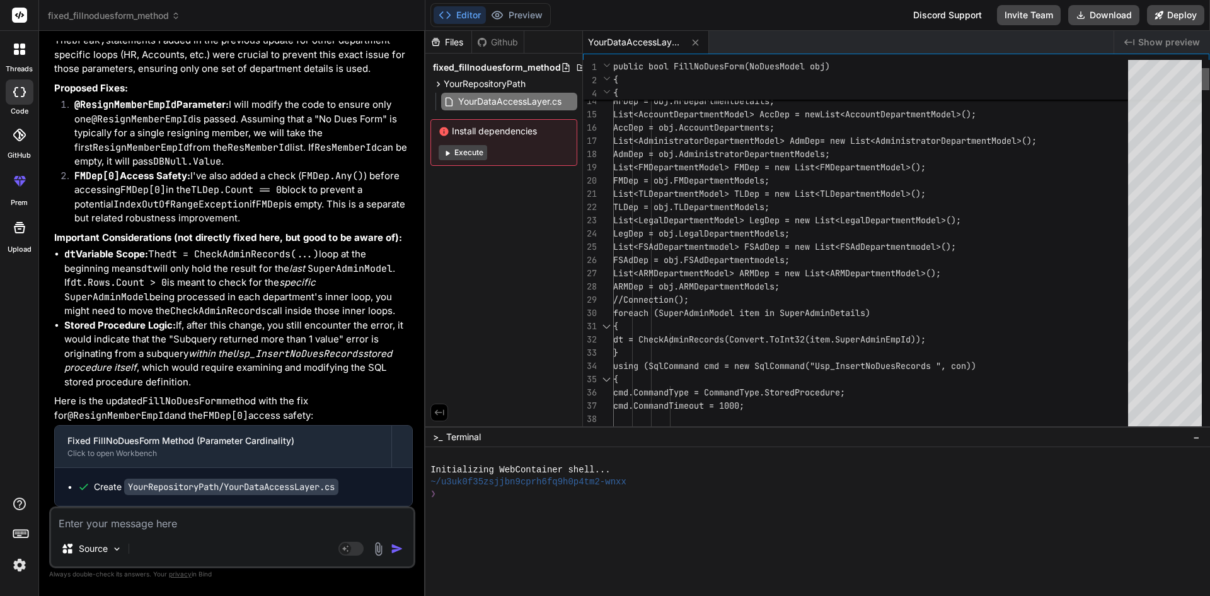
click at [1202, 72] on div at bounding box center [1206, 79] width 8 height 22
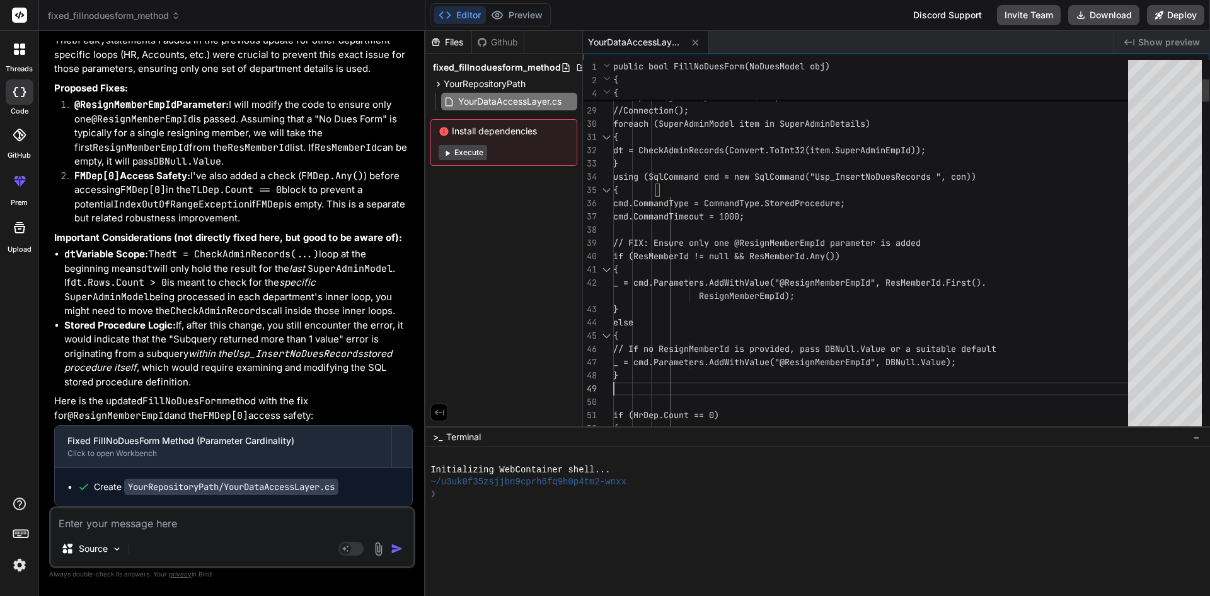
scroll to position [0, 0]
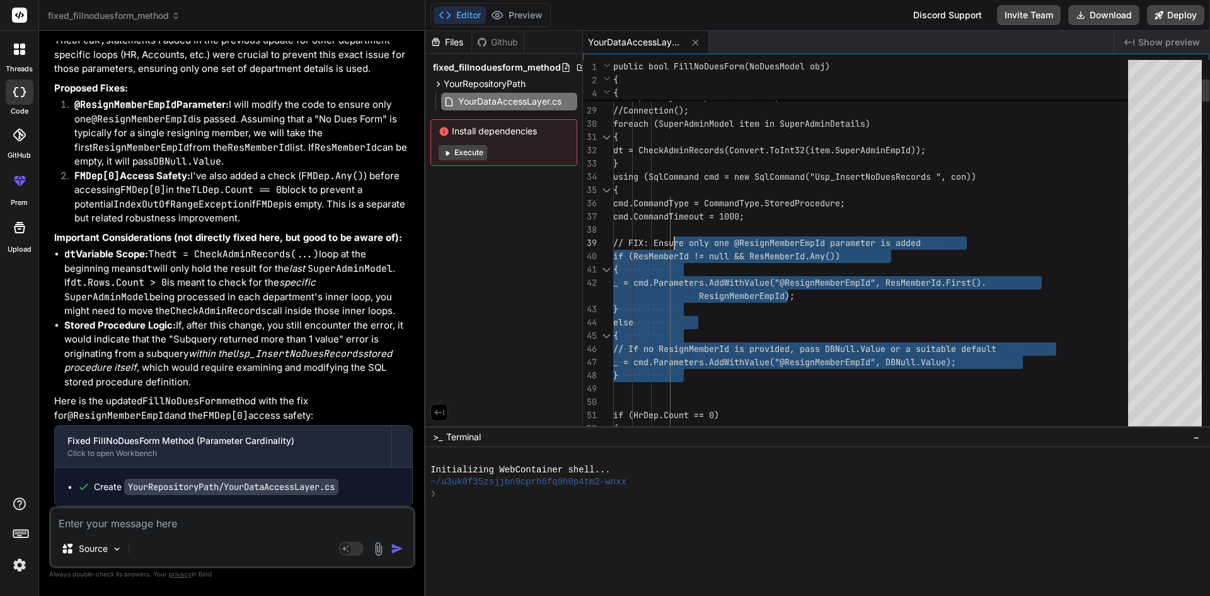
drag, startPoint x: 690, startPoint y: 377, endPoint x: 680, endPoint y: 241, distance: 135.9
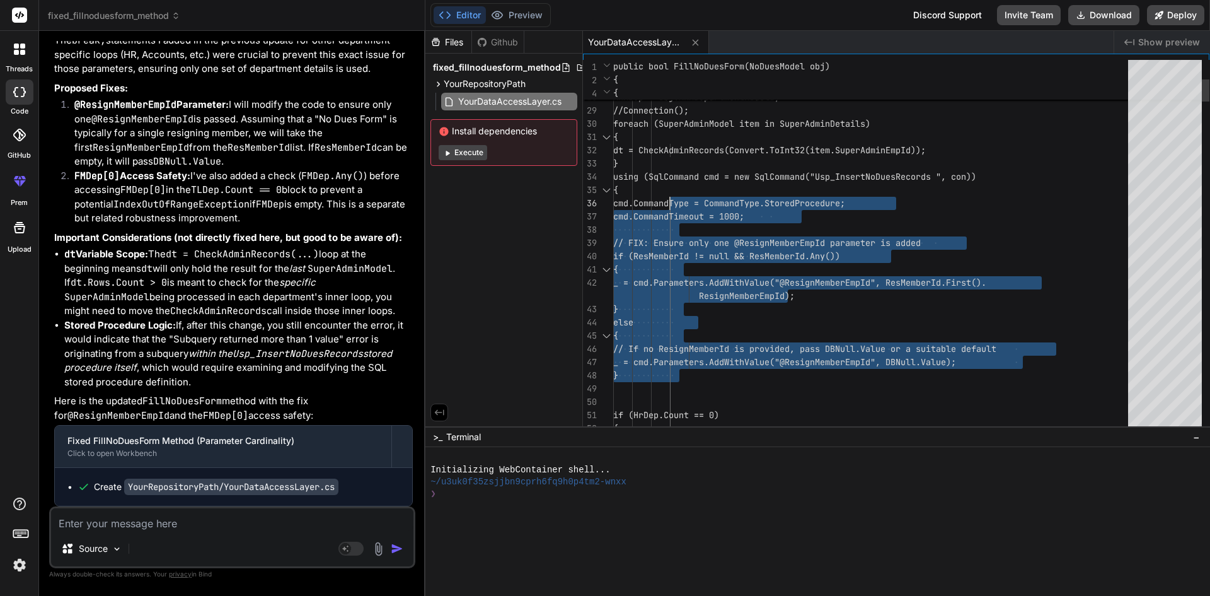
drag, startPoint x: 687, startPoint y: 373, endPoint x: 669, endPoint y: 200, distance: 173.6
drag, startPoint x: 705, startPoint y: 378, endPoint x: 670, endPoint y: 210, distance: 171.2
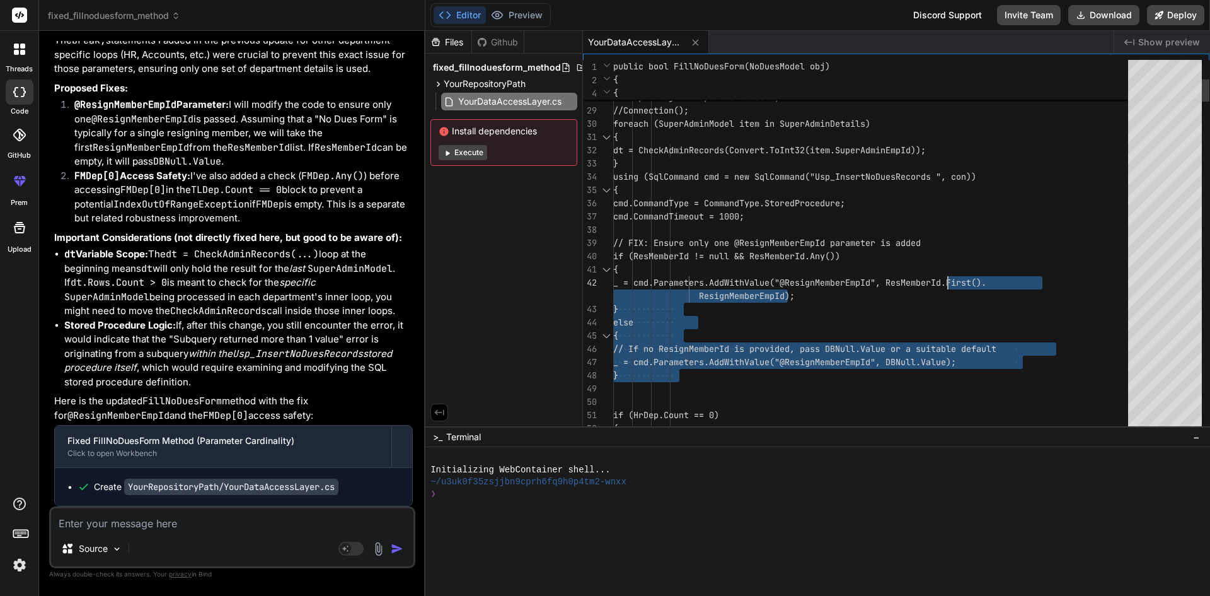
drag, startPoint x: 1056, startPoint y: 364, endPoint x: 981, endPoint y: 273, distance: 118.1
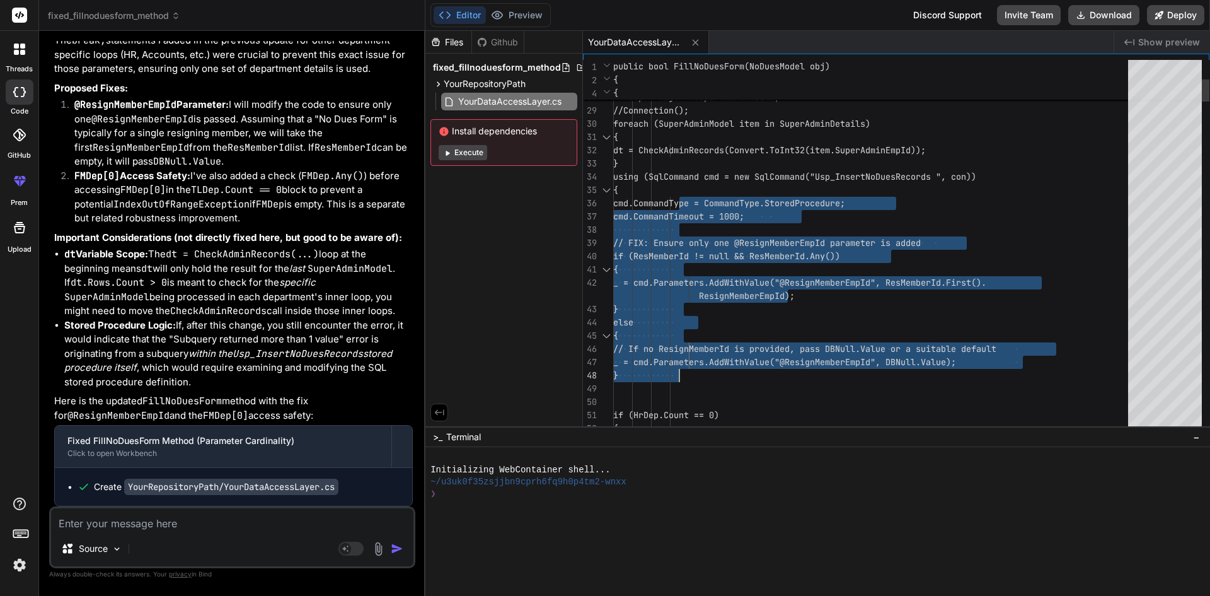
drag, startPoint x: 678, startPoint y: 203, endPoint x: 805, endPoint y: 375, distance: 214.1
click at [208, 519] on textarea at bounding box center [232, 519] width 362 height 23
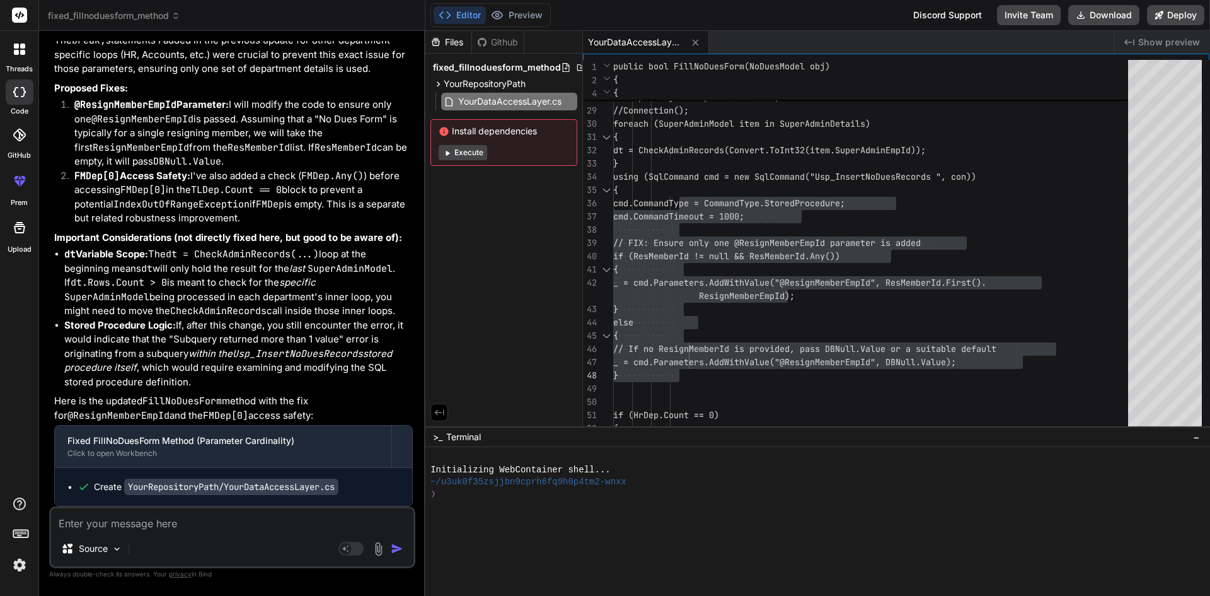
paste textarea "'Subquery returned more than 1 value. This is not permitted when the subquery f…"
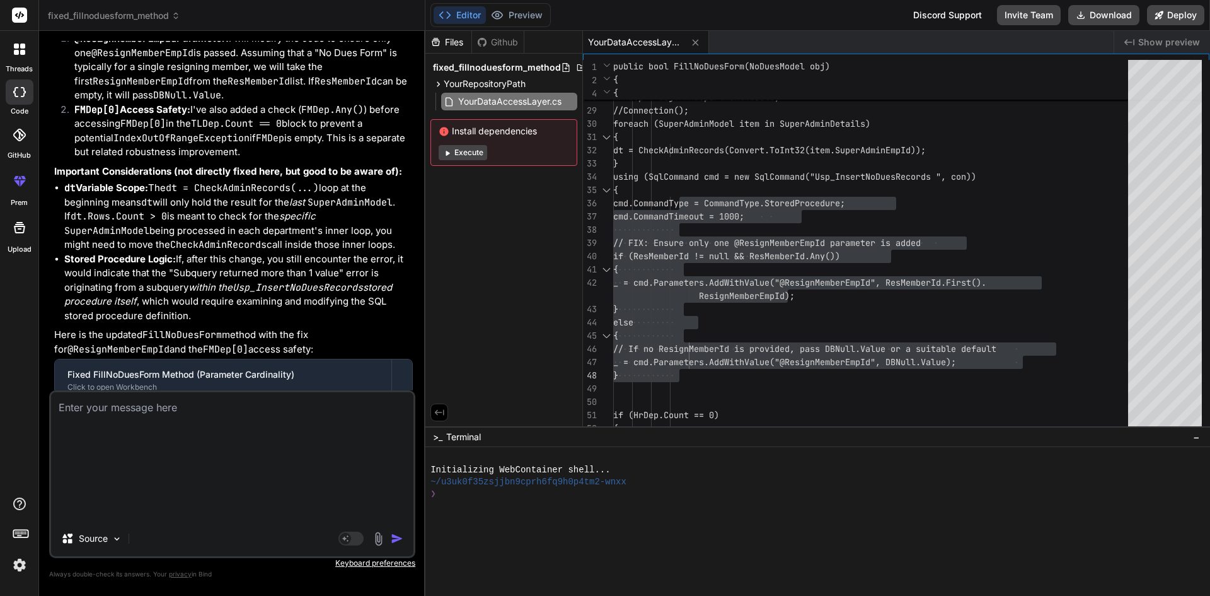
scroll to position [7324, 0]
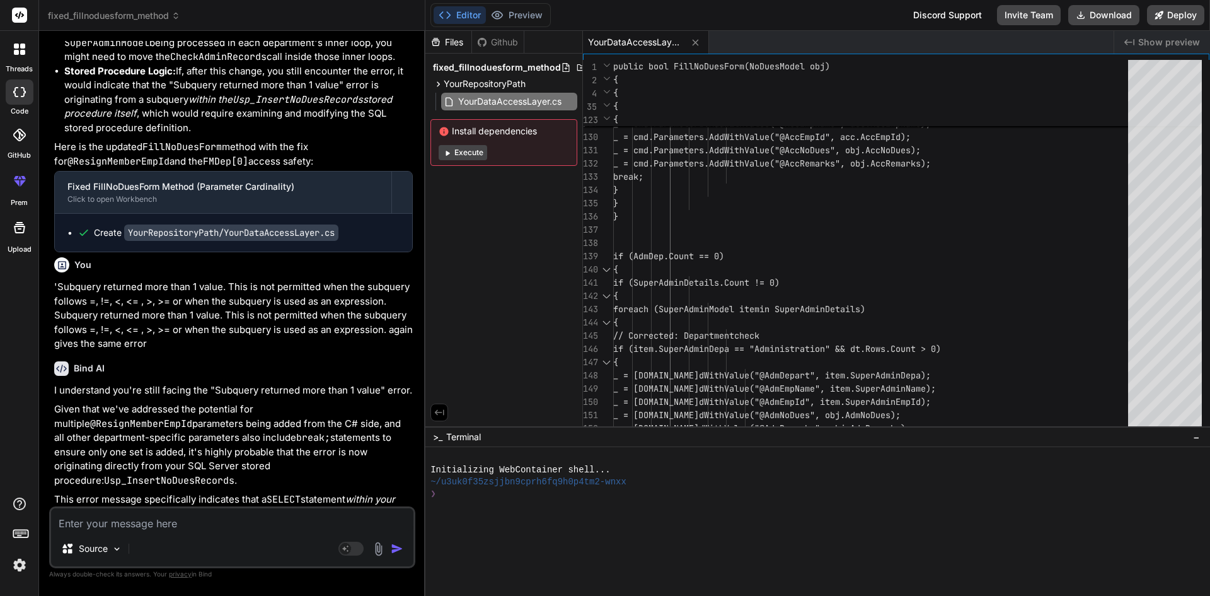
scroll to position [7468, 0]
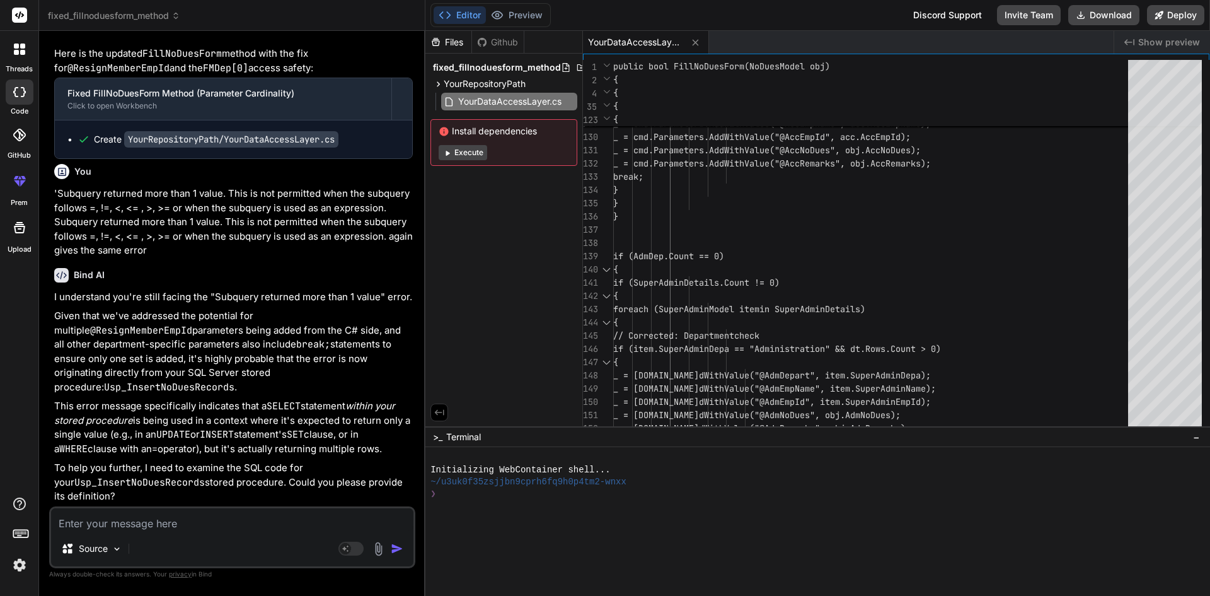
click at [139, 519] on textarea at bounding box center [232, 519] width 362 height 23
paste textarea "ALTER PROCEDURE [dbo].[Usp_InsertNoDuesRecords] ( @ResignMemberEmpId INT ='',@H…"
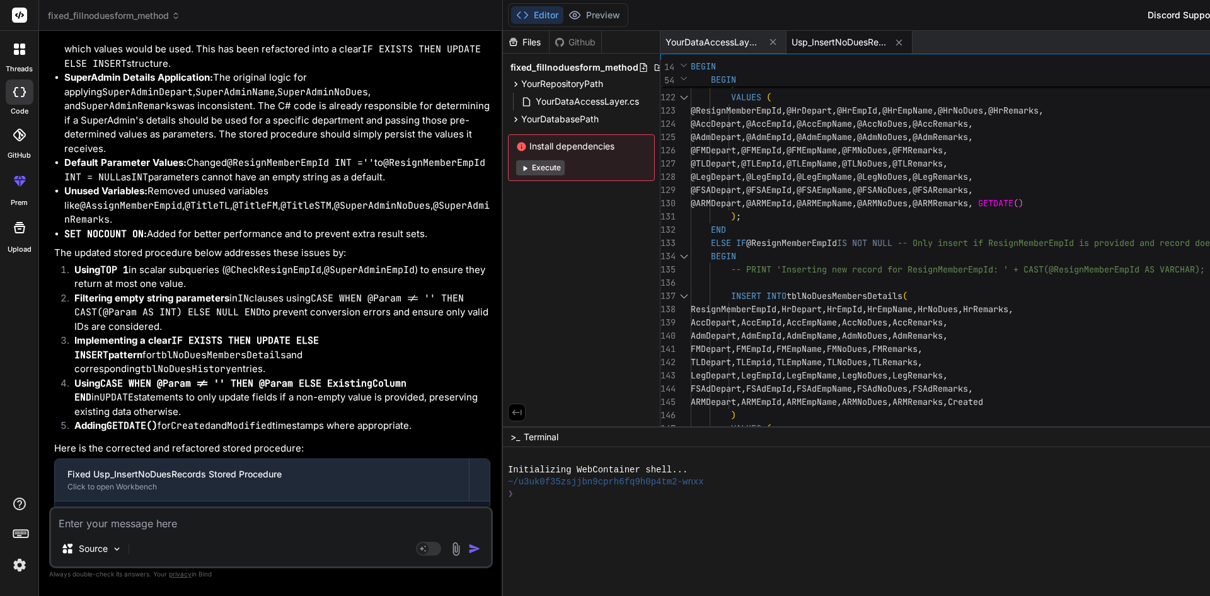
scroll to position [10715, 0]
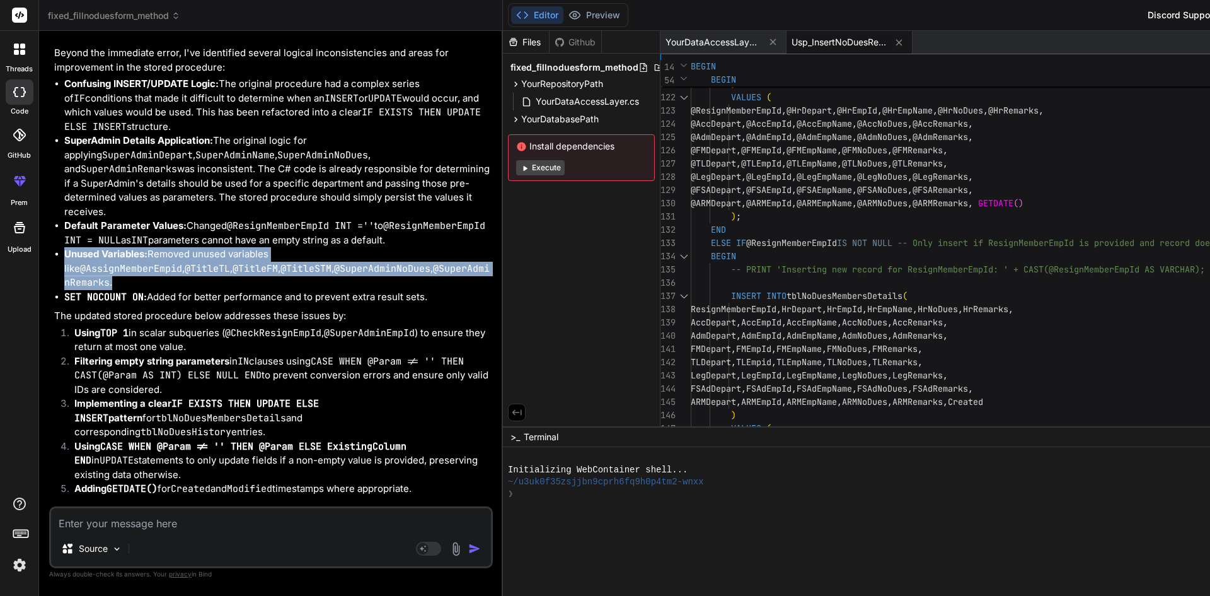
drag, startPoint x: 64, startPoint y: 250, endPoint x: 329, endPoint y: 265, distance: 265.2
click at [329, 265] on li "Unused Variables: Removed unused variables like @AssignMemberEmpid , @TitleTL ,…" at bounding box center [277, 268] width 426 height 43
copy li "Unused Variables: Removed unused variables like @AssignMemberEmpid , @TitleTL ,…"
click at [182, 512] on textarea at bounding box center [271, 519] width 440 height 23
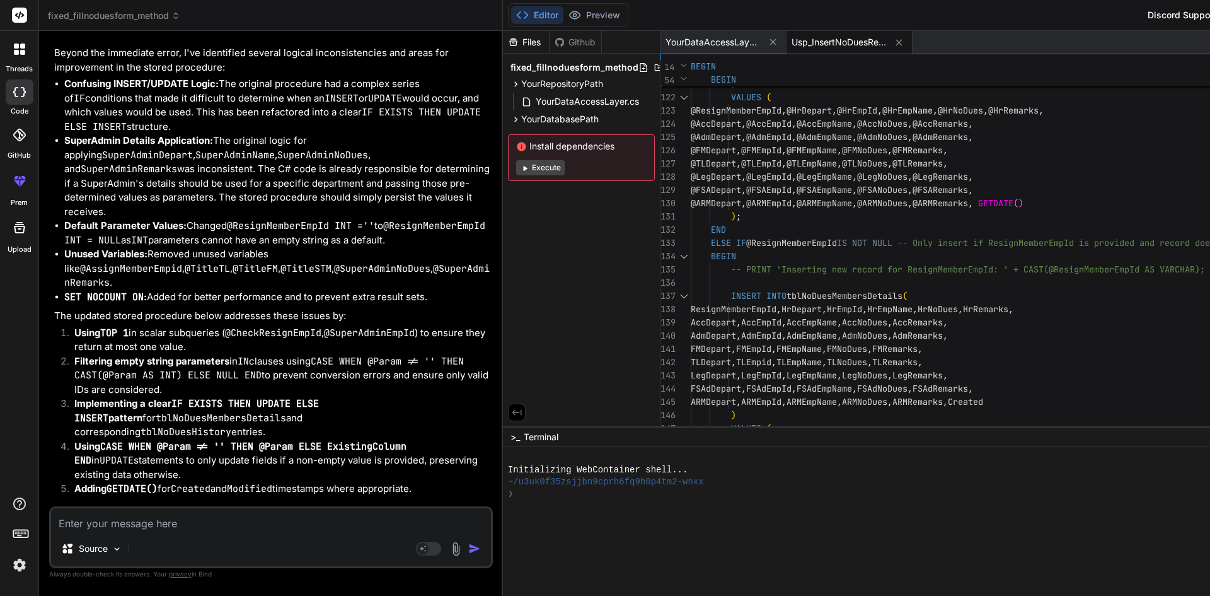
paste textarea "Unused Variables: Removed unused variables like @AssignMemberEmpid, @TitleTL, @…"
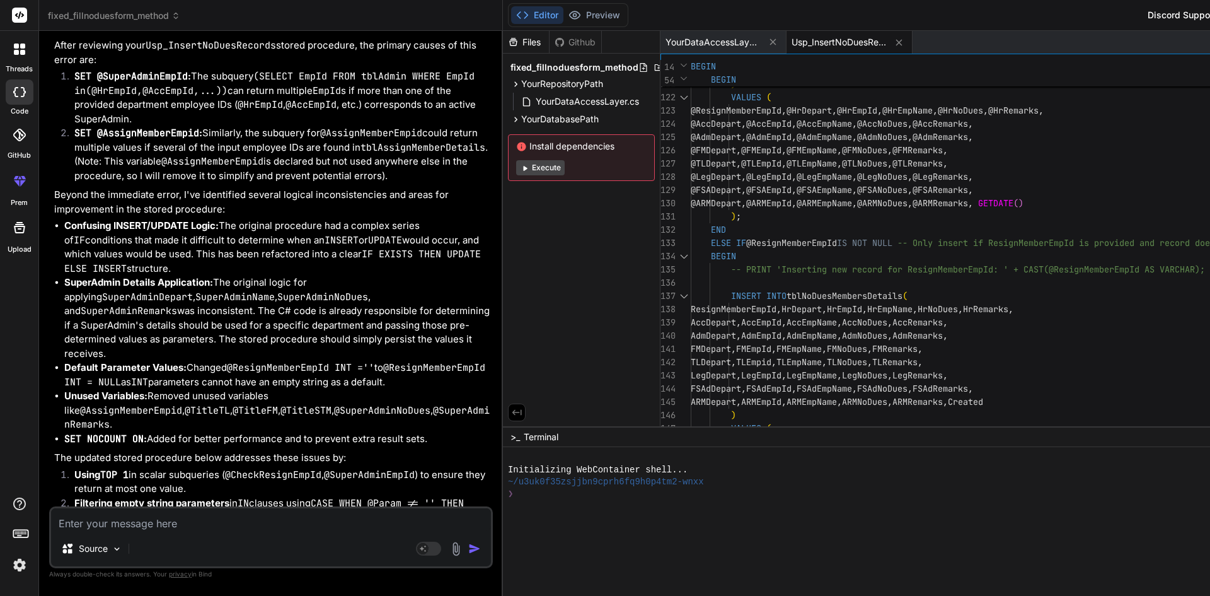
scroll to position [10951, 0]
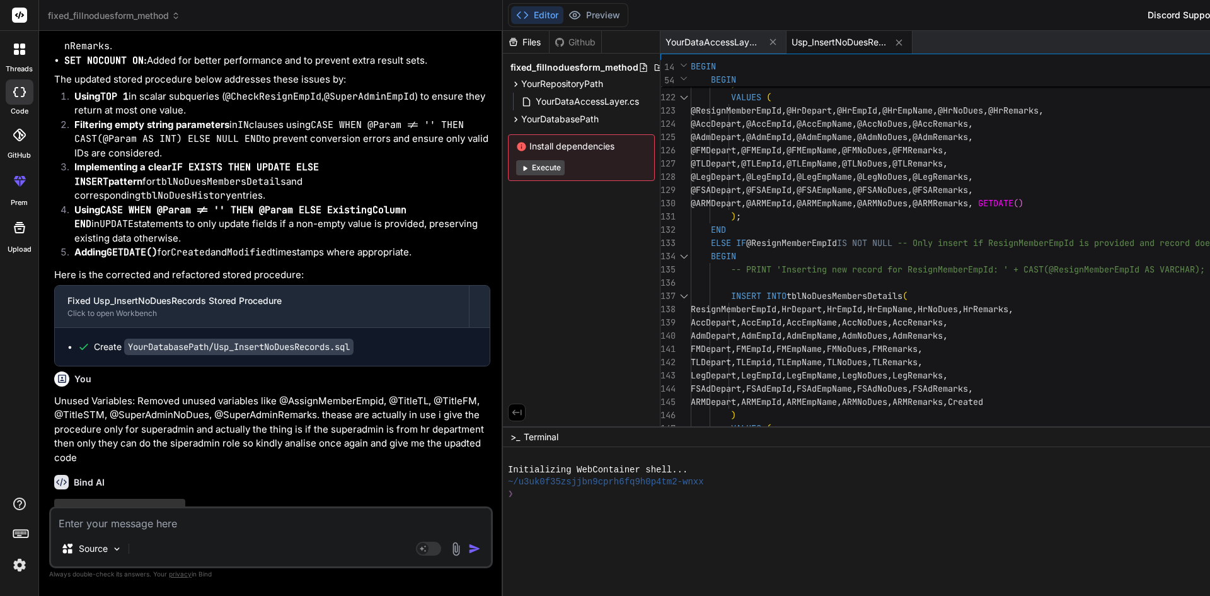
click at [102, 525] on textarea at bounding box center [271, 519] width 440 height 23
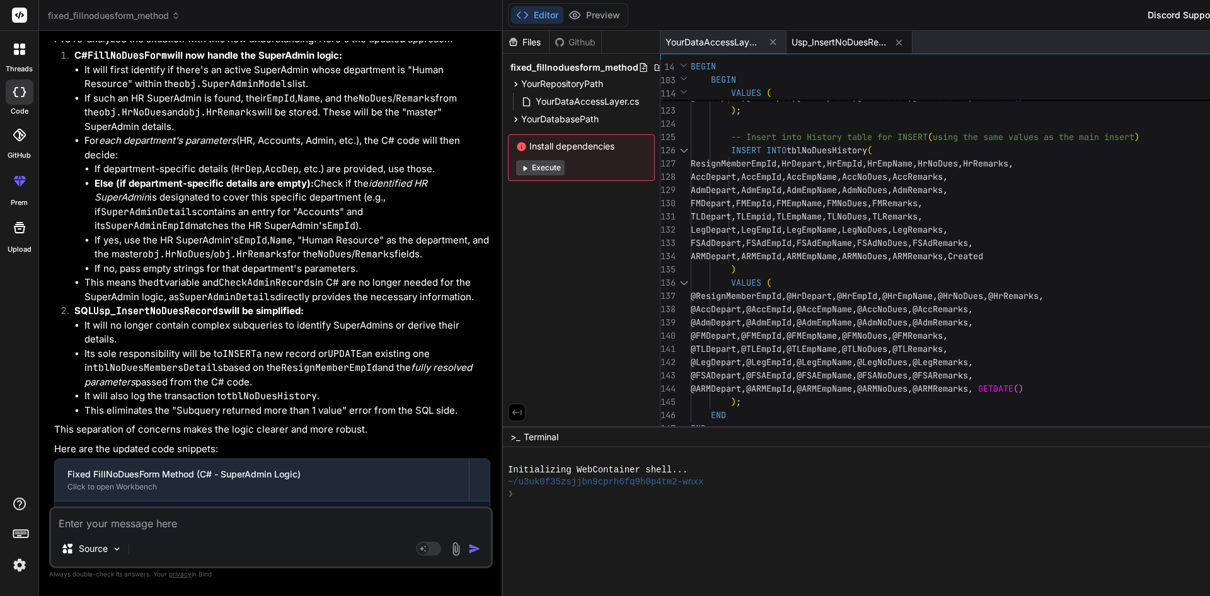
scroll to position [11588, 0]
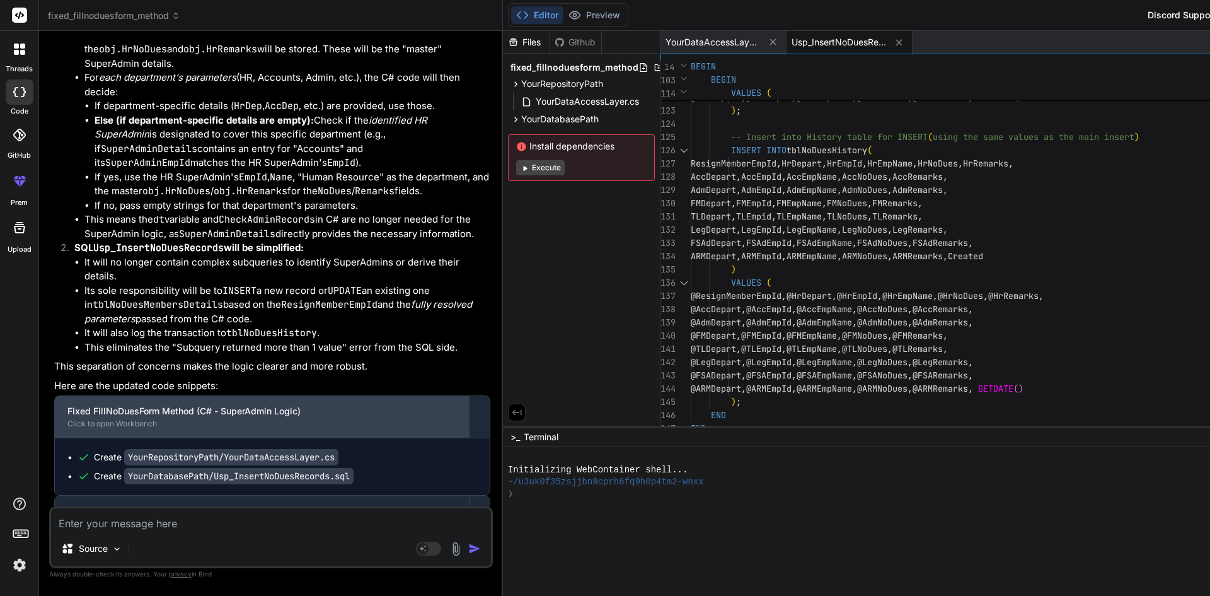
click at [149, 419] on div "Click to open Workbench" at bounding box center [261, 424] width 389 height 10
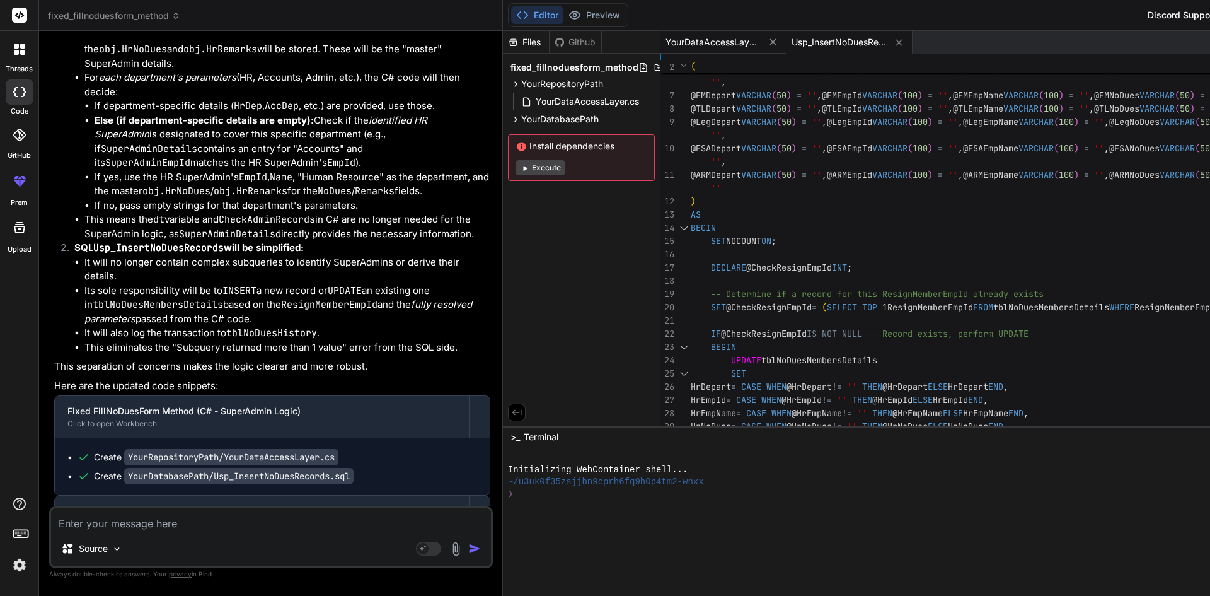
click at [734, 40] on span "YourDataAccessLayer.cs" at bounding box center [713, 42] width 95 height 13
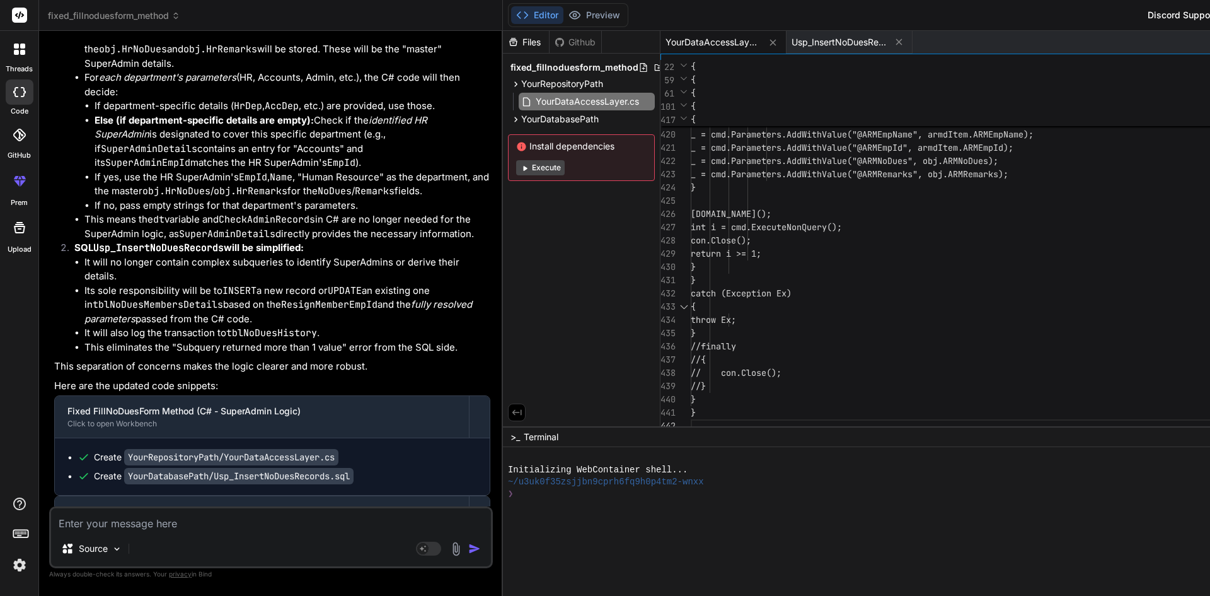
scroll to position [0, 0]
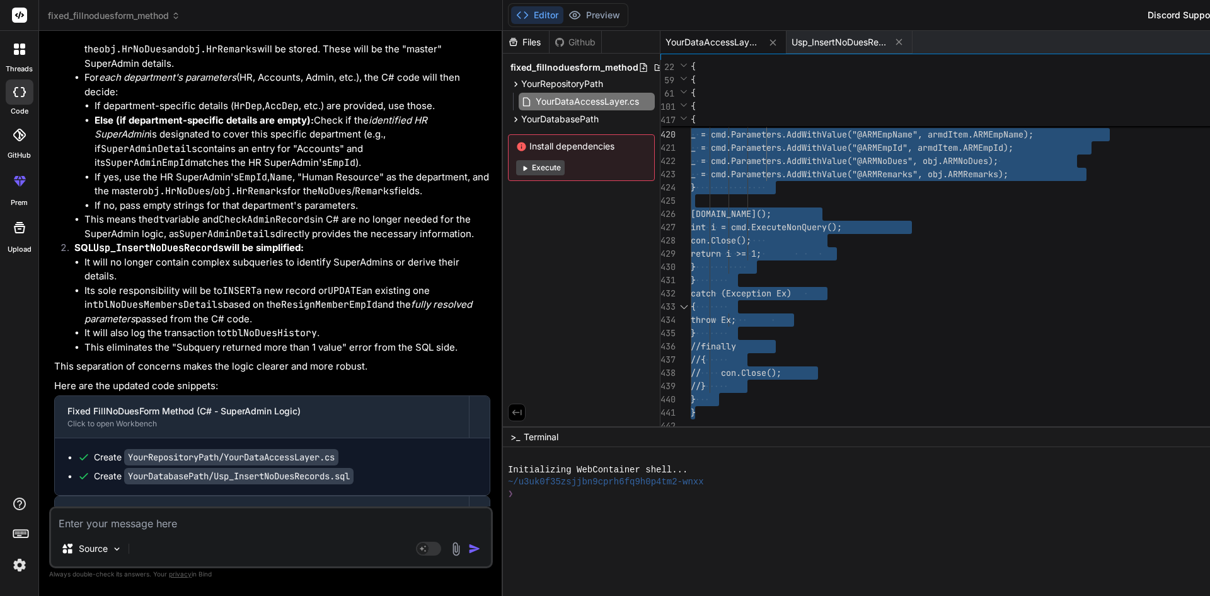
drag, startPoint x: 726, startPoint y: 408, endPoint x: 691, endPoint y: 120, distance: 290.2
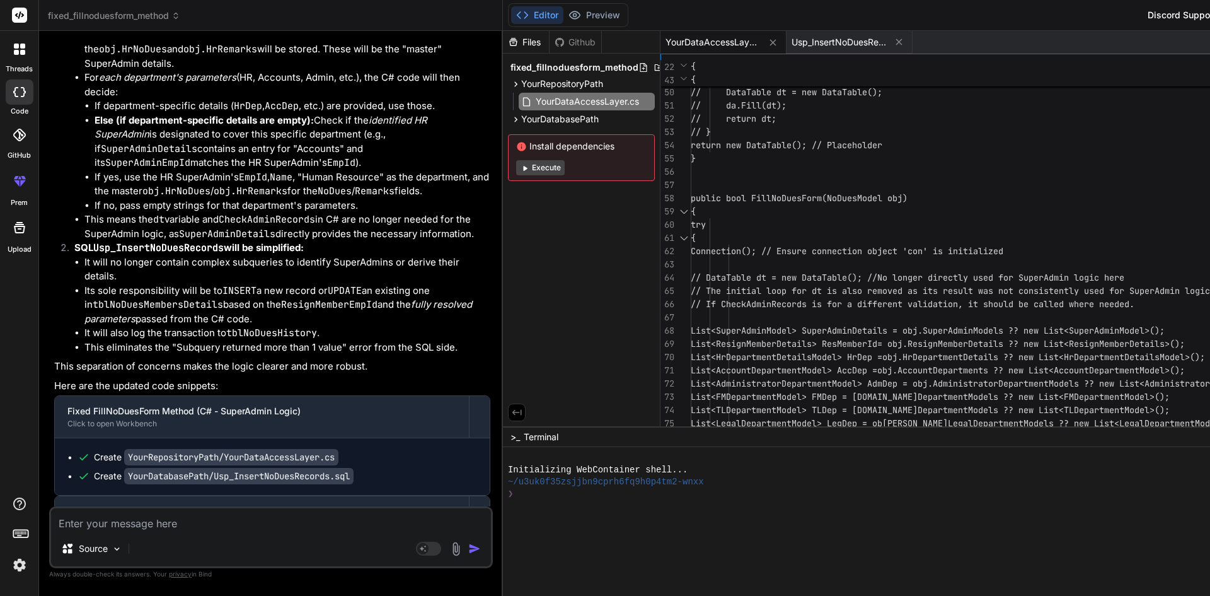
click at [692, 212] on div at bounding box center [684, 211] width 16 height 13
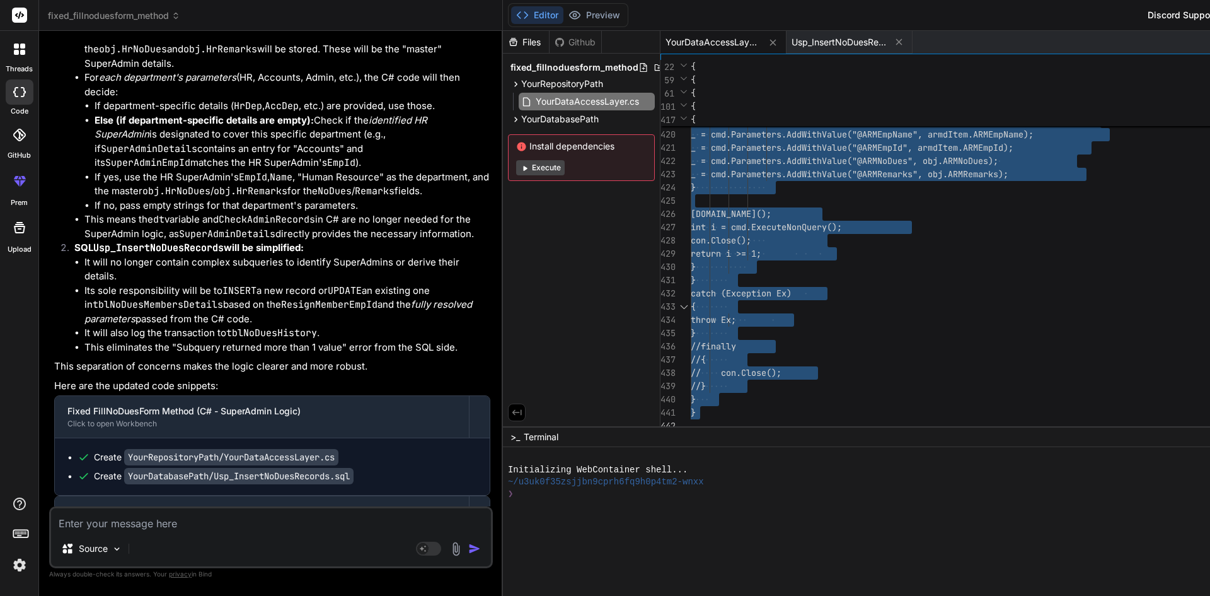
drag, startPoint x: 729, startPoint y: 196, endPoint x: 917, endPoint y: 474, distance: 335.5
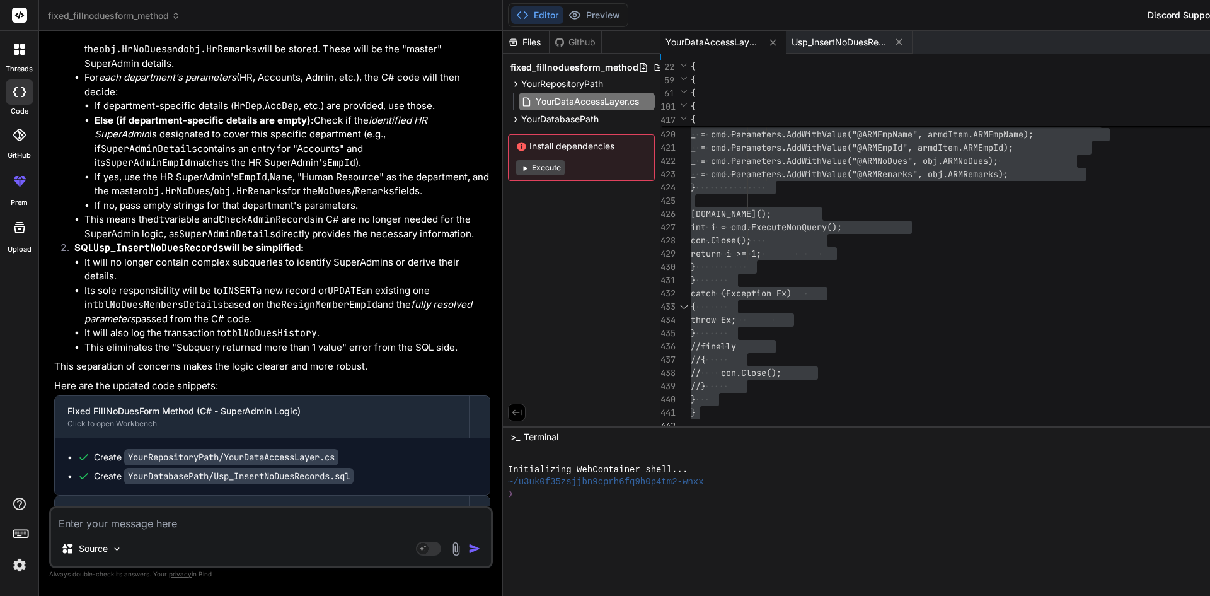
click at [714, 41] on span "YourDataAccessLayer.cs" at bounding box center [713, 42] width 95 height 13
click at [857, 42] on span "Usp_InsertNoDuesRecords.sql" at bounding box center [839, 42] width 95 height 13
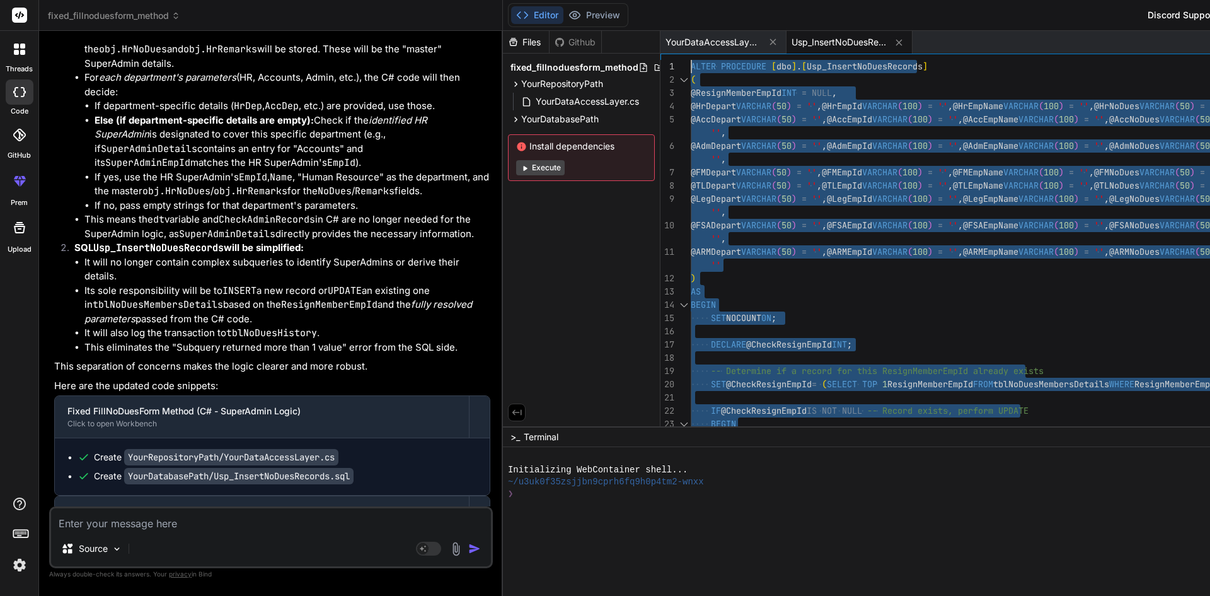
drag, startPoint x: 736, startPoint y: 409, endPoint x: 706, endPoint y: 66, distance: 344.2
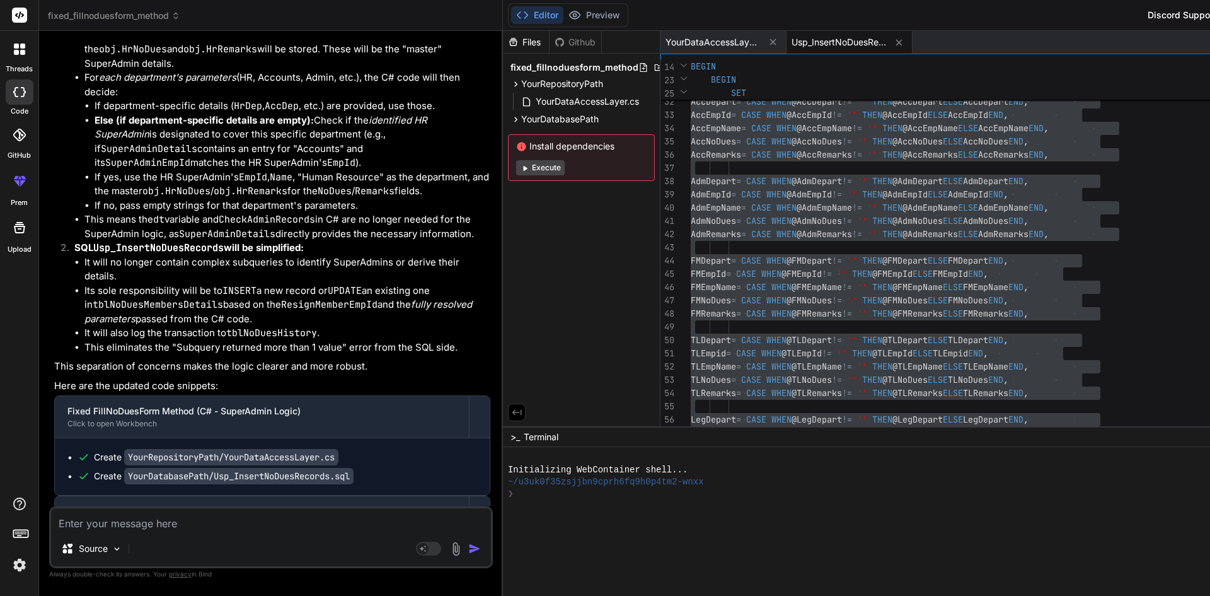
click at [221, 514] on textarea at bounding box center [271, 519] width 440 height 23
paste textarea "1048 9870 Human Resource 11736 [PERSON_NAME] No Dues Test 1 Human Resource 2068…"
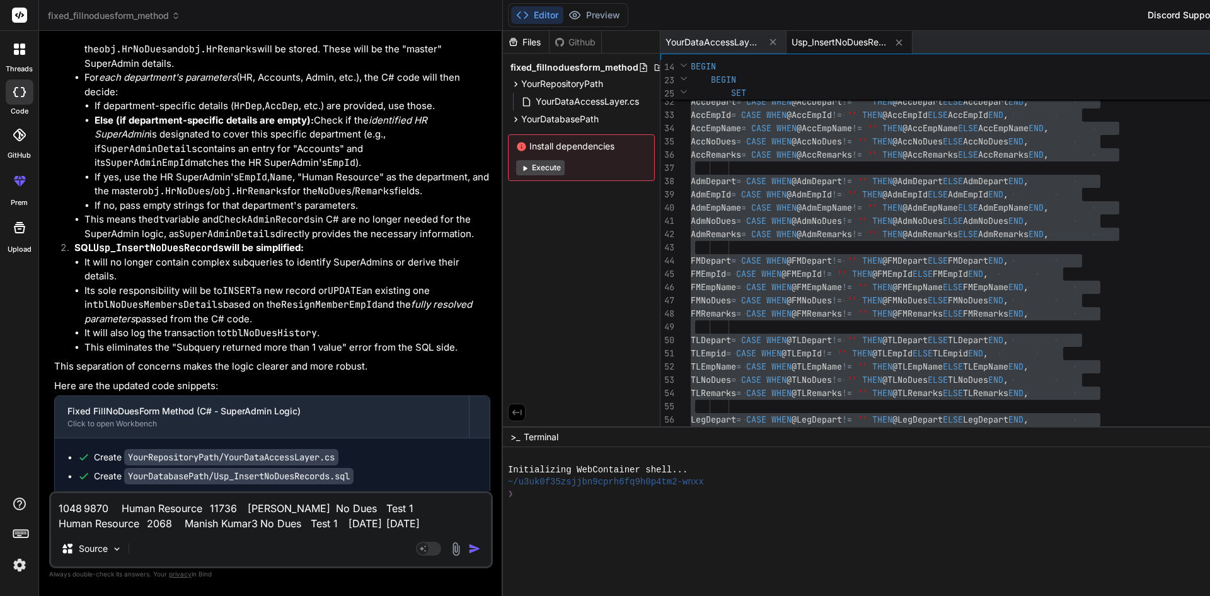
click at [469, 527] on textarea "1048 9870 Human Resource 11736 [PERSON_NAME] No Dues Test 1 Human Resource 2068…" at bounding box center [271, 512] width 440 height 38
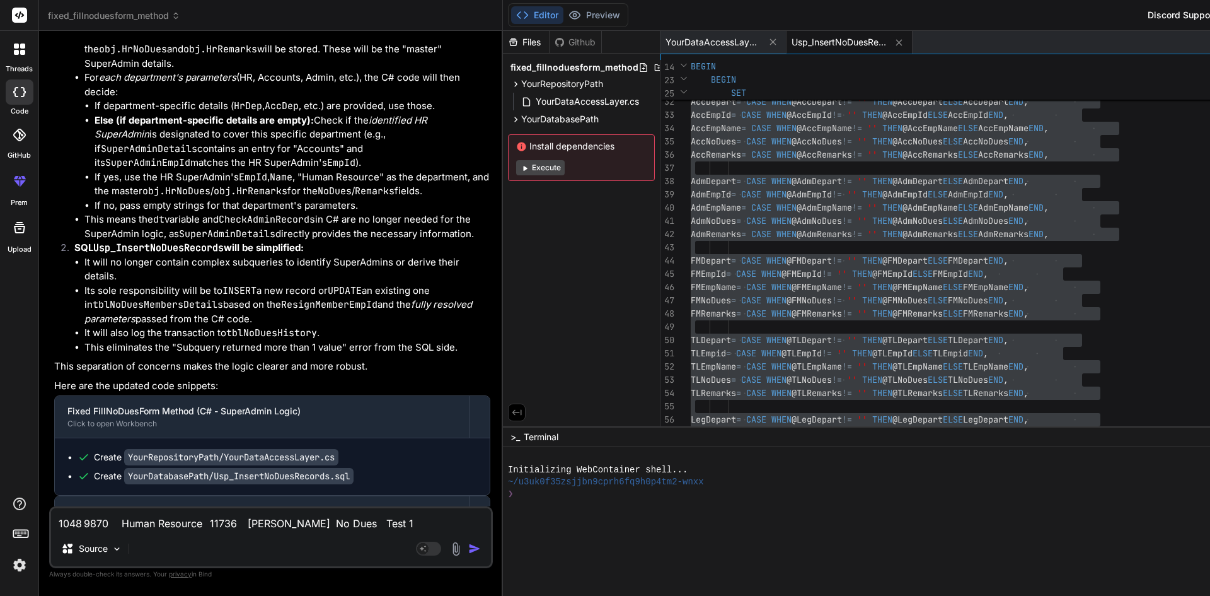
scroll to position [11733, 0]
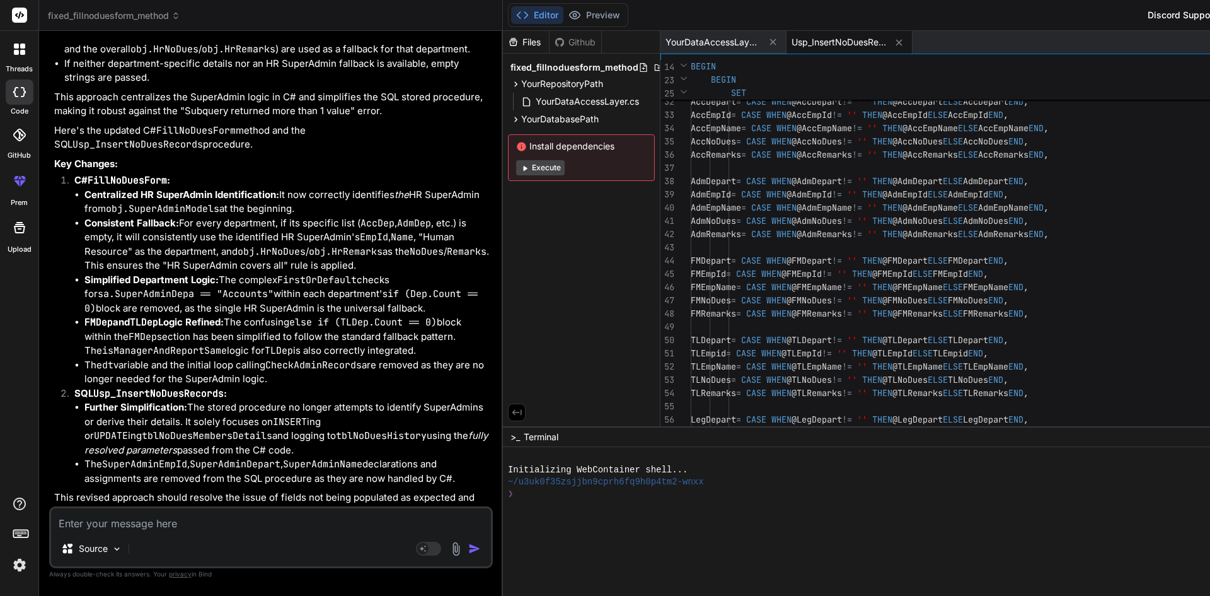
scroll to position [12587, 0]
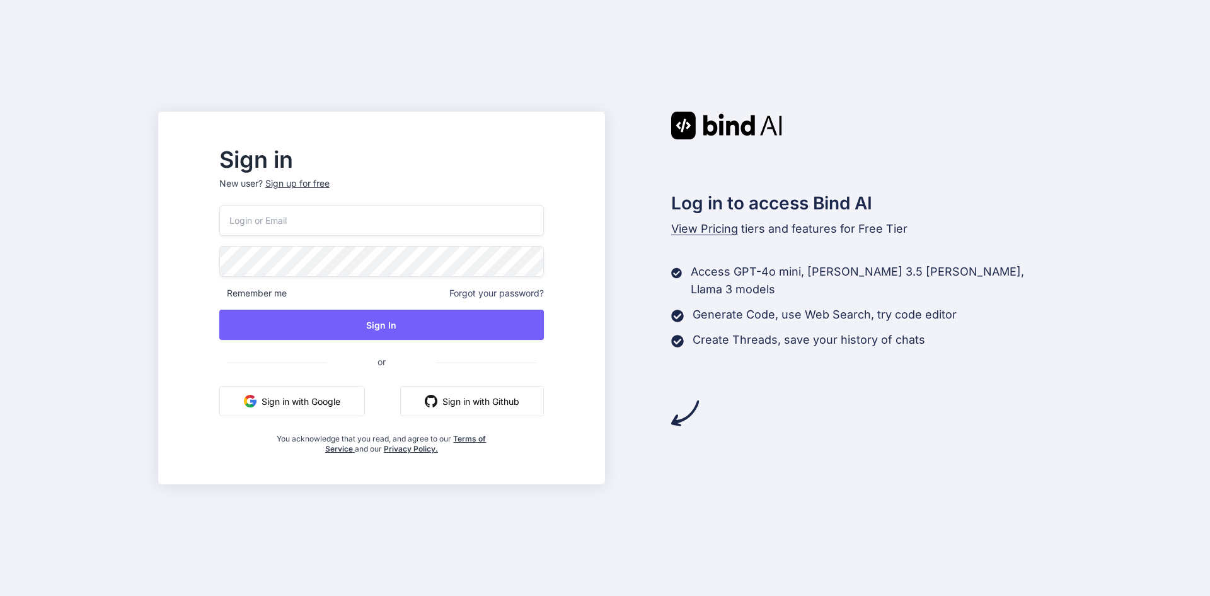
click at [352, 221] on input "email" at bounding box center [381, 220] width 325 height 31
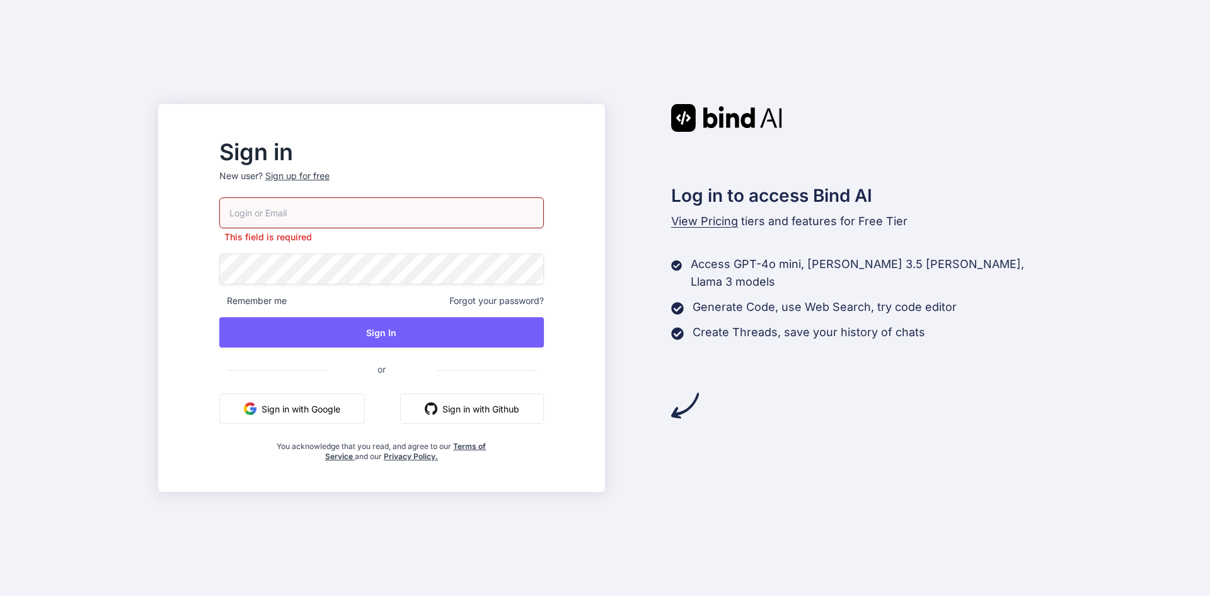
click at [297, 214] on input "email" at bounding box center [381, 212] width 325 height 31
paste input "[EMAIL_ADDRESS][DOMAIN_NAME]"
type input "[EMAIL_ADDRESS][DOMAIN_NAME]"
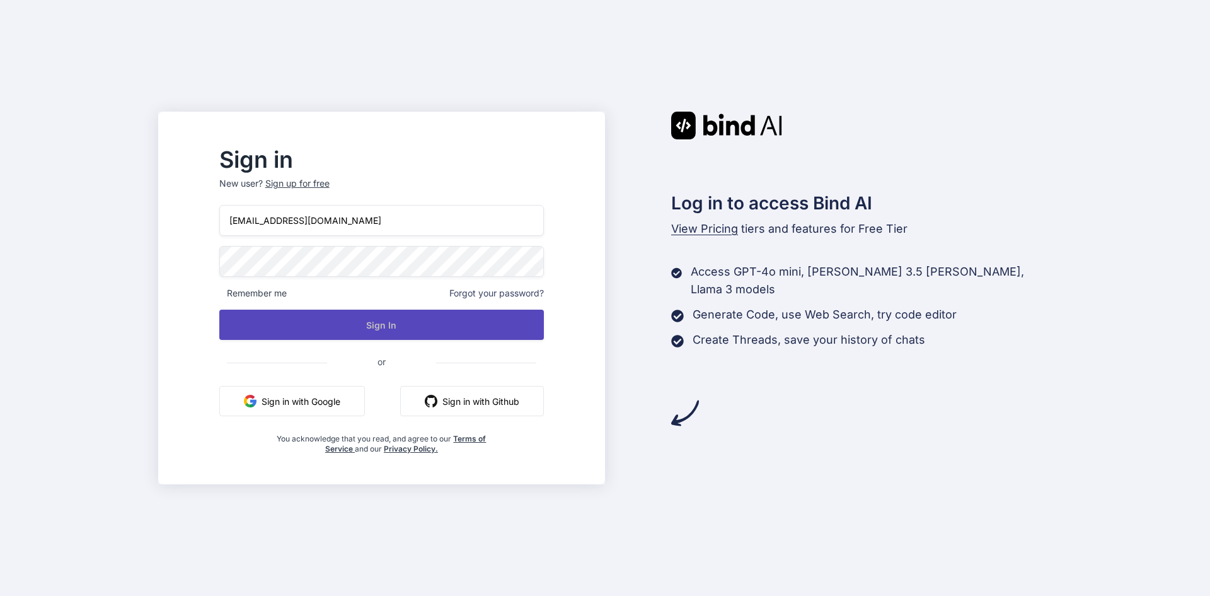
click at [385, 335] on button "Sign In" at bounding box center [381, 324] width 325 height 30
